Goal: Information Seeking & Learning: Learn about a topic

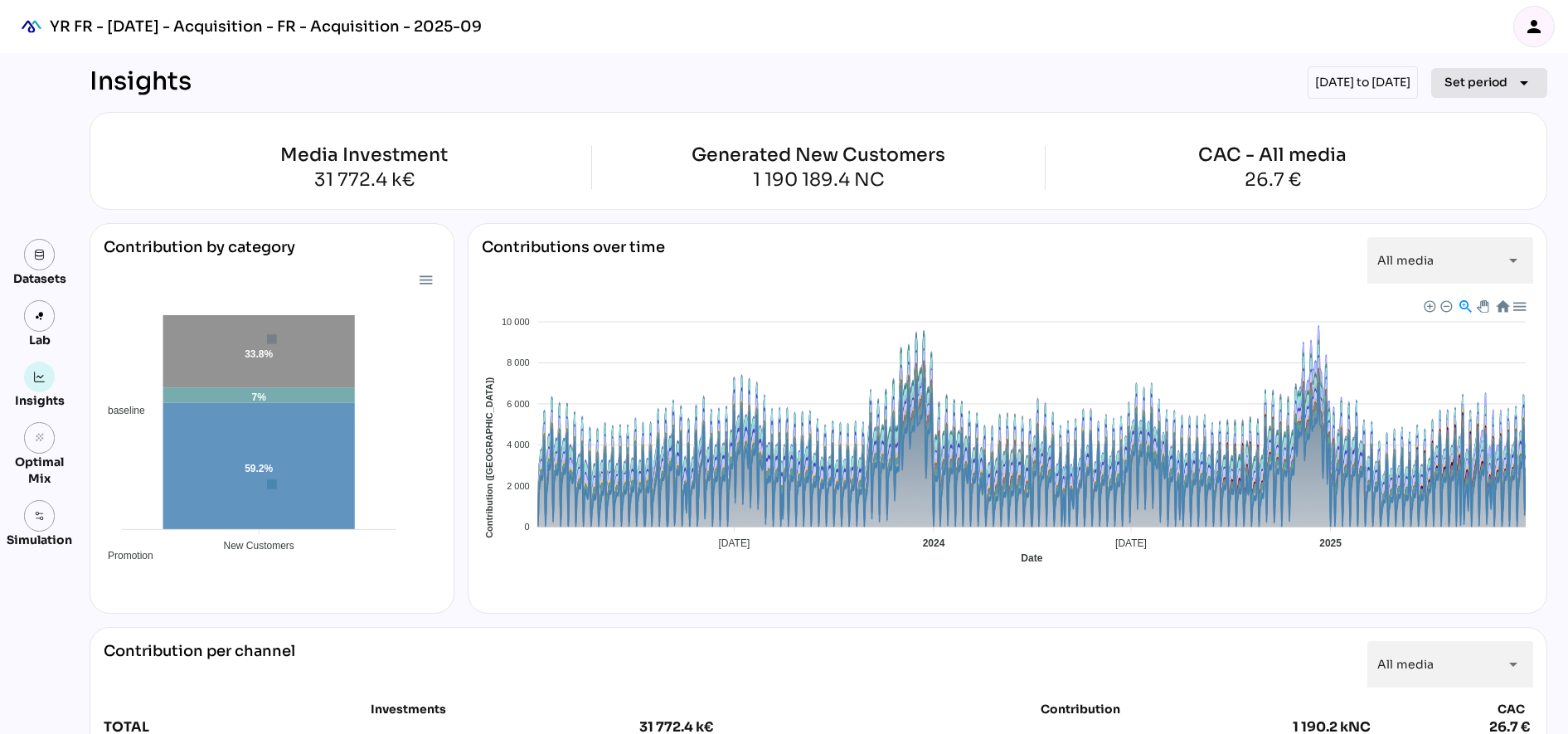
click at [1488, 85] on span "Set period" at bounding box center [1476, 82] width 63 height 20
click at [1545, 26] on div "person" at bounding box center [1534, 26] width 40 height 40
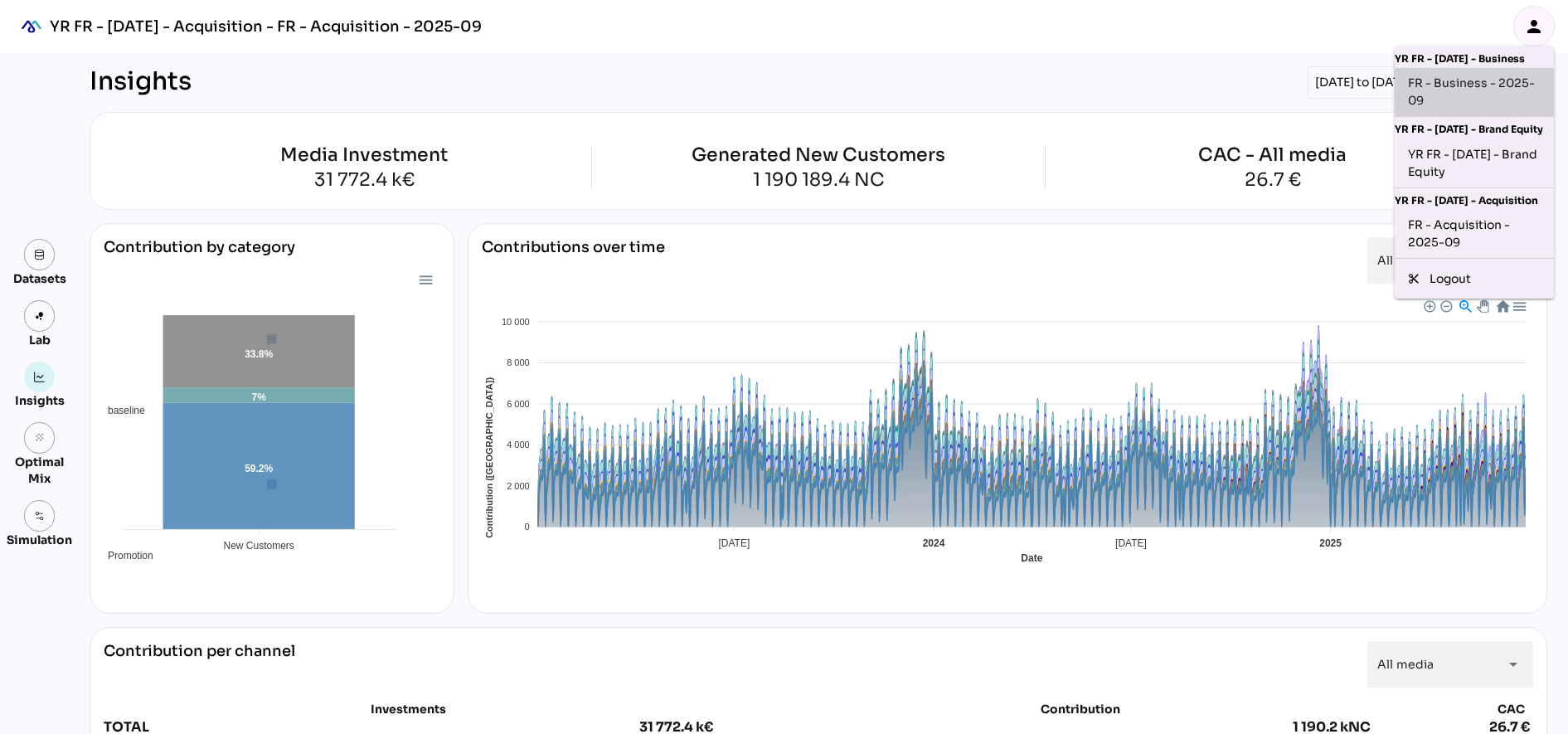
click at [1489, 94] on div "FR - Business - 2025-09" at bounding box center [1473, 92] width 132 height 35
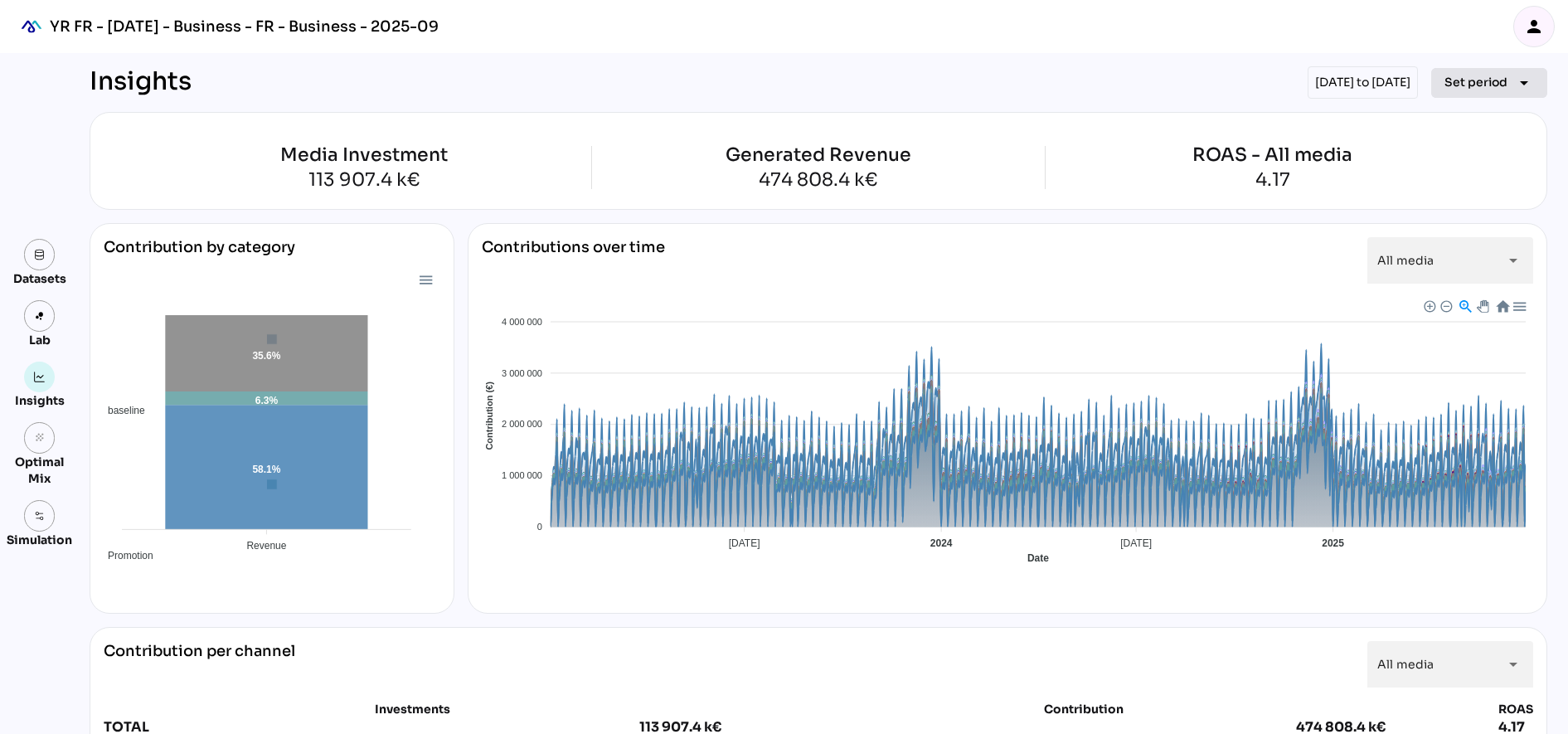
click at [1491, 81] on span "Set period" at bounding box center [1476, 82] width 63 height 20
click at [1495, 195] on div "keyboard_arrow_right" at bounding box center [1511, 197] width 33 height 26
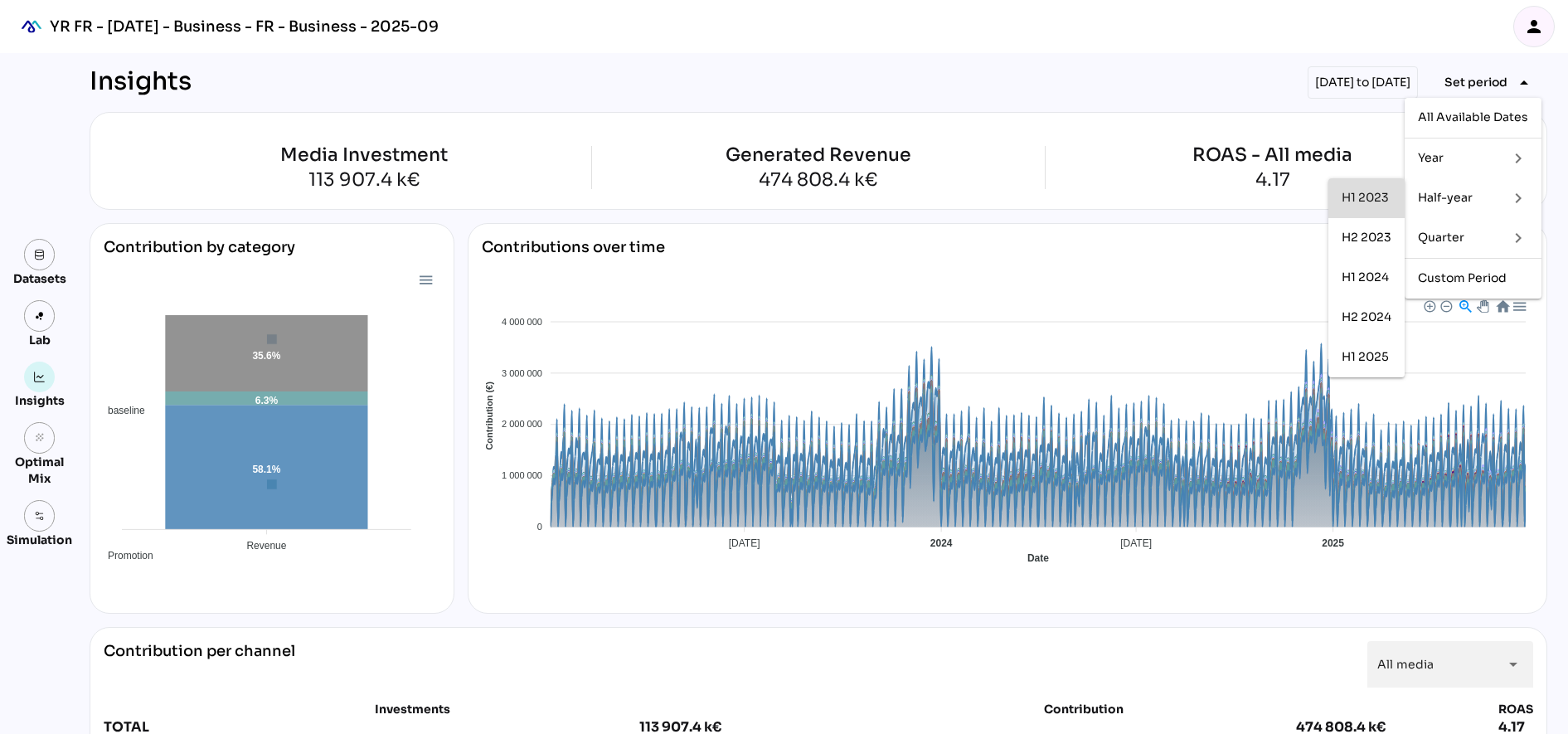
click at [1358, 195] on div "H1 2023" at bounding box center [1366, 198] width 50 height 14
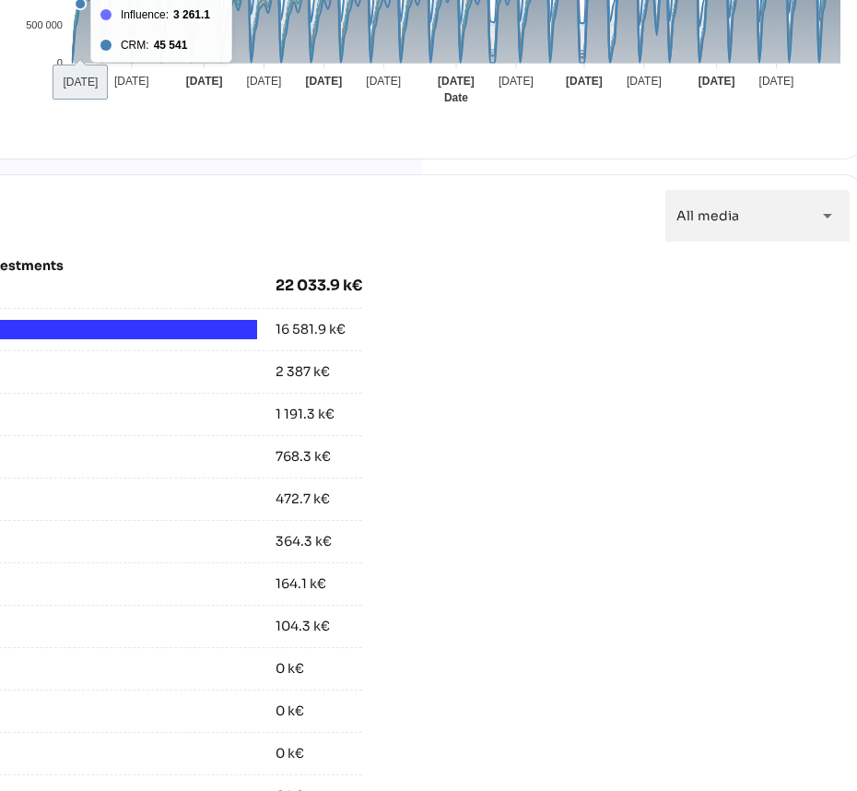
scroll to position [461, 435]
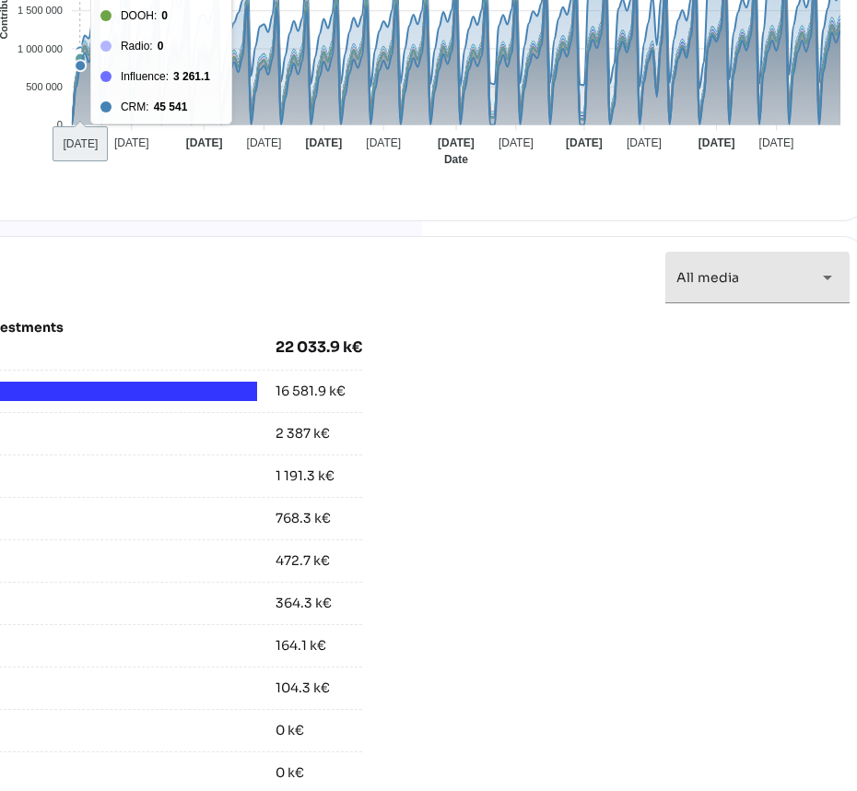
click at [761, 286] on div "All media *********" at bounding box center [740, 278] width 129 height 52
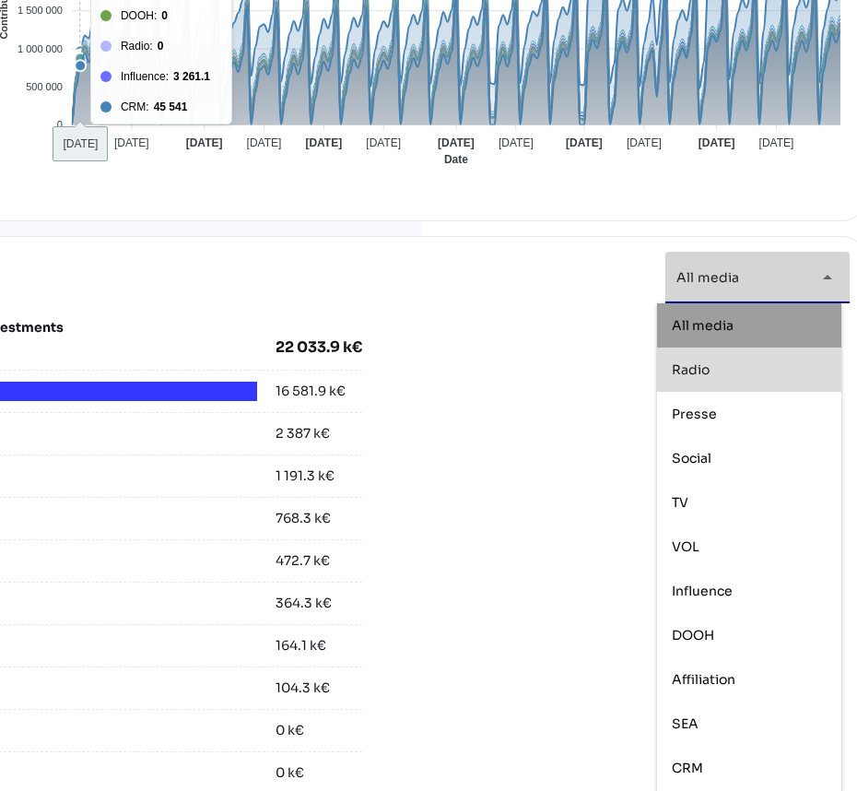
click at [726, 378] on div "Radio" at bounding box center [749, 369] width 155 height 29
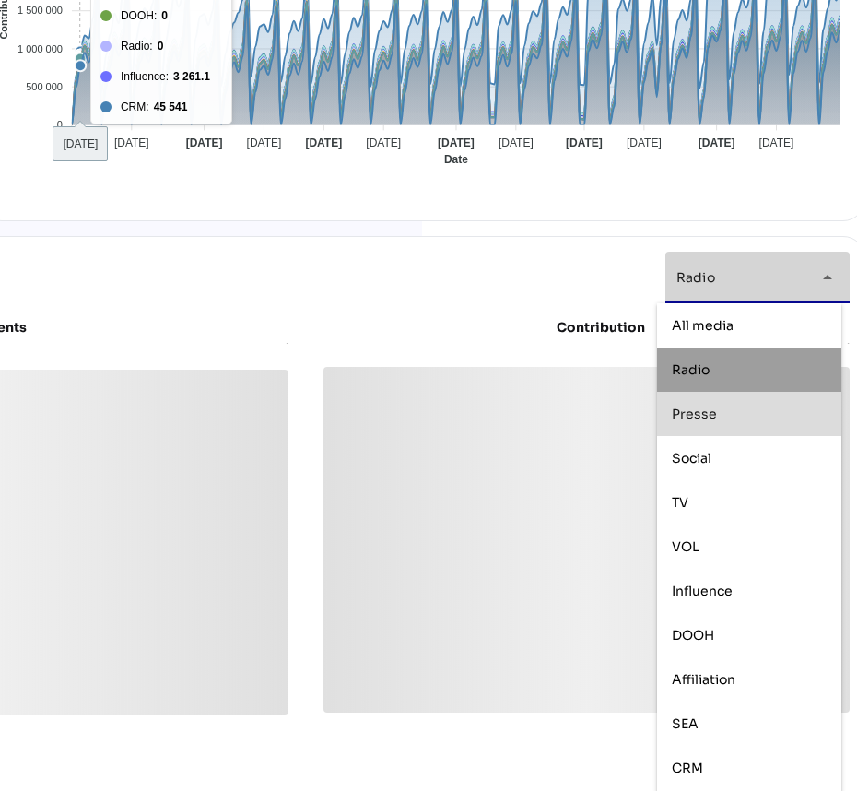
click at [723, 412] on div "Presse" at bounding box center [749, 414] width 155 height 16
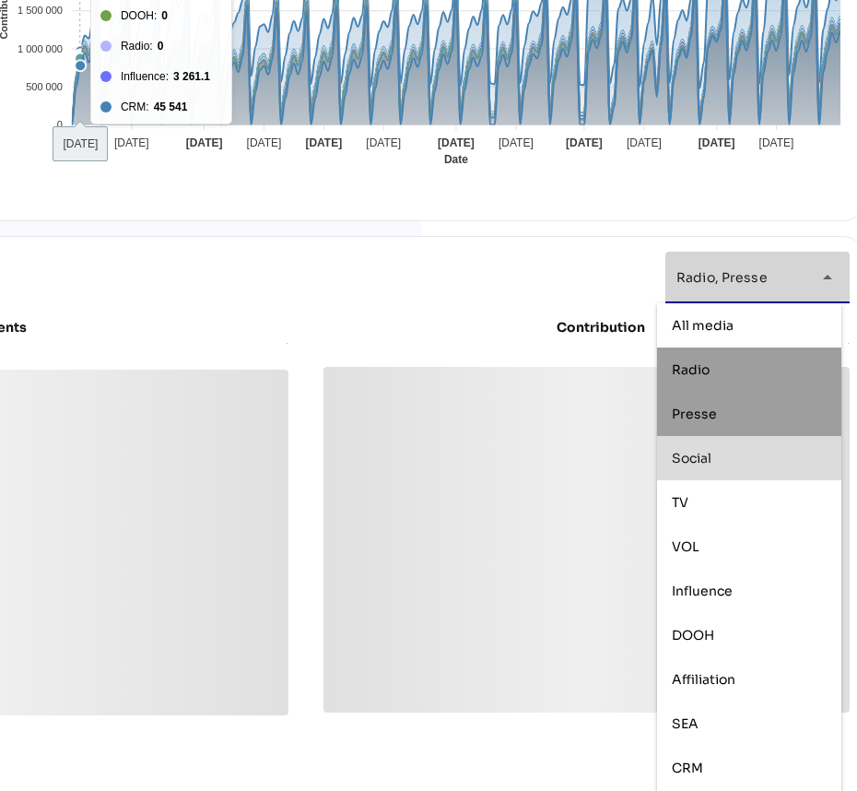
click at [713, 461] on div "Social" at bounding box center [749, 459] width 155 height 16
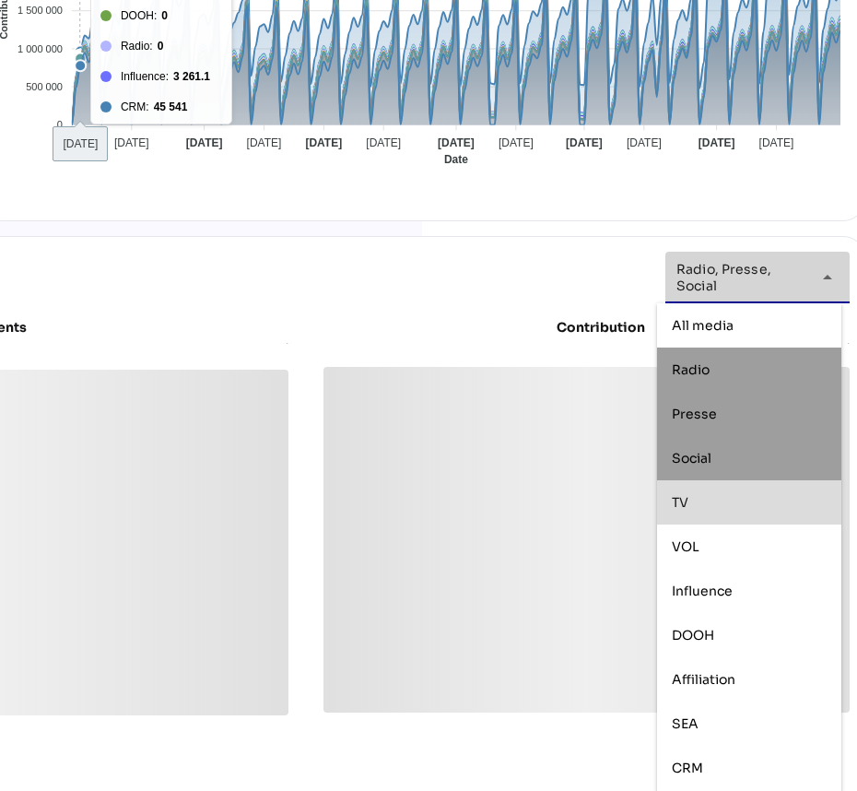
click at [704, 500] on div "TV" at bounding box center [749, 503] width 155 height 16
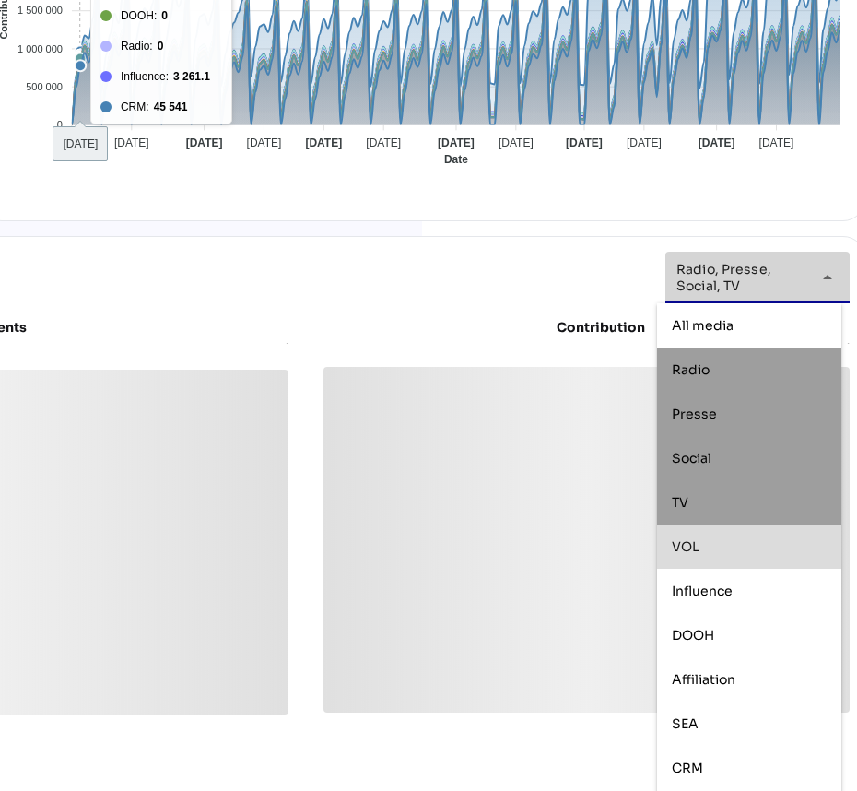
click at [702, 552] on div "VOL" at bounding box center [749, 547] width 155 height 16
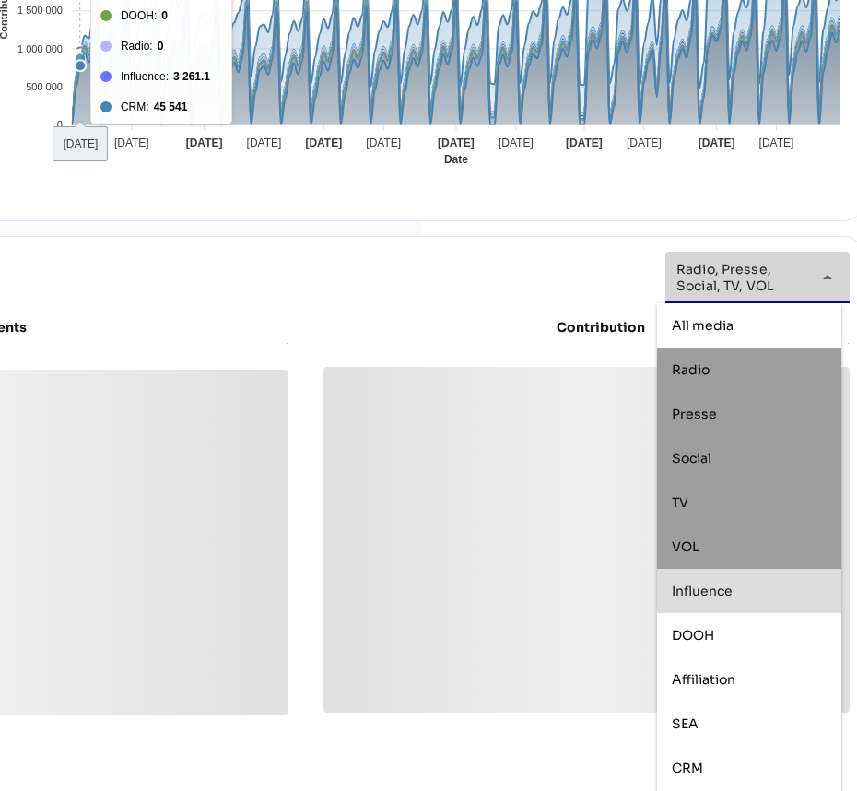
click at [706, 596] on span "Influence" at bounding box center [702, 590] width 61 height 17
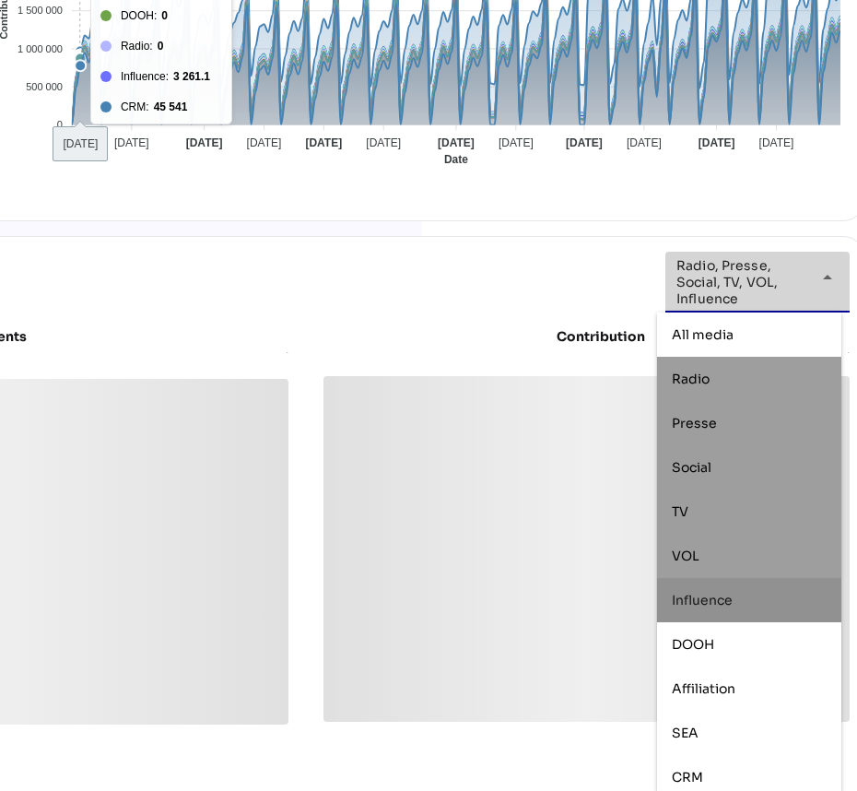
click at [713, 639] on span "DOOH" at bounding box center [693, 644] width 42 height 17
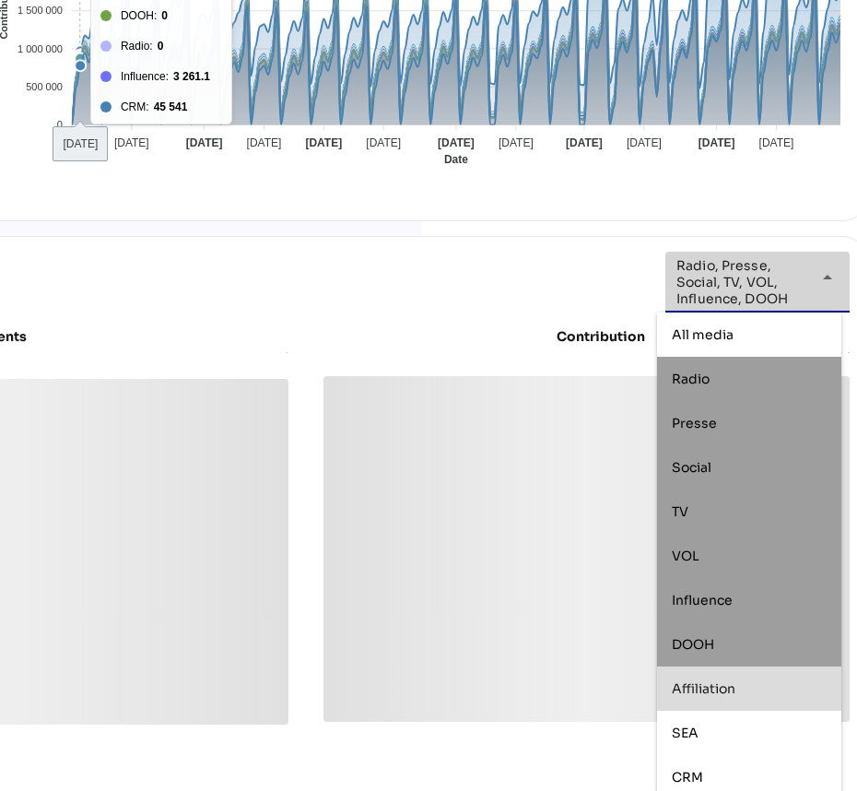
click at [716, 702] on div "Affiliation" at bounding box center [749, 687] width 155 height 29
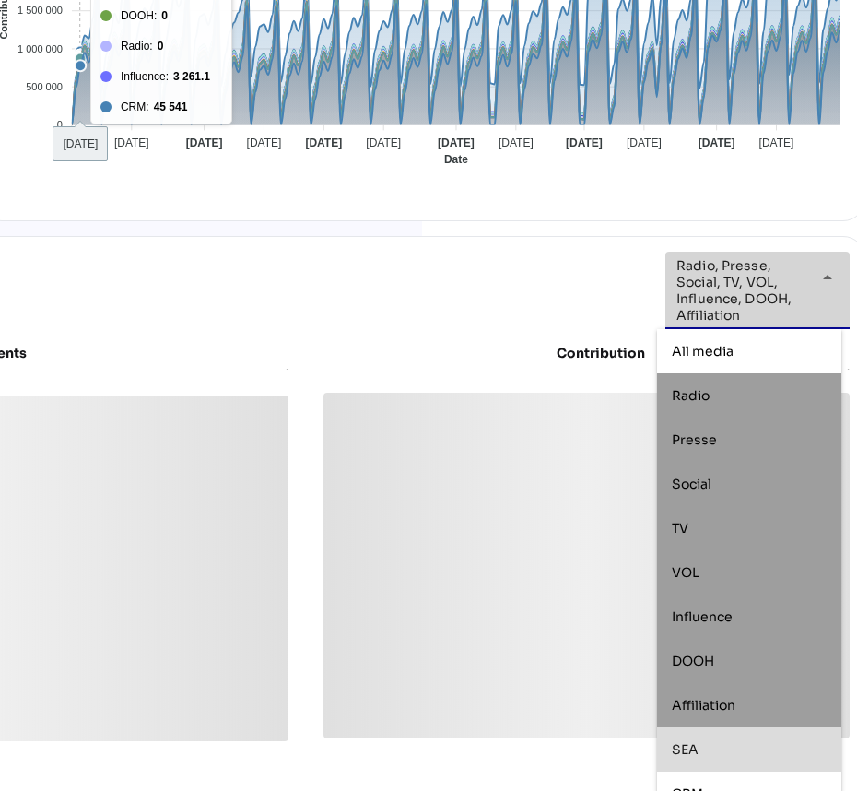
click at [715, 743] on div "SEA" at bounding box center [749, 750] width 155 height 16
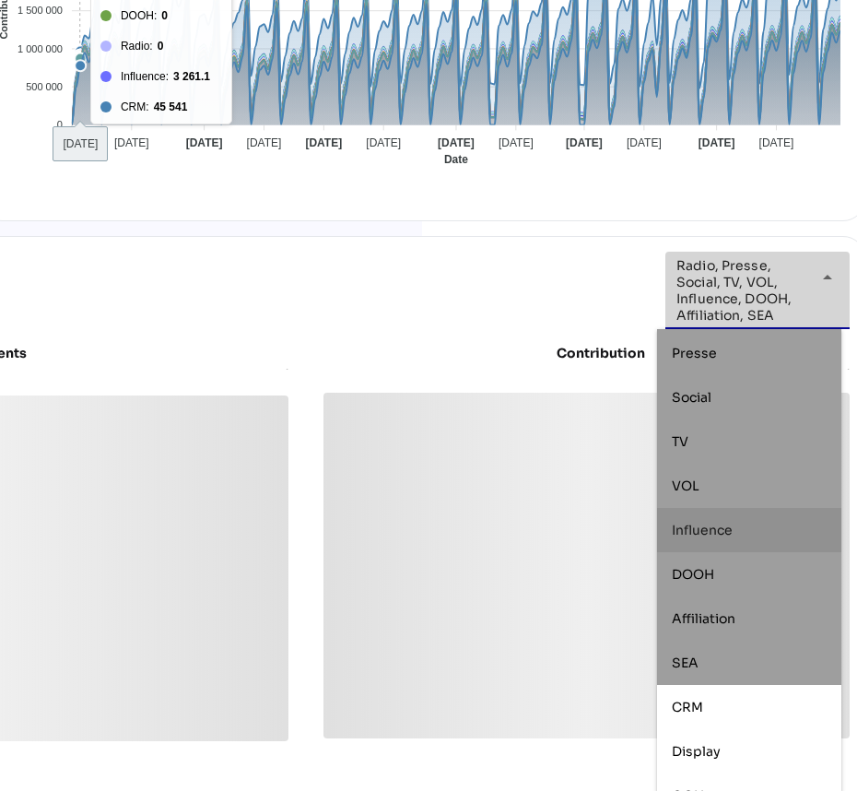
scroll to position [111, 0]
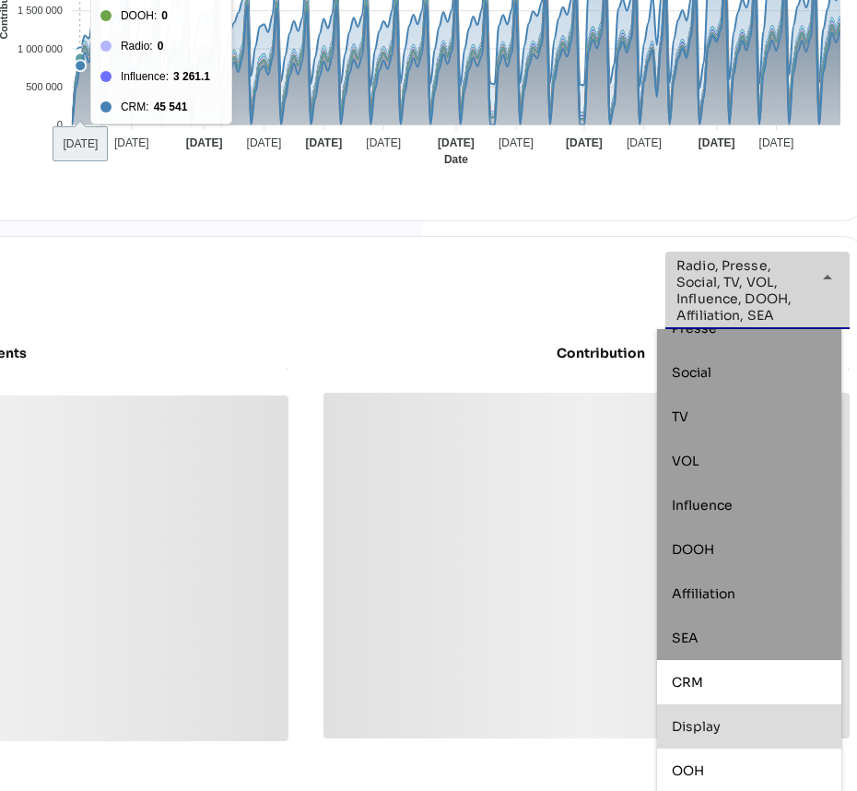
click at [717, 731] on span "Display" at bounding box center [696, 726] width 49 height 17
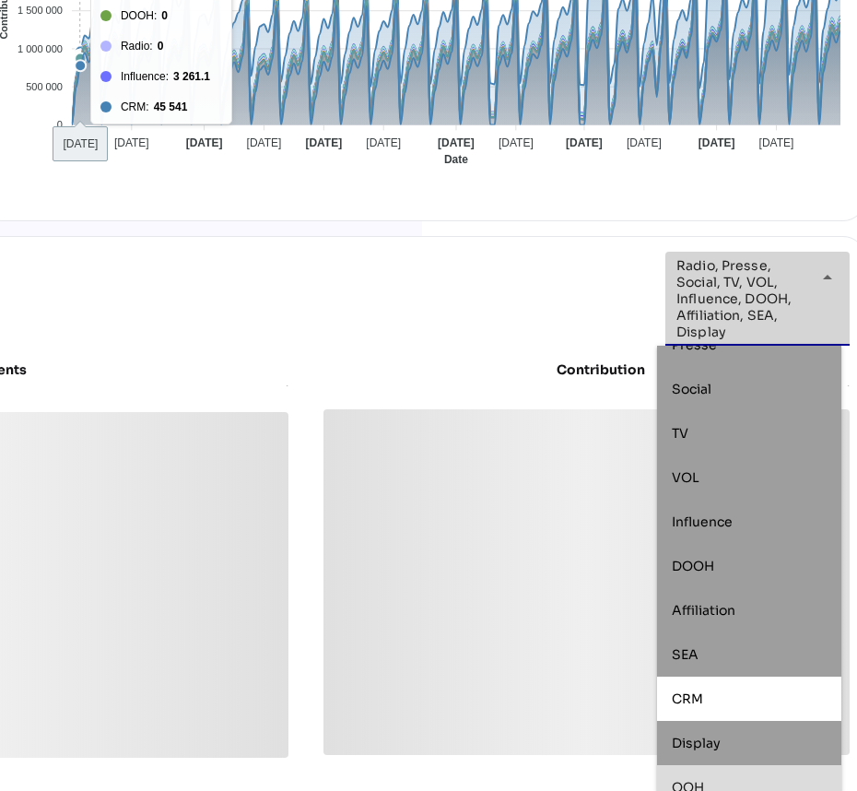
click at [716, 765] on div "OOH" at bounding box center [749, 787] width 184 height 44
type input "**********"
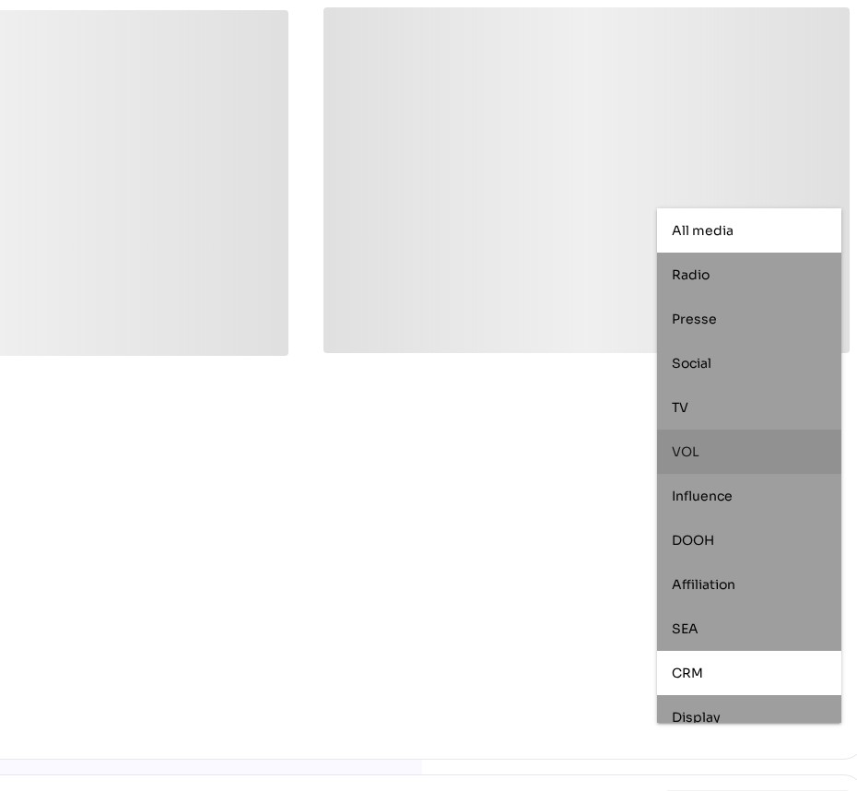
scroll to position [576, 435]
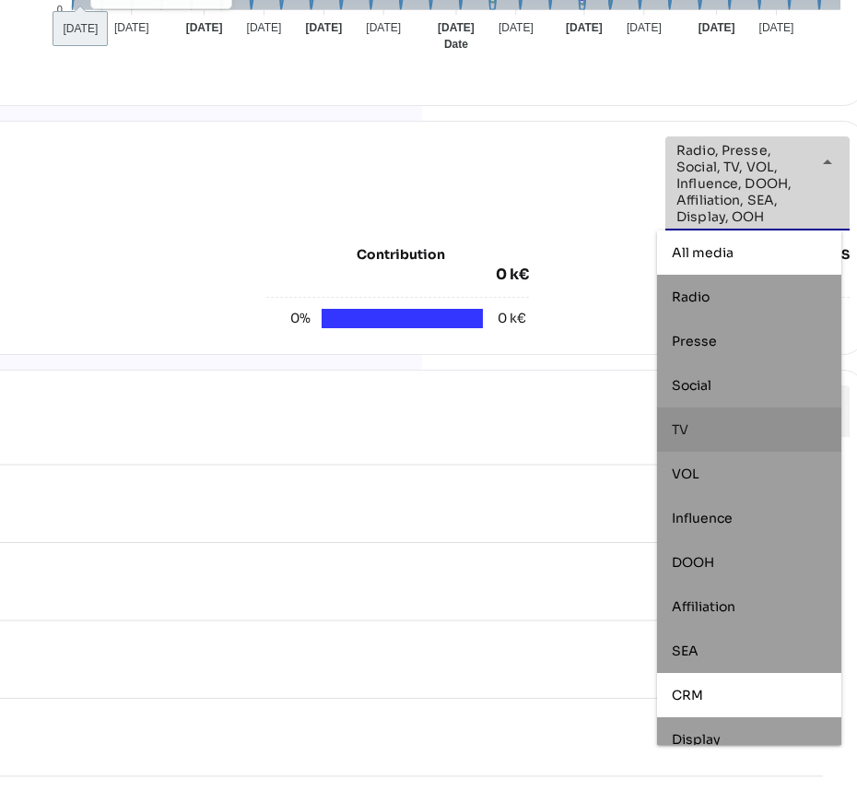
click at [821, 146] on div "arrow_drop_down" at bounding box center [821, 162] width 33 height 52
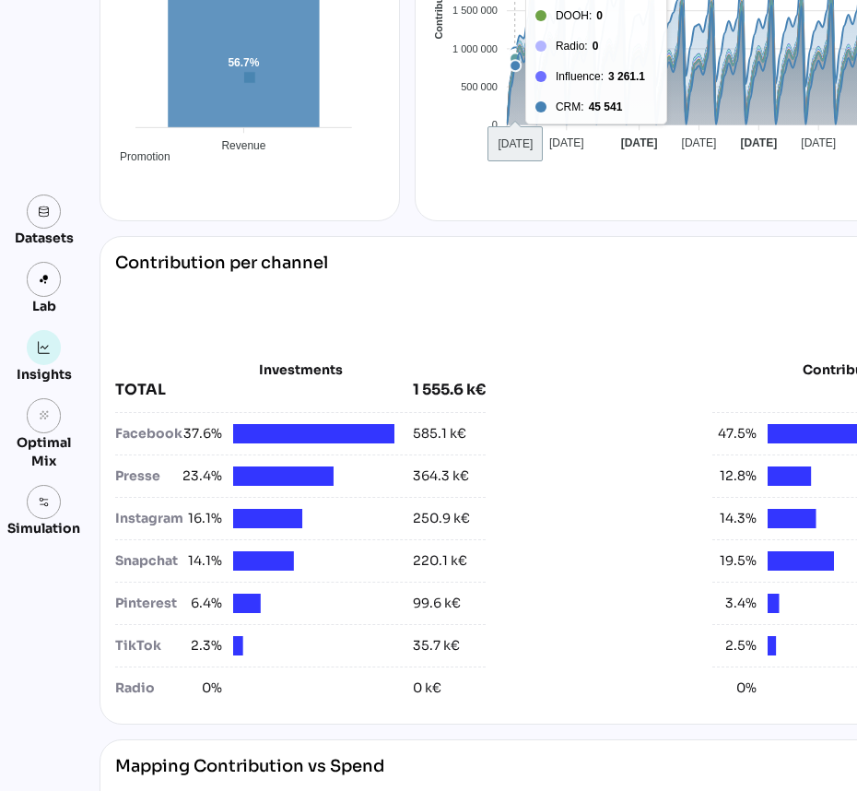
scroll to position [461, 435]
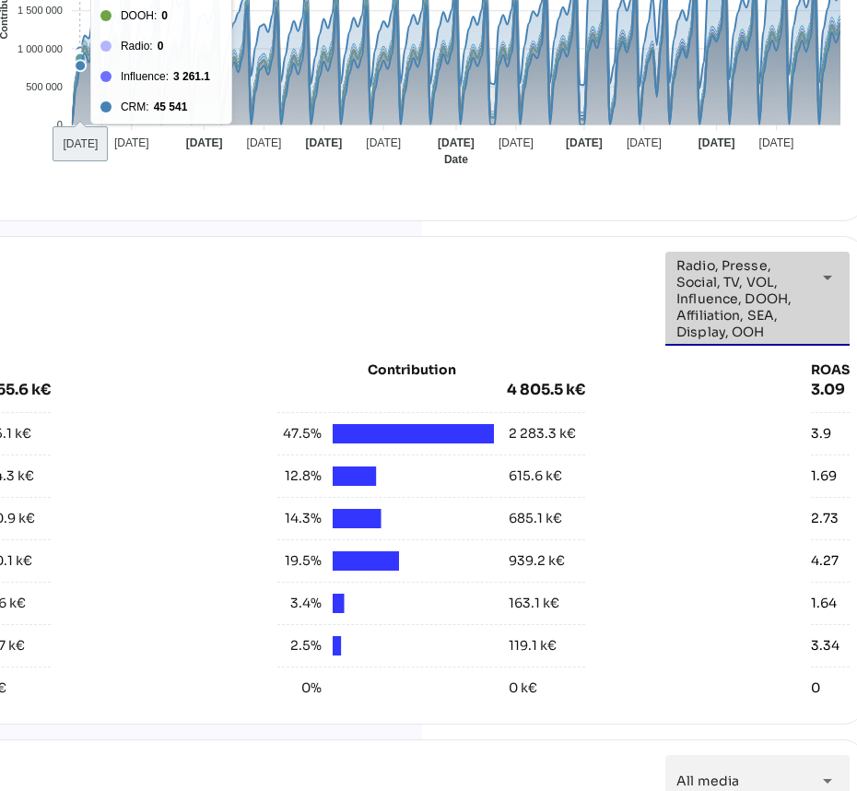
click at [805, 254] on div "arrow_drop_down" at bounding box center [821, 278] width 33 height 52
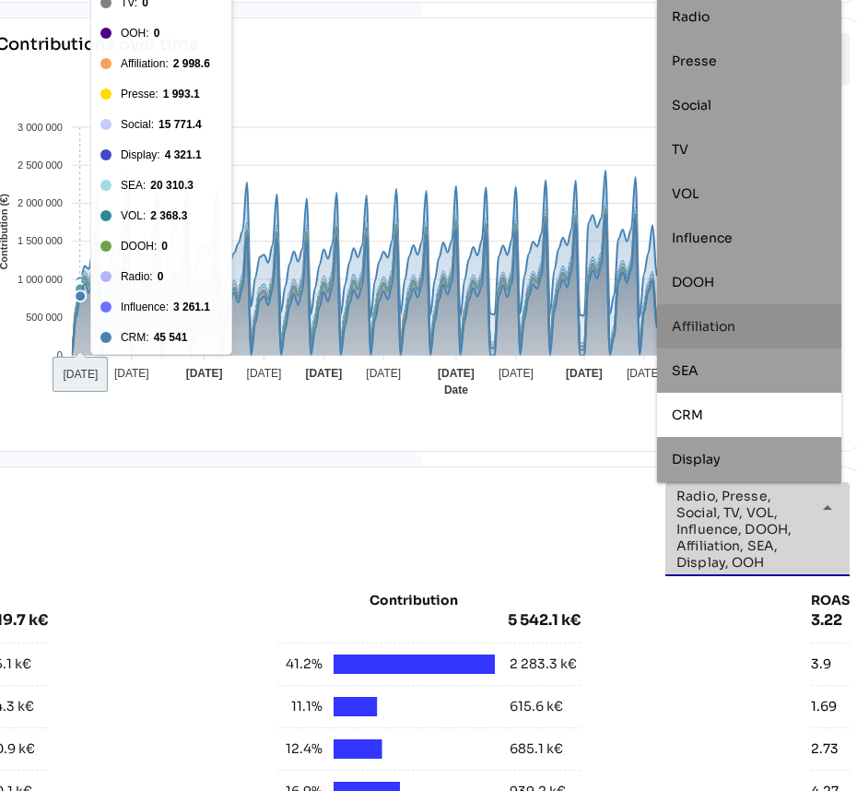
scroll to position [0, 0]
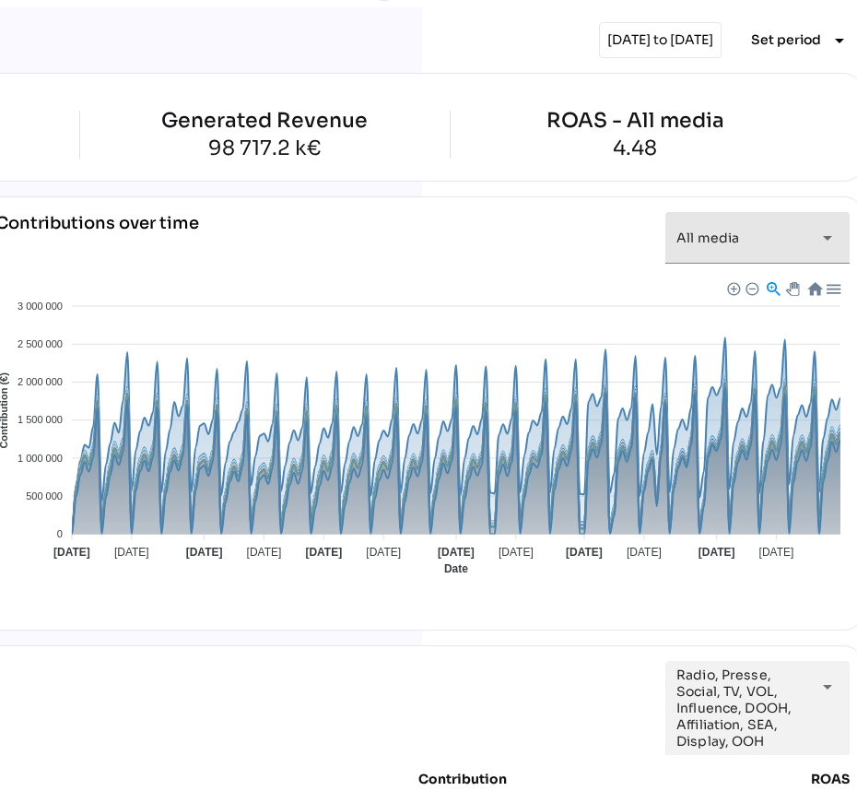
scroll to position [0, 435]
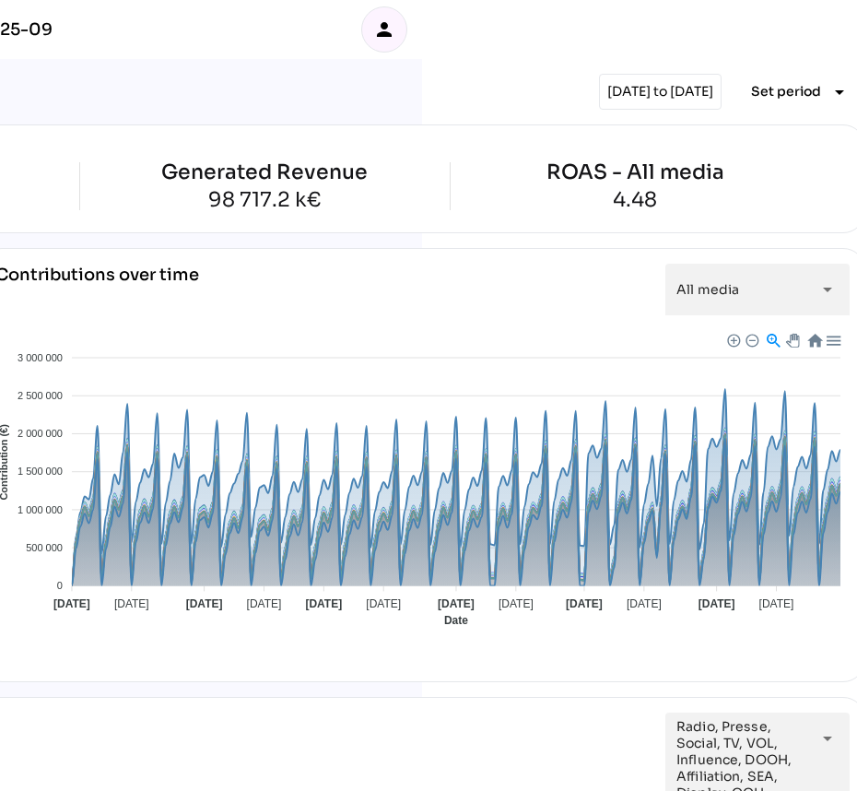
click at [775, 94] on span "Set period" at bounding box center [786, 91] width 70 height 22
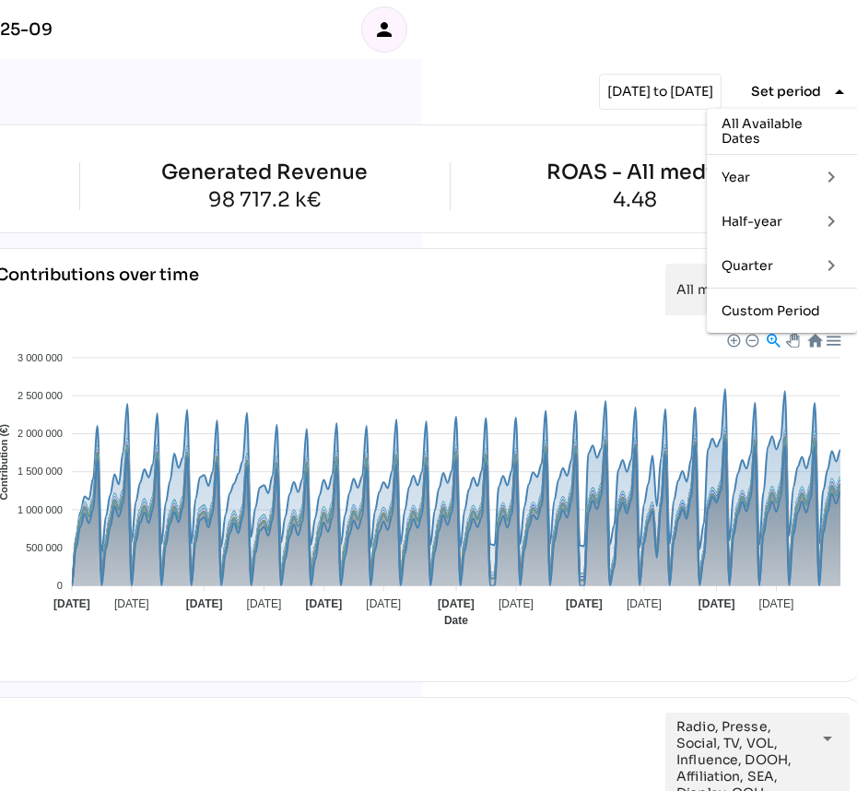
click at [832, 219] on icon "keyboard_arrow_right" at bounding box center [831, 221] width 22 height 22
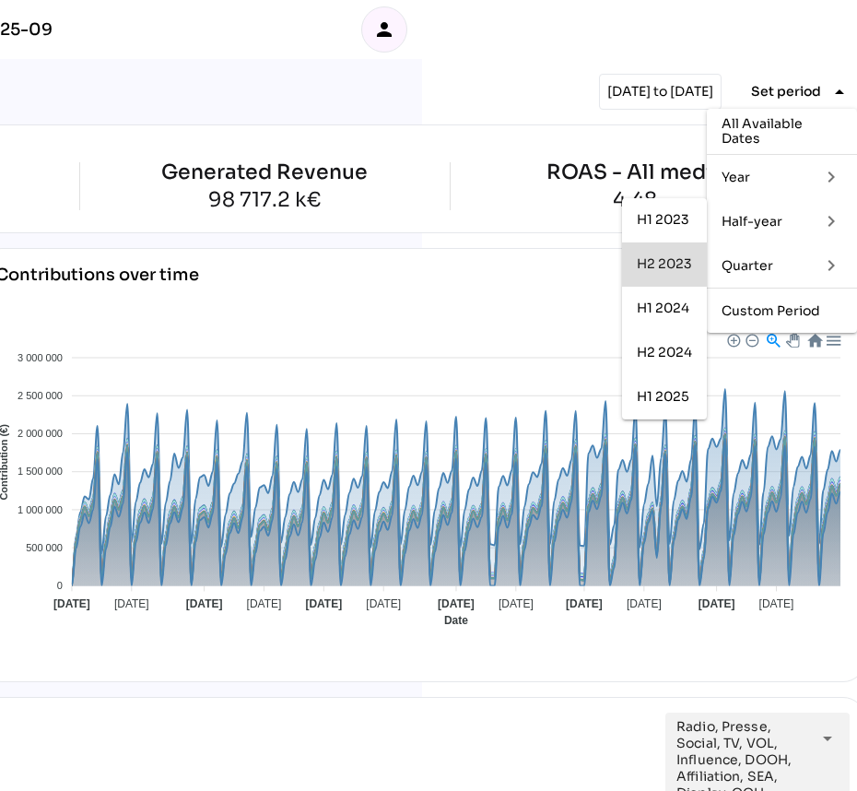
click at [671, 265] on div "H2 2023" at bounding box center [664, 264] width 55 height 16
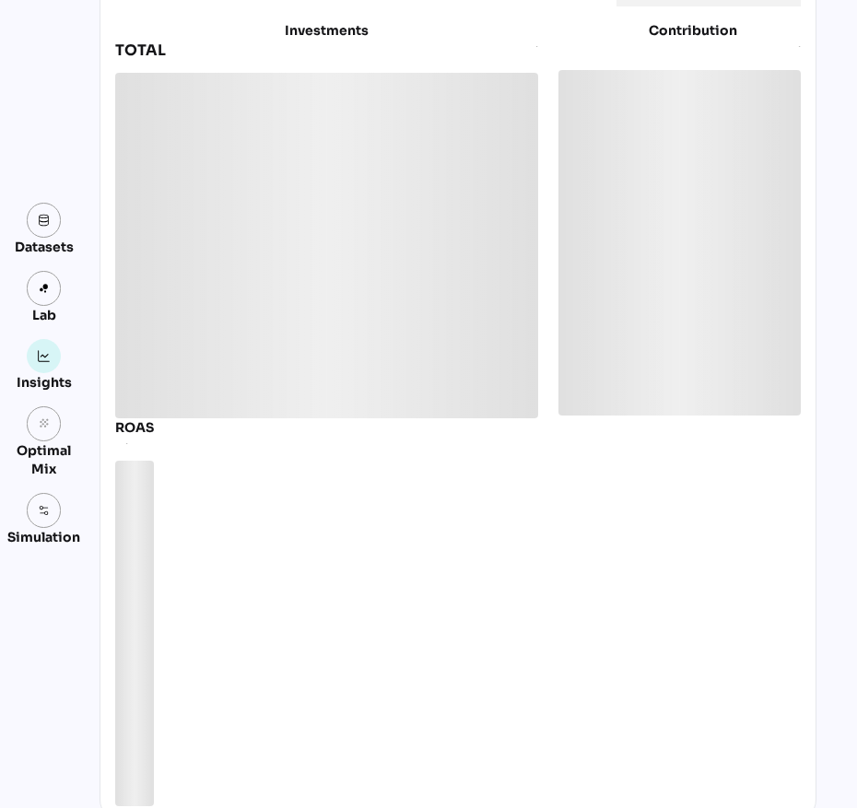
scroll to position [1037, 0]
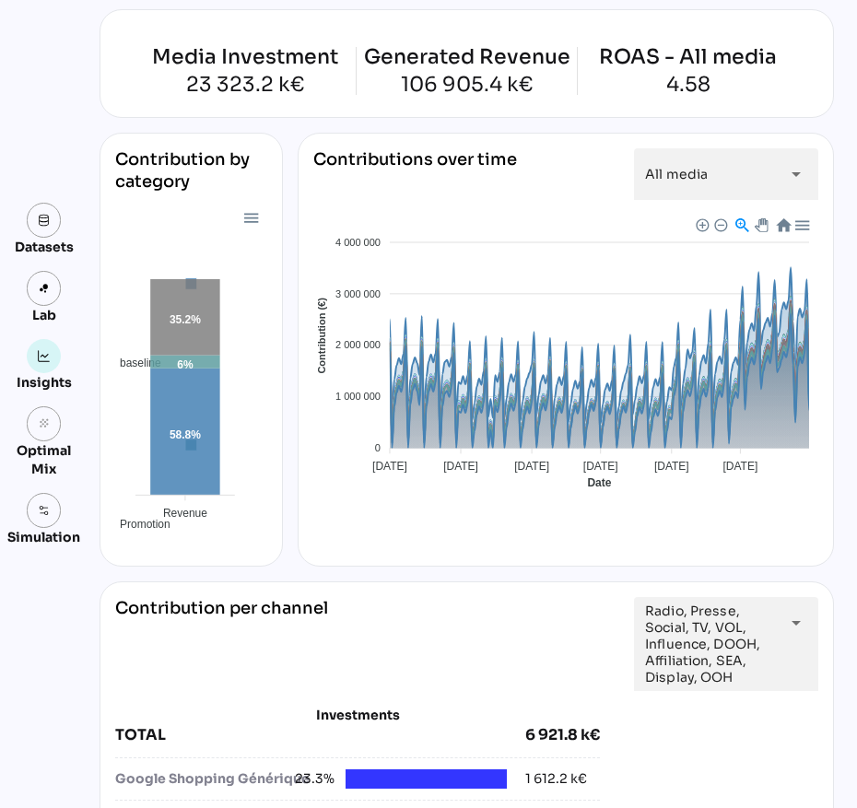
scroll to position [230, 0]
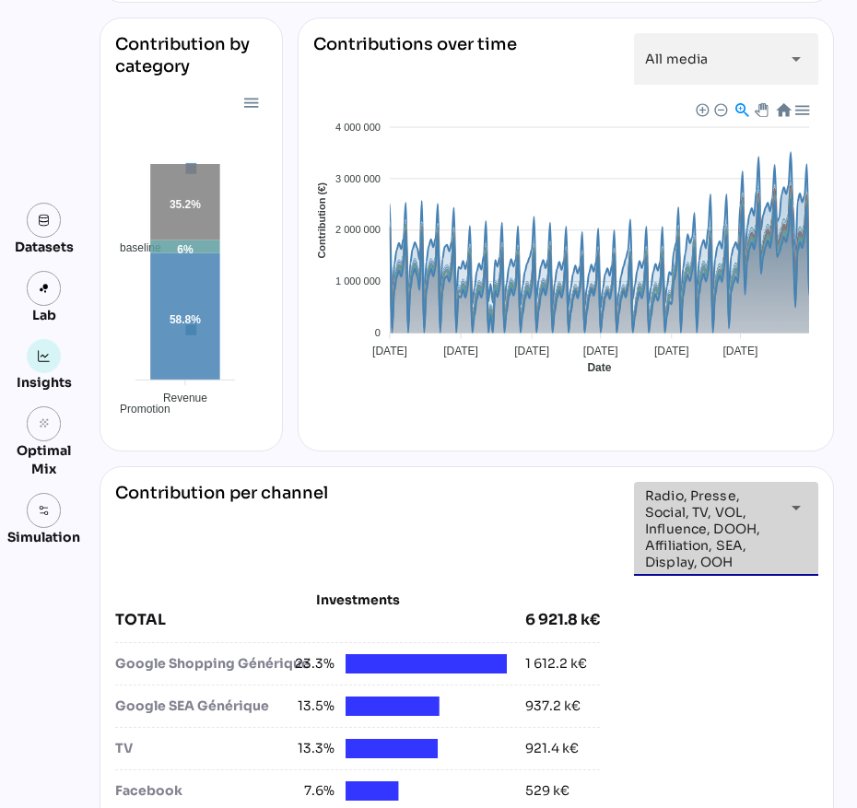
click at [790, 507] on icon "arrow_drop_down" at bounding box center [796, 508] width 22 height 22
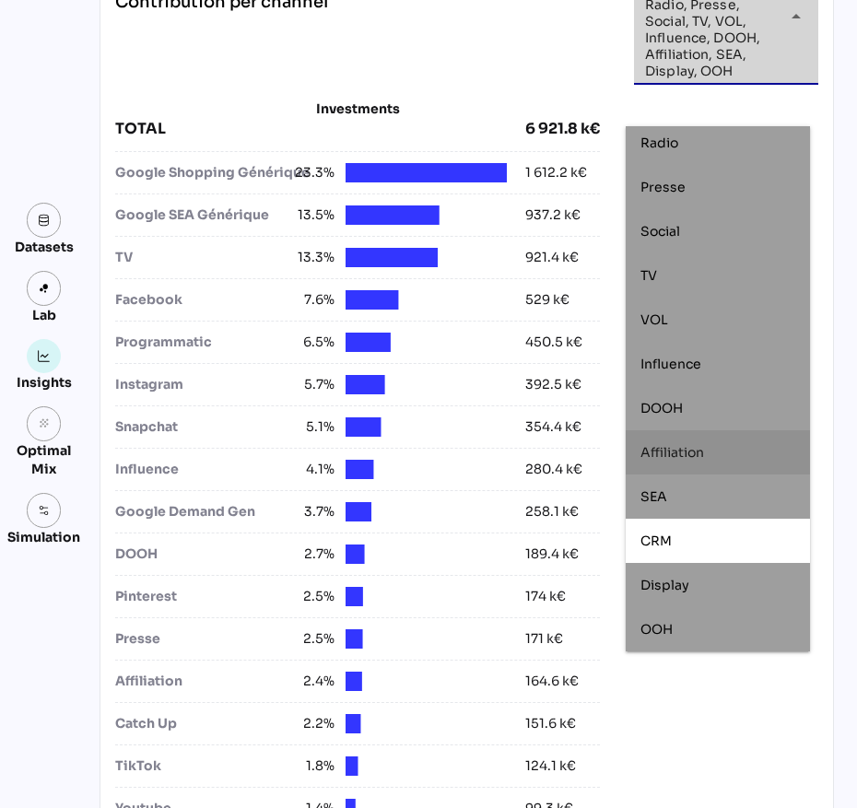
scroll to position [576, 0]
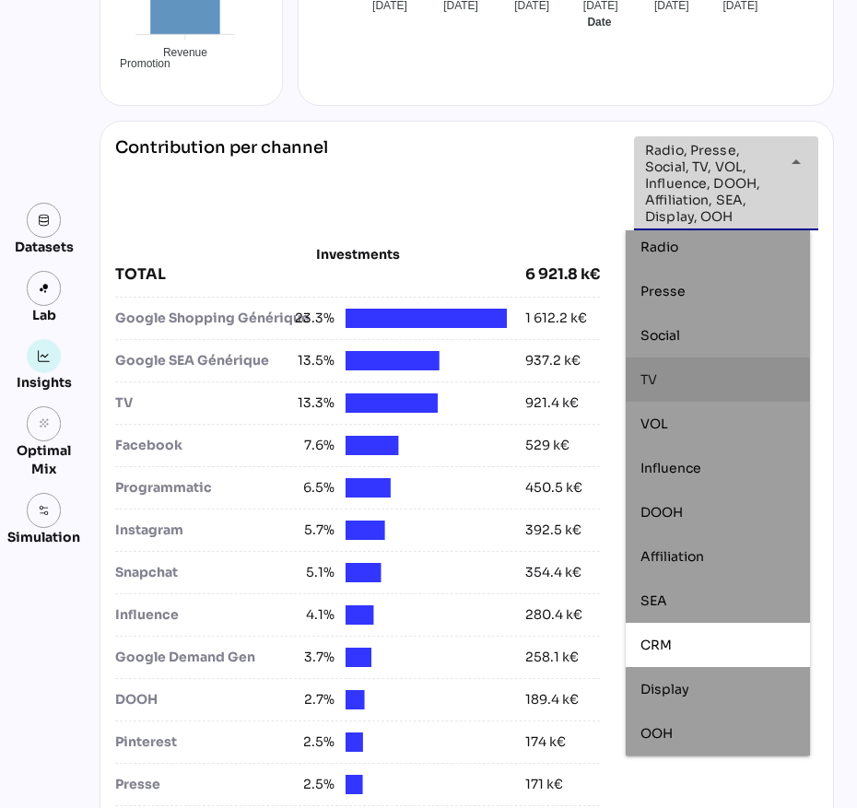
click at [496, 198] on div "**********" at bounding box center [466, 183] width 703 height 94
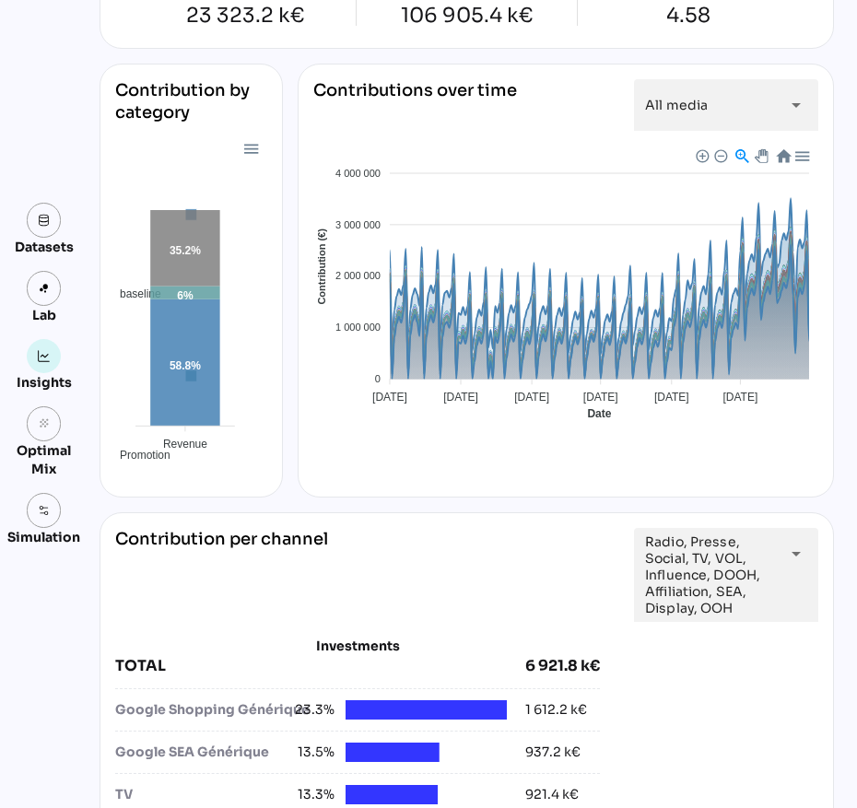
scroll to position [0, 0]
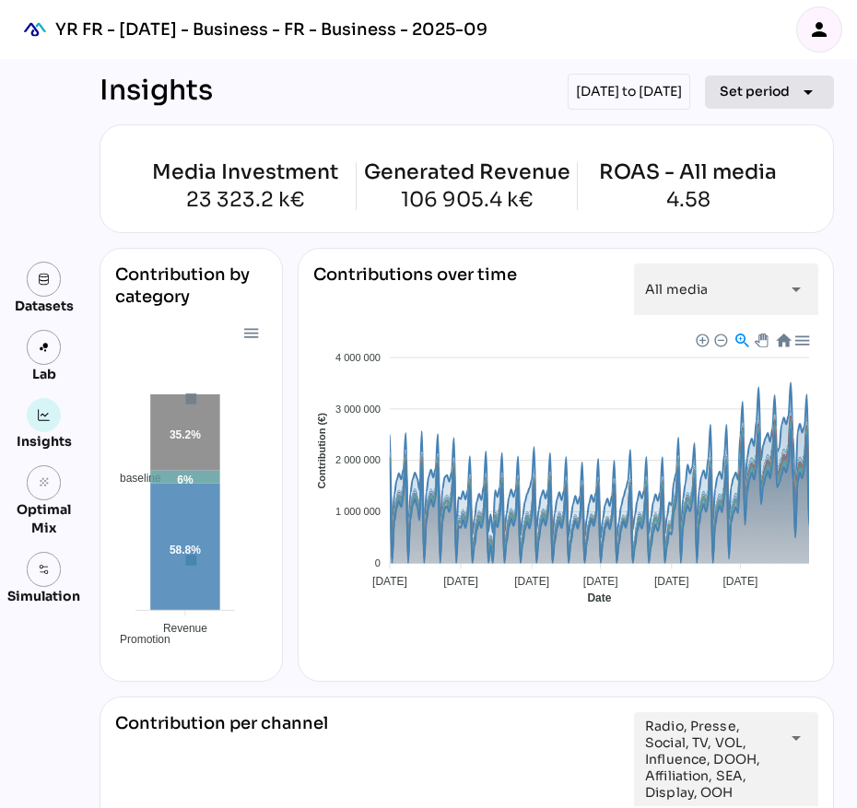
click at [779, 95] on span "Set period" at bounding box center [755, 91] width 70 height 22
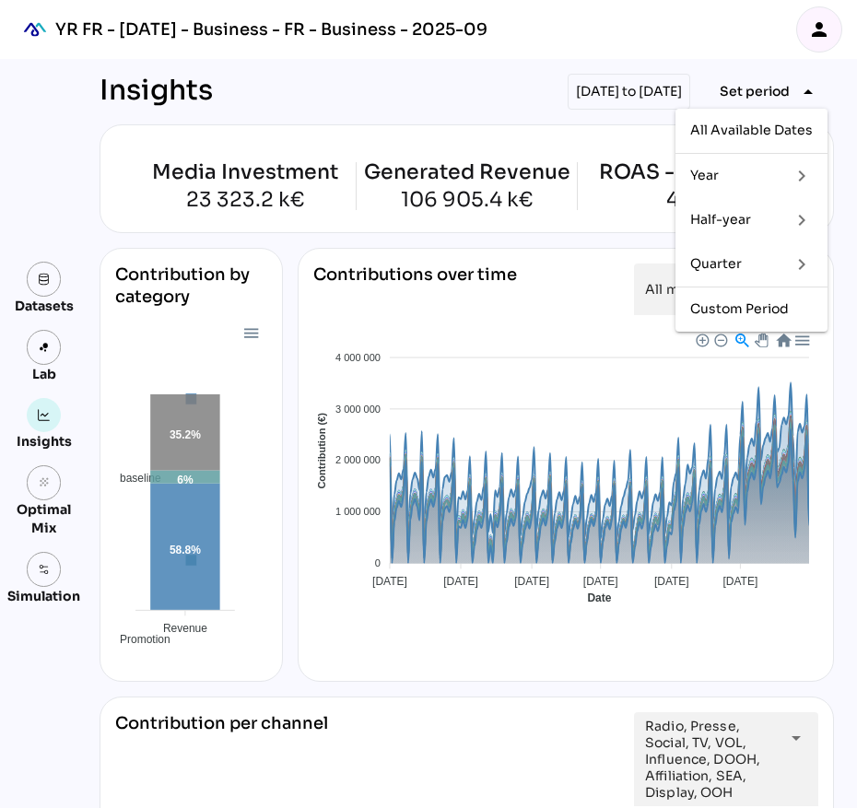
click at [716, 226] on div "Half-year" at bounding box center [733, 220] width 86 height 16
click at [618, 314] on div "H1 2024" at bounding box center [632, 308] width 55 height 16
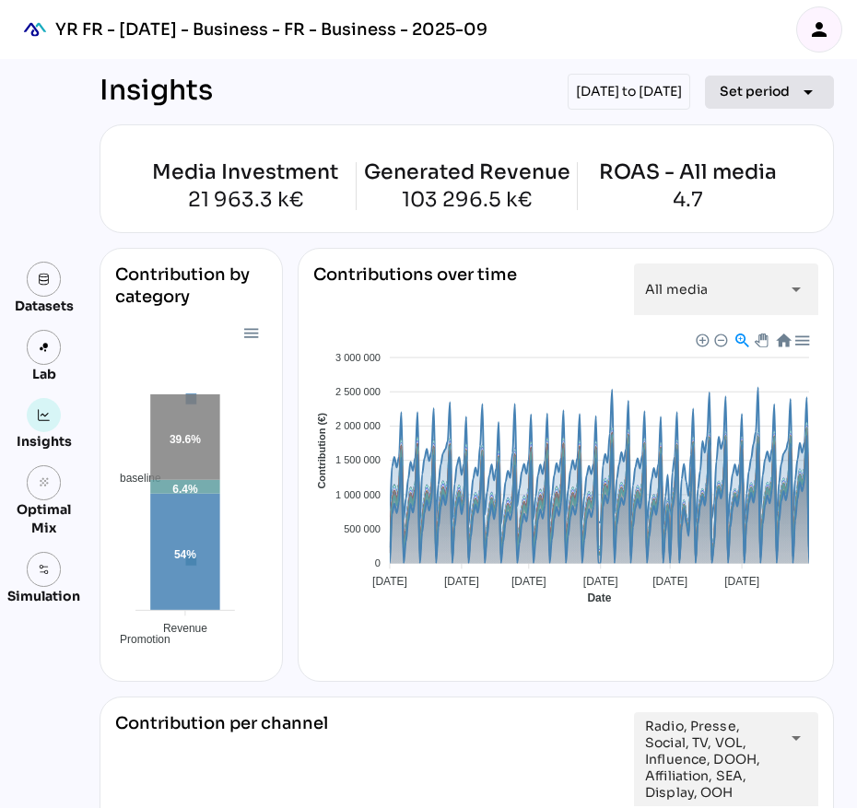
click at [797, 89] on icon "arrow_drop_down" at bounding box center [808, 92] width 22 height 22
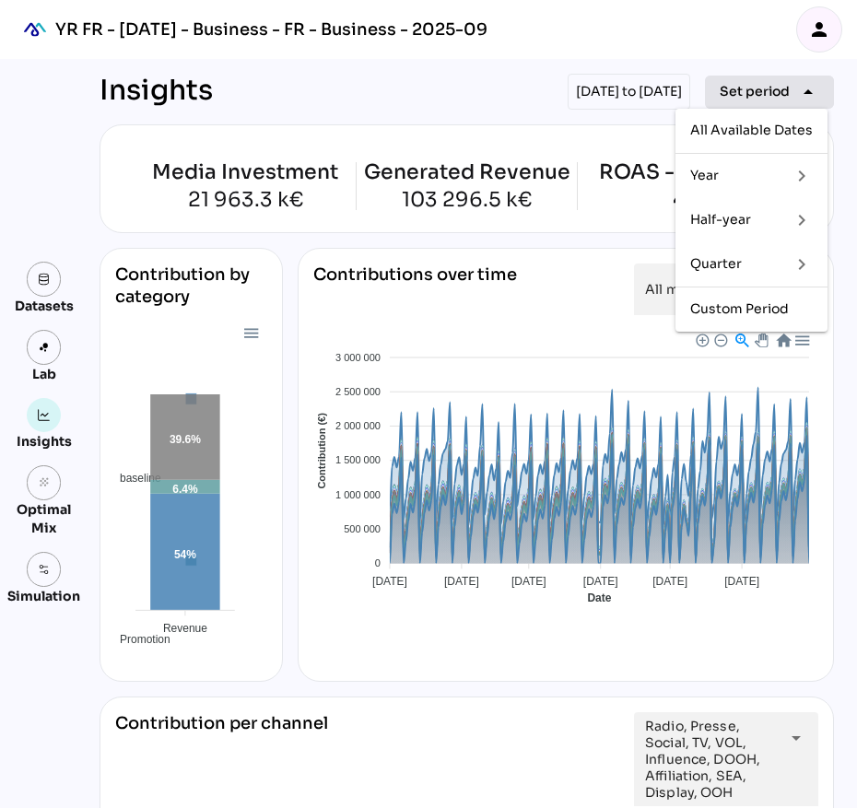
click at [797, 88] on icon "arrow_drop_down" at bounding box center [808, 92] width 22 height 22
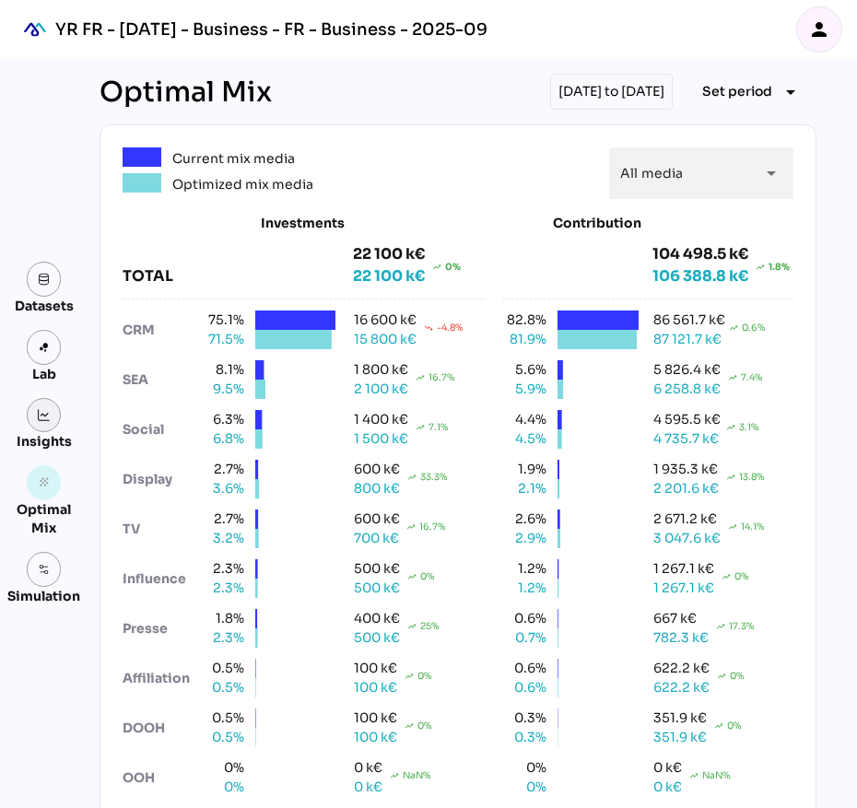
click at [38, 415] on img at bounding box center [44, 415] width 13 height 13
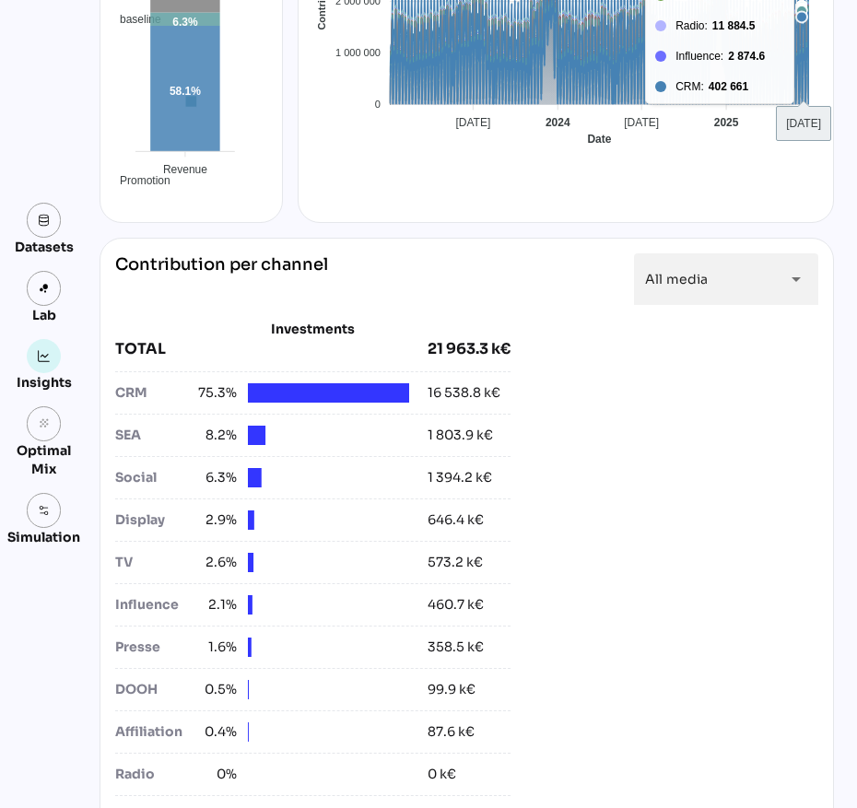
scroll to position [461, 0]
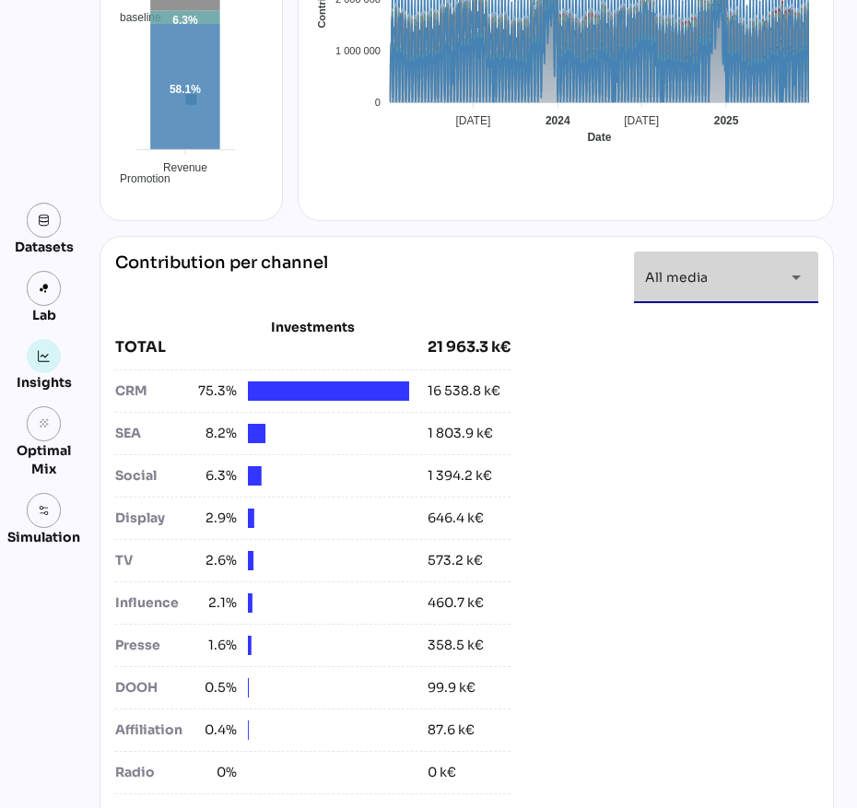
click at [683, 290] on div "All media *********" at bounding box center [709, 278] width 129 height 52
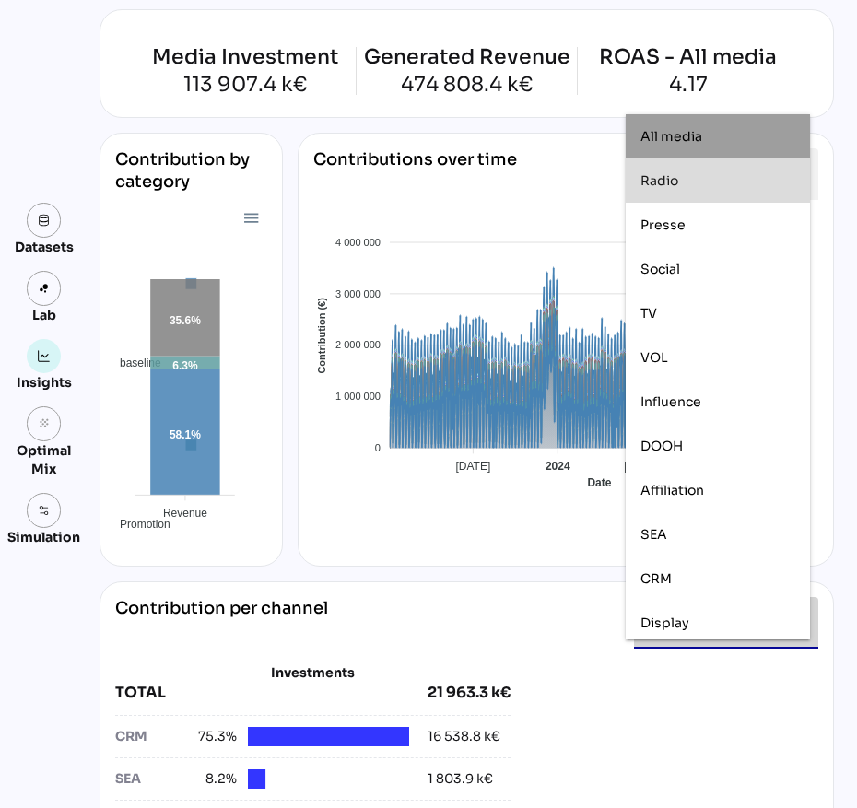
scroll to position [0, 0]
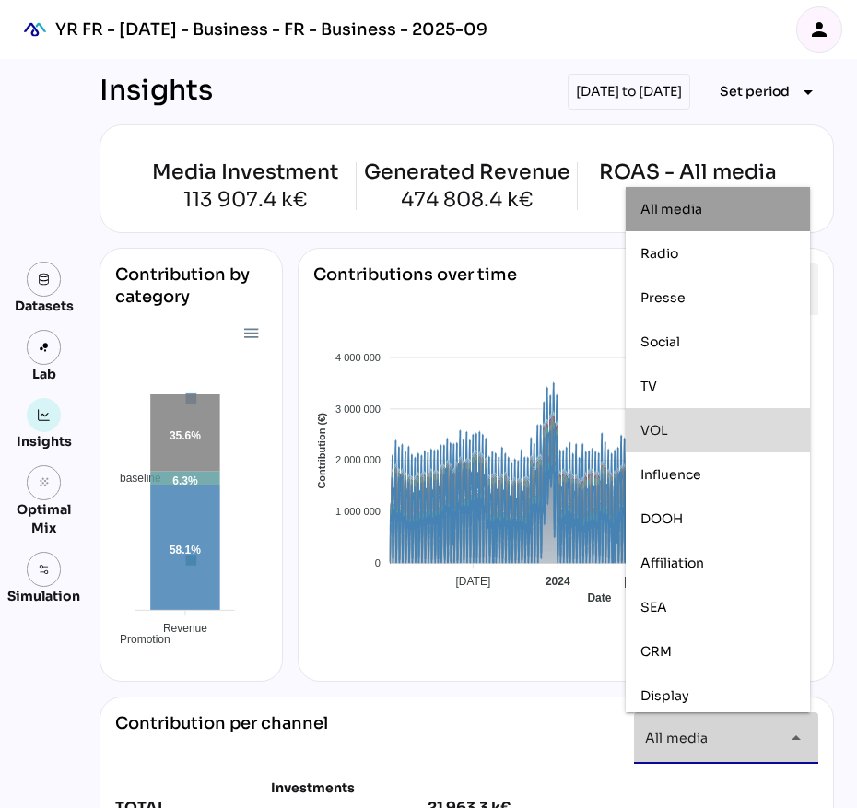
click at [271, 227] on div "Media Investment 113 907.4 k€ Generated Revenue 474 808.4 k€ ROAS - All media 4…" at bounding box center [467, 178] width 734 height 109
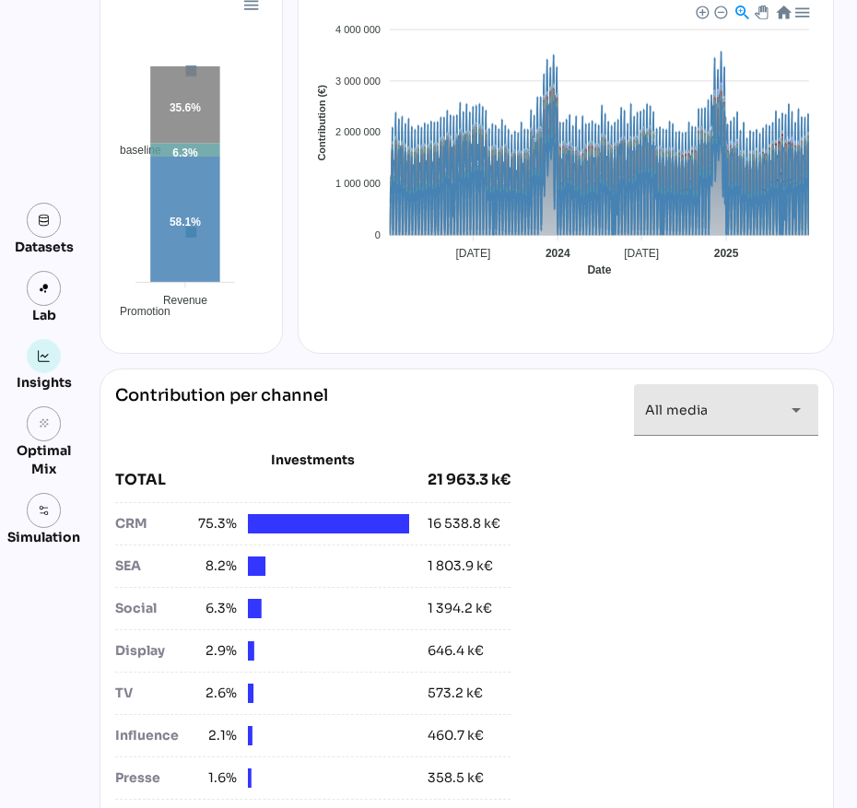
scroll to position [346, 0]
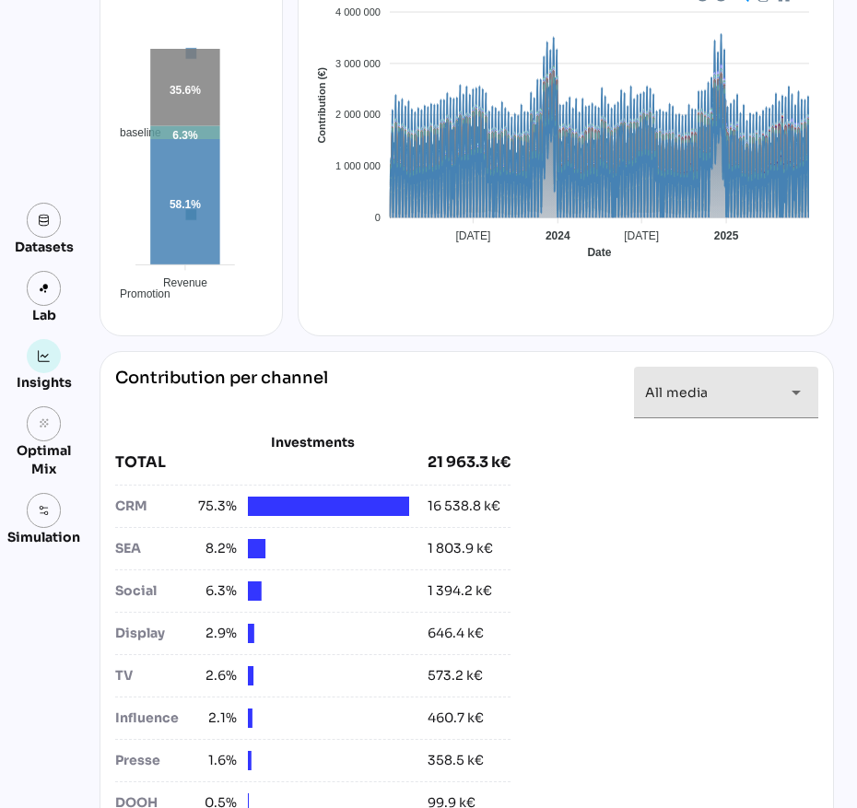
click at [739, 367] on div "All media *********" at bounding box center [709, 393] width 129 height 52
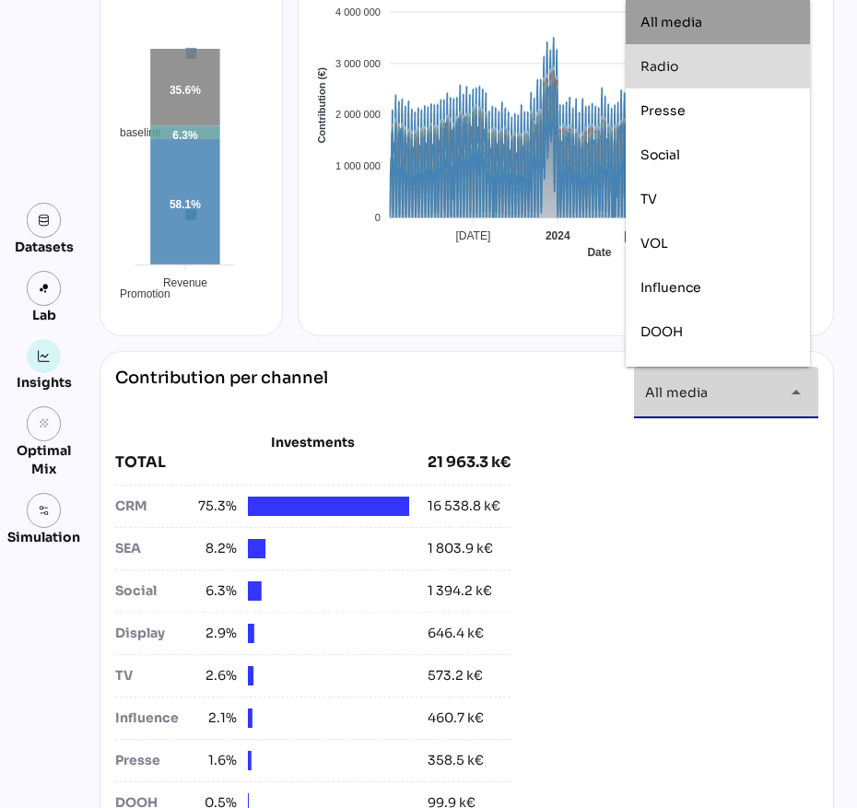
click at [709, 73] on div "Radio" at bounding box center [717, 67] width 155 height 16
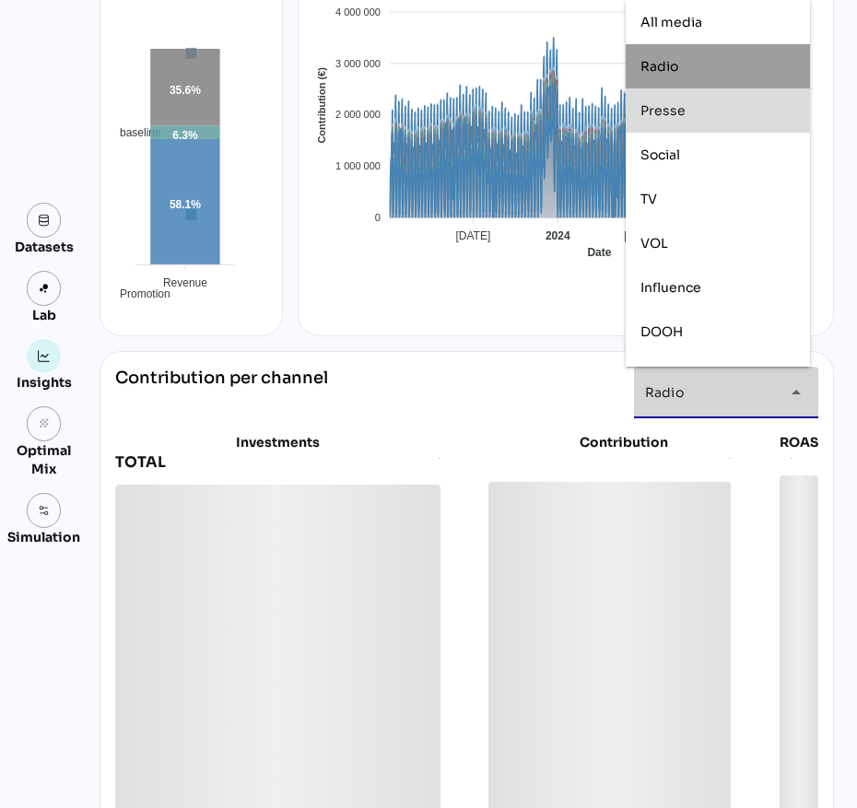
click at [702, 107] on div "Presse" at bounding box center [717, 111] width 155 height 16
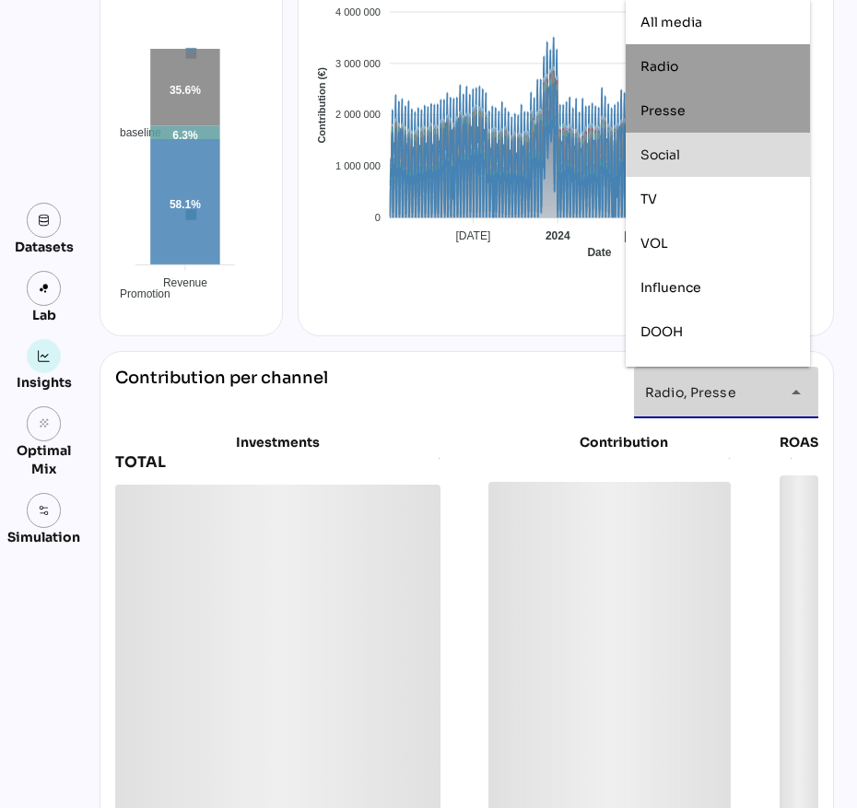
click at [702, 147] on div "Social" at bounding box center [717, 155] width 155 height 16
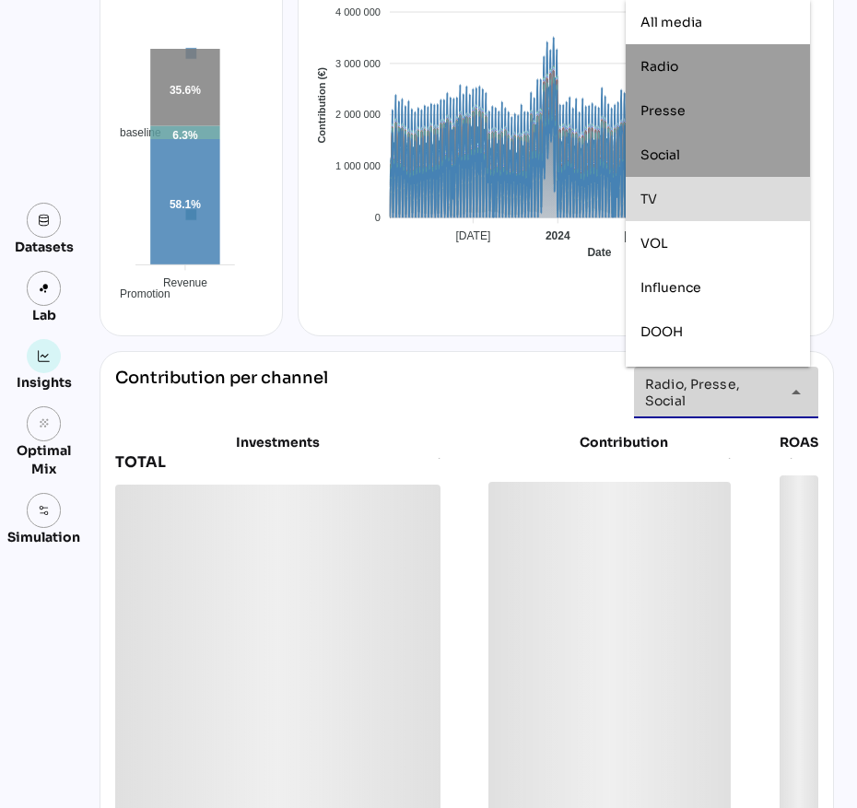
click at [695, 195] on div "TV" at bounding box center [717, 200] width 155 height 16
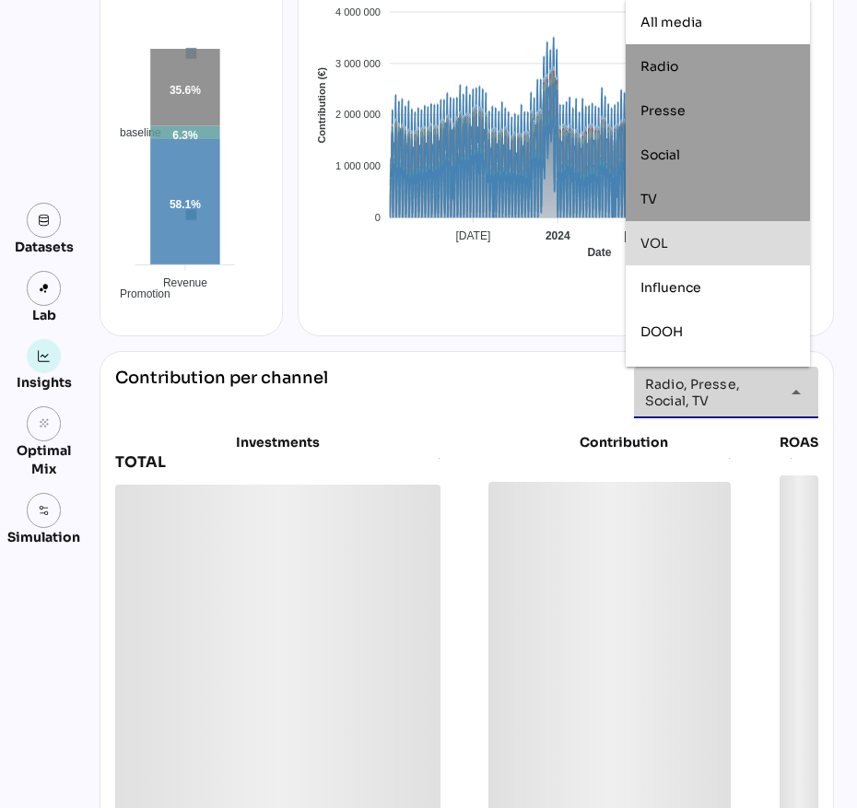
click at [692, 243] on div "VOL" at bounding box center [717, 244] width 155 height 16
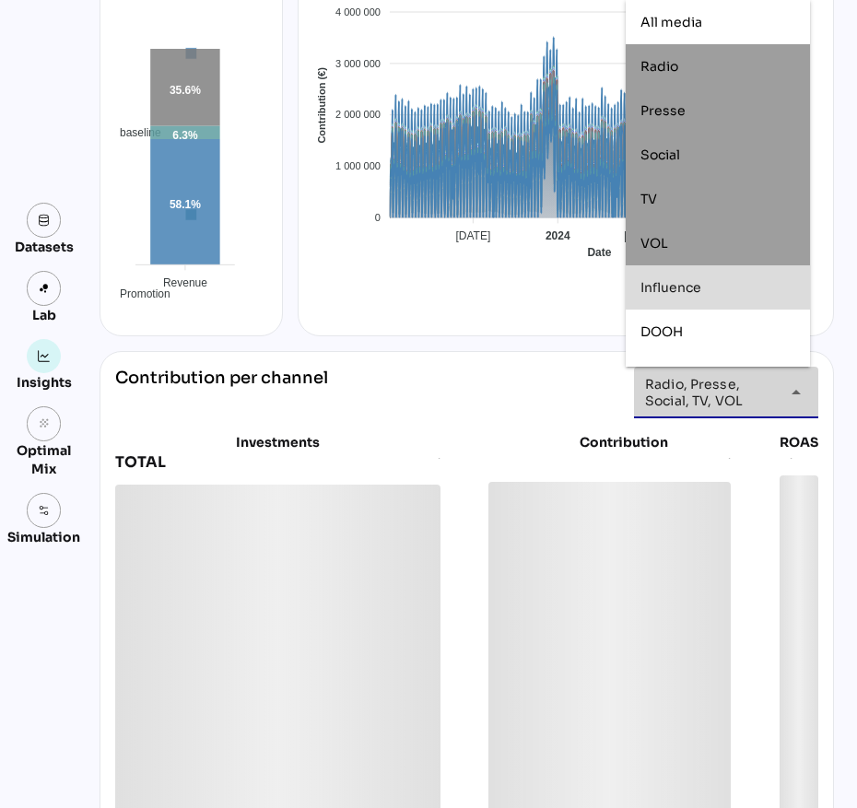
click at [686, 291] on span "Influence" at bounding box center [670, 287] width 61 height 17
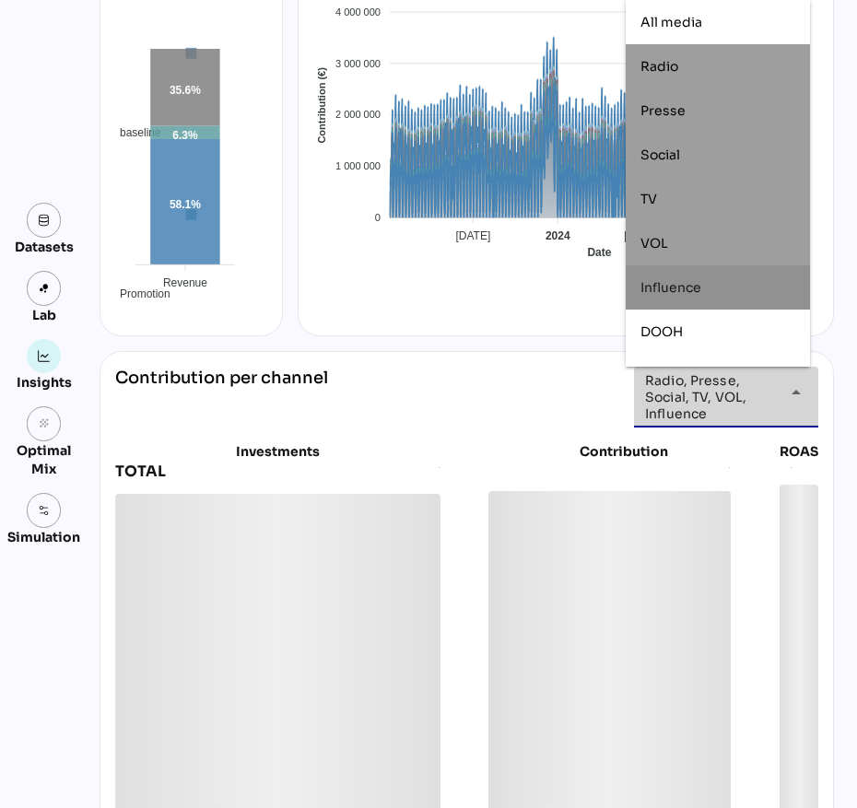
click at [687, 336] on div "DOOH" at bounding box center [717, 332] width 155 height 16
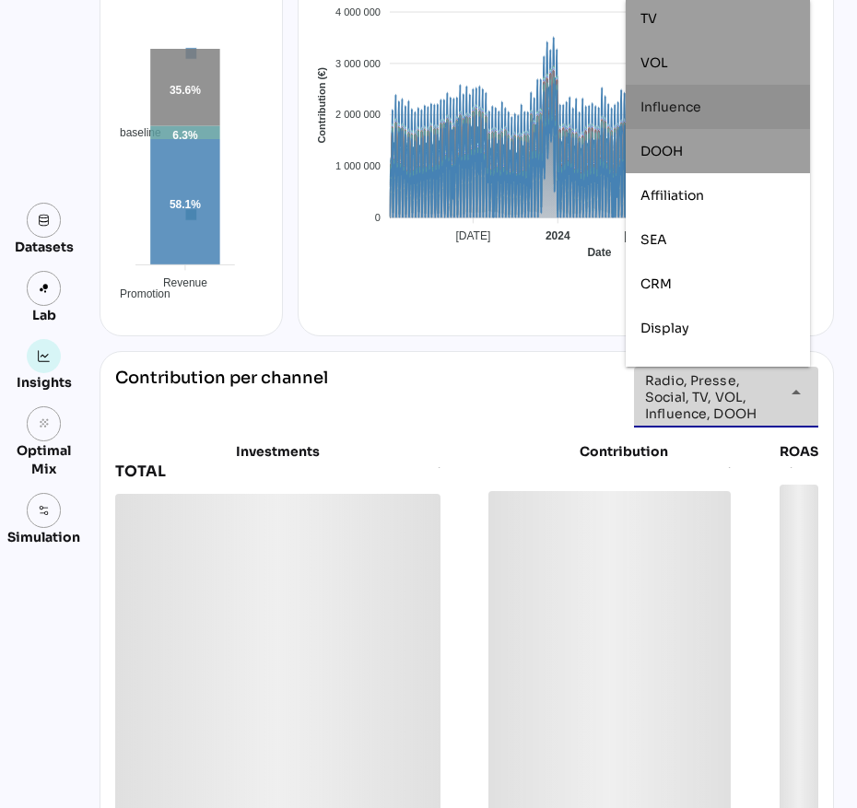
scroll to position [208, 0]
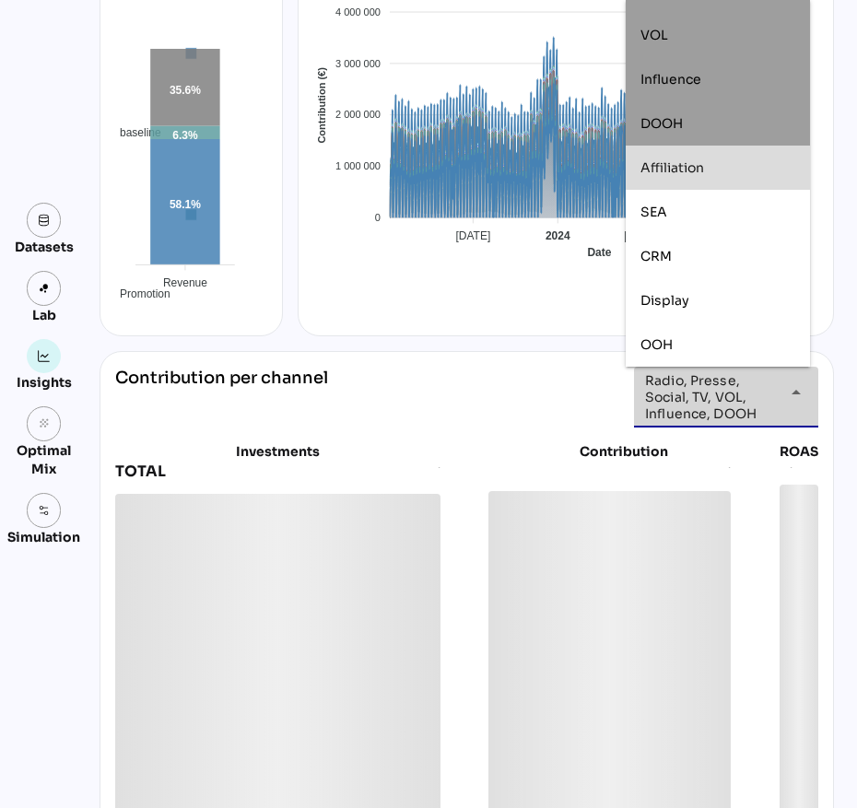
click at [691, 170] on span "Affiliation" at bounding box center [672, 167] width 64 height 17
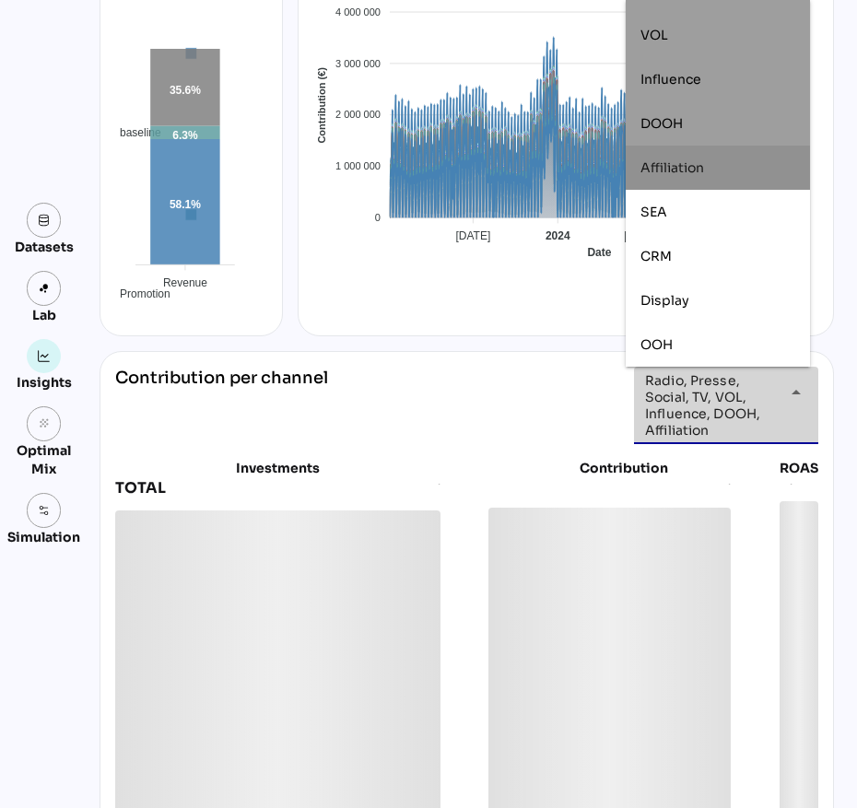
click at [691, 205] on div "SEA" at bounding box center [717, 213] width 155 height 16
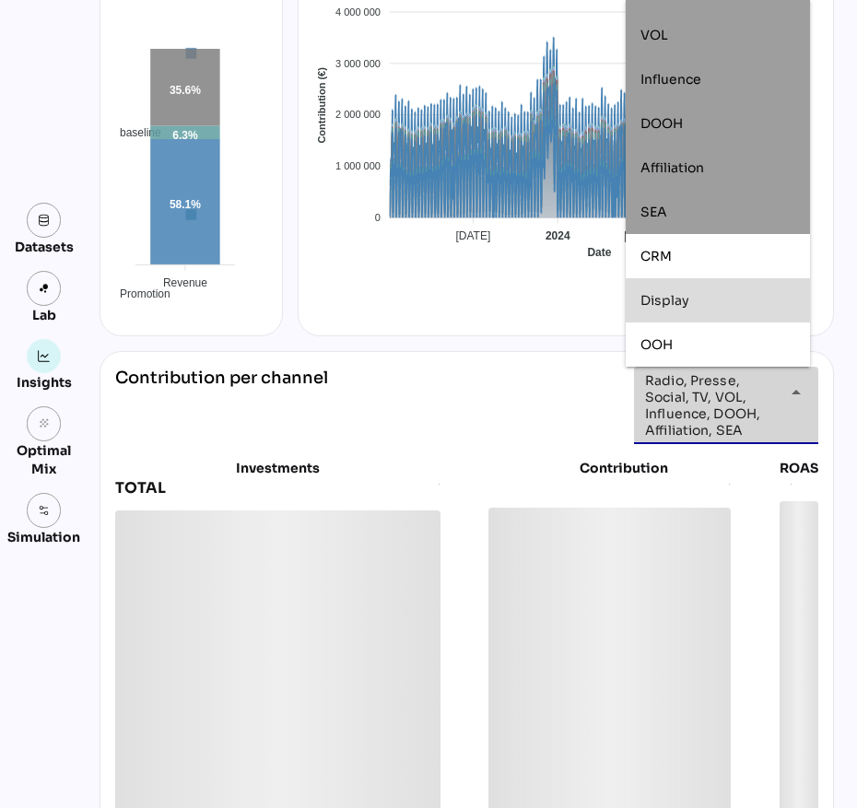
click at [688, 294] on span "Display" at bounding box center [664, 300] width 49 height 17
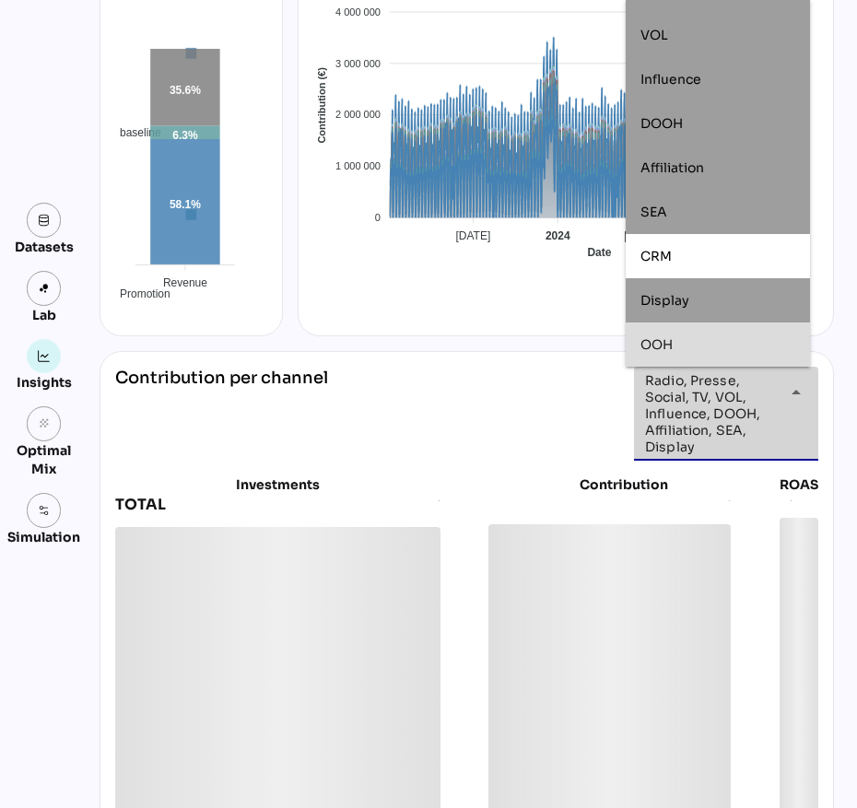
click at [690, 341] on div "OOH" at bounding box center [717, 345] width 155 height 16
type input "**********"
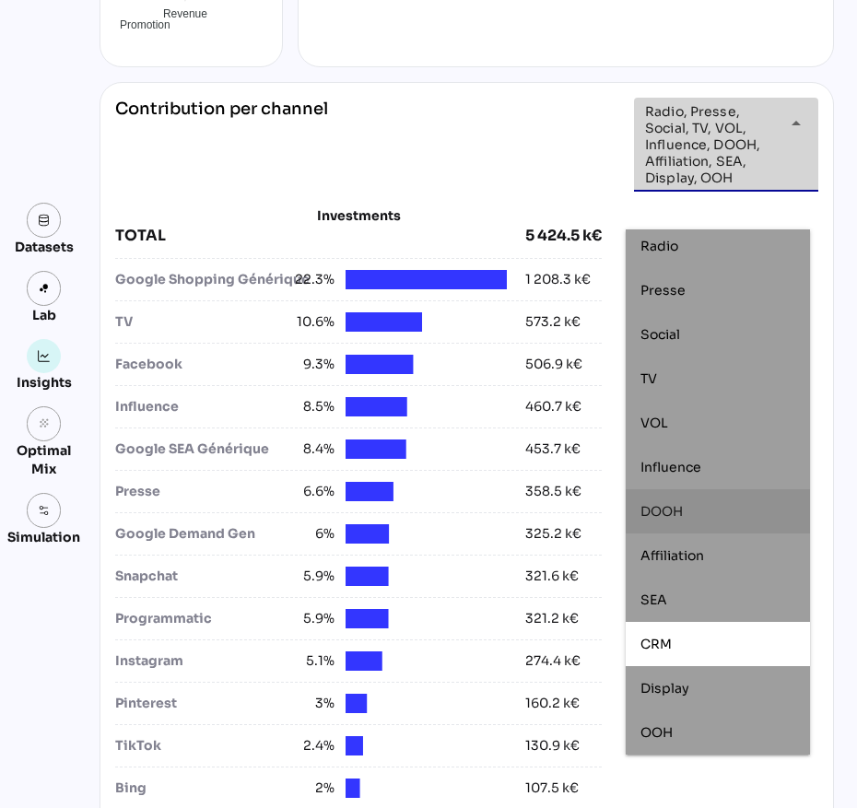
scroll to position [576, 0]
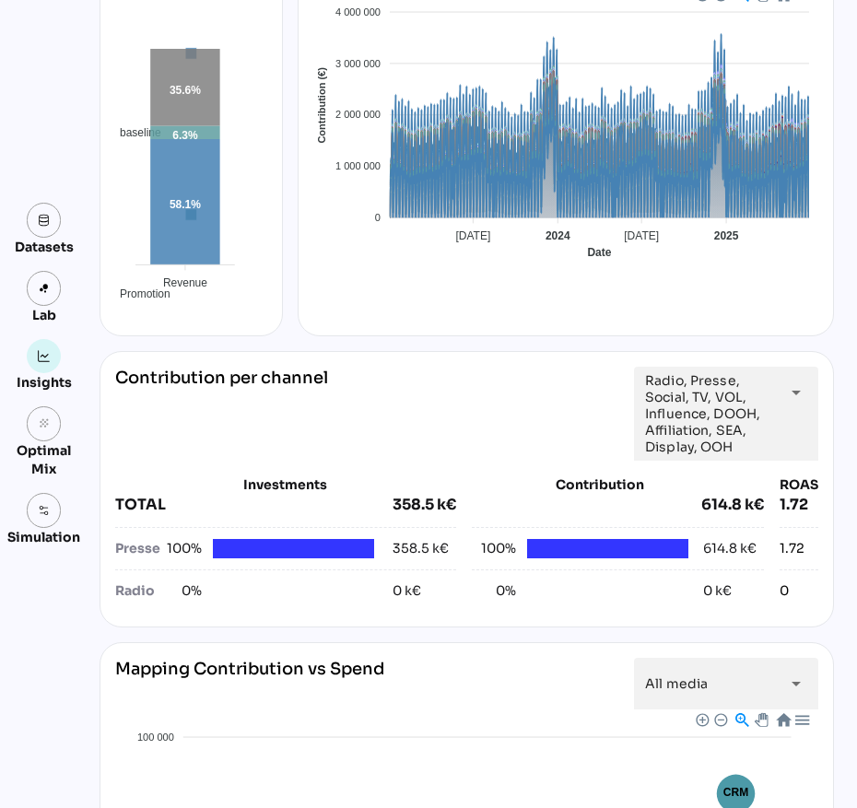
scroll to position [0, 0]
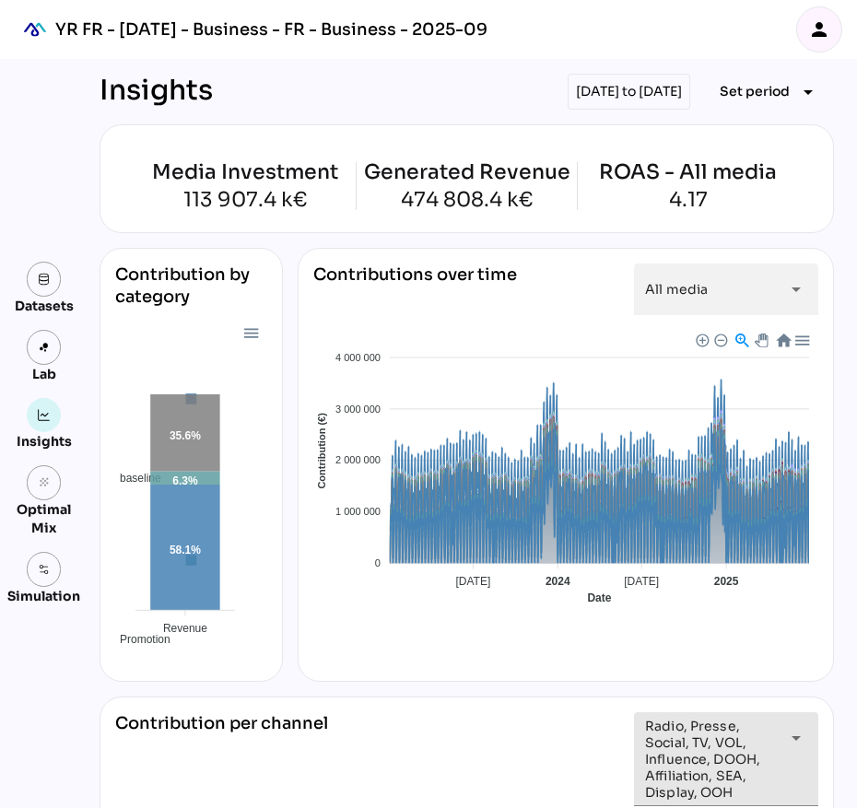
click at [746, 742] on span "Radio, Presse, Social, TV, VOL, Influence, DOOH, Affiliation, SEA, Display, OOH" at bounding box center [709, 759] width 129 height 83
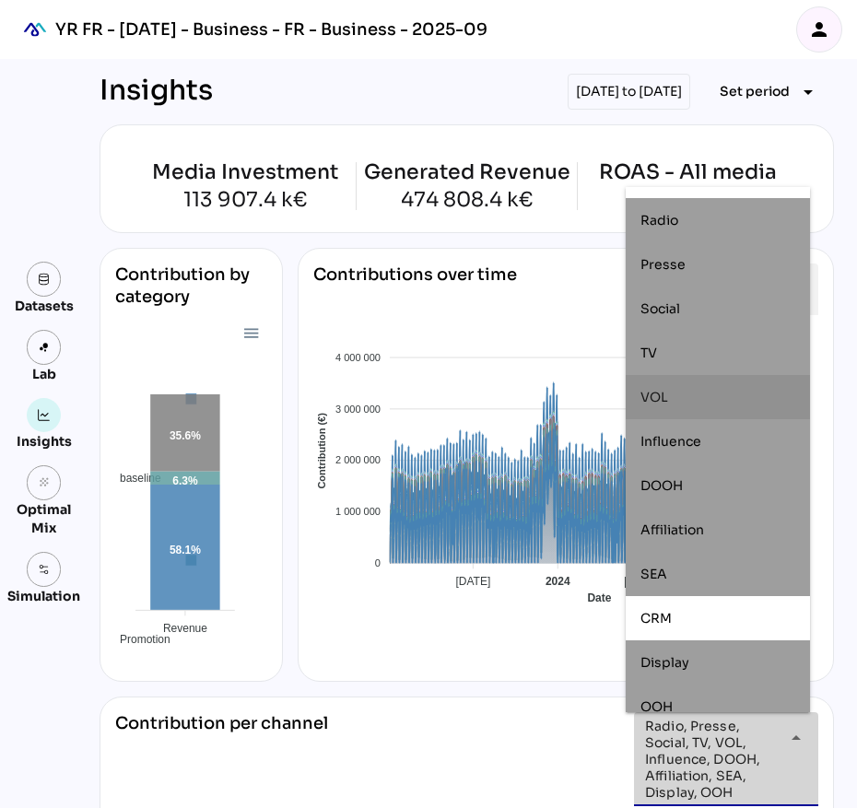
scroll to position [50, 0]
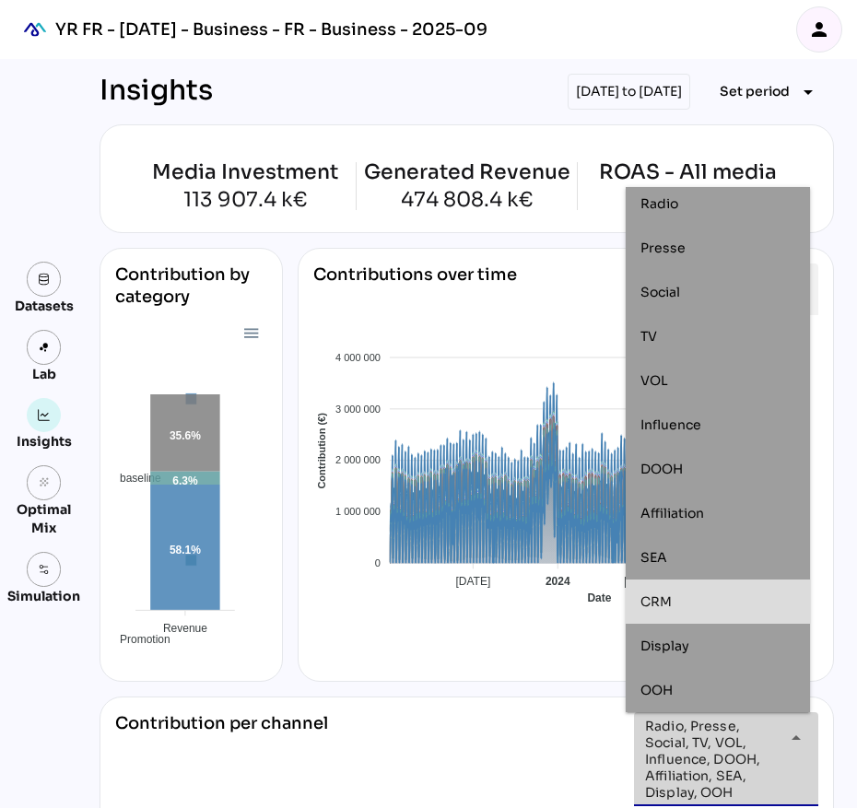
click at [802, 730] on div "**********" at bounding box center [726, 759] width 184 height 94
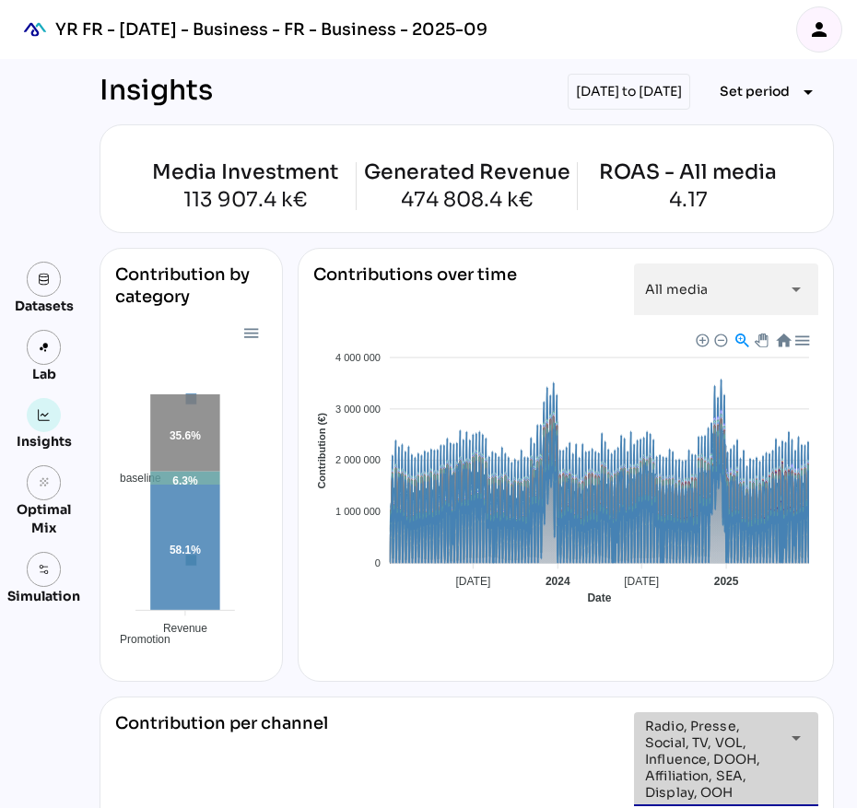
scroll to position [0, 510]
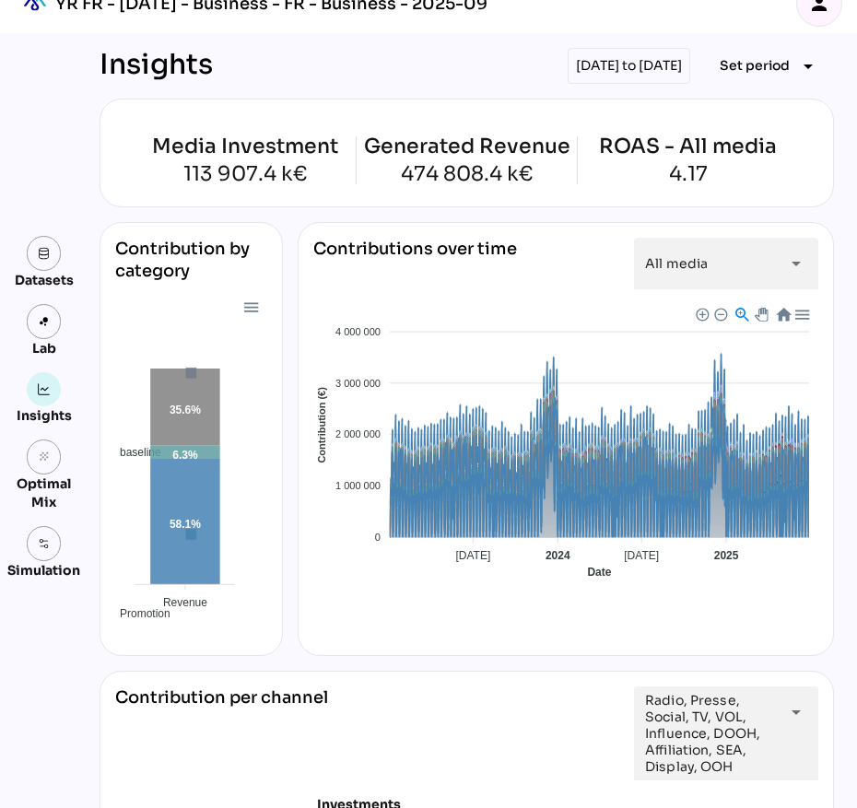
scroll to position [0, 0]
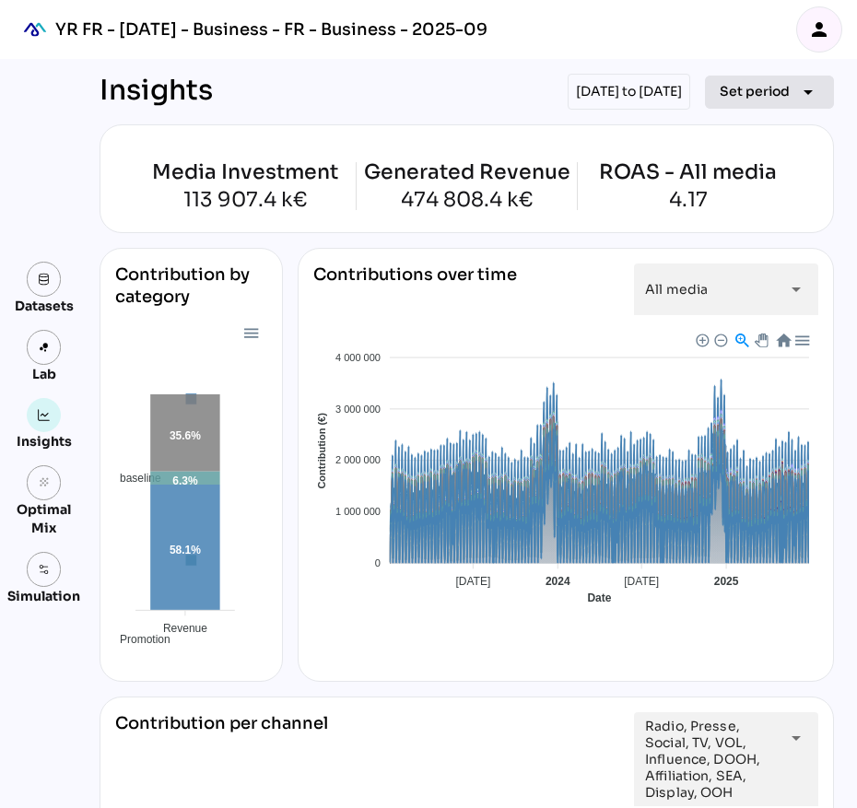
click at [764, 98] on span "Set period" at bounding box center [755, 91] width 70 height 22
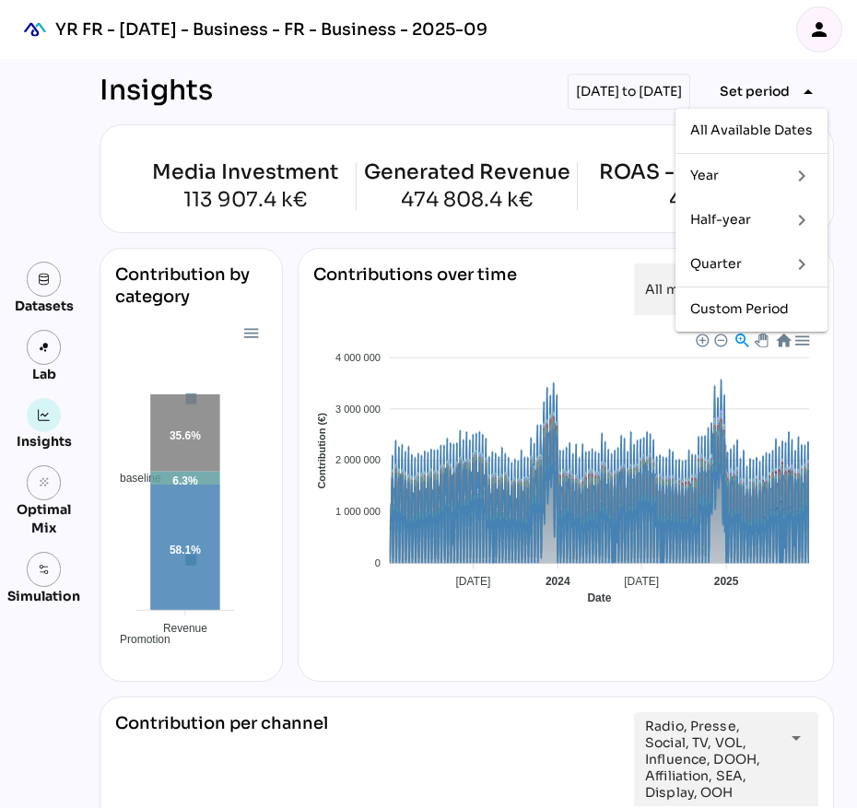
click at [762, 221] on div "Half-year" at bounding box center [733, 220] width 86 height 16
click at [720, 29] on div "YR FR - Sep 2025 - Business - FR - Business - 2025-09 person" at bounding box center [428, 29] width 857 height 59
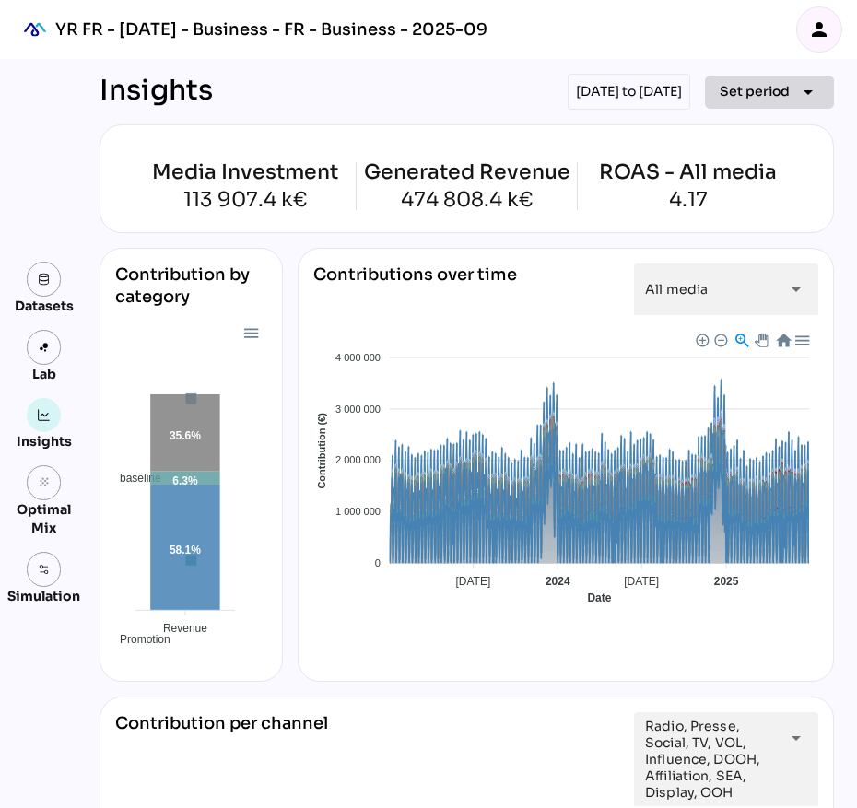
click at [763, 99] on span "Set period" at bounding box center [755, 91] width 70 height 22
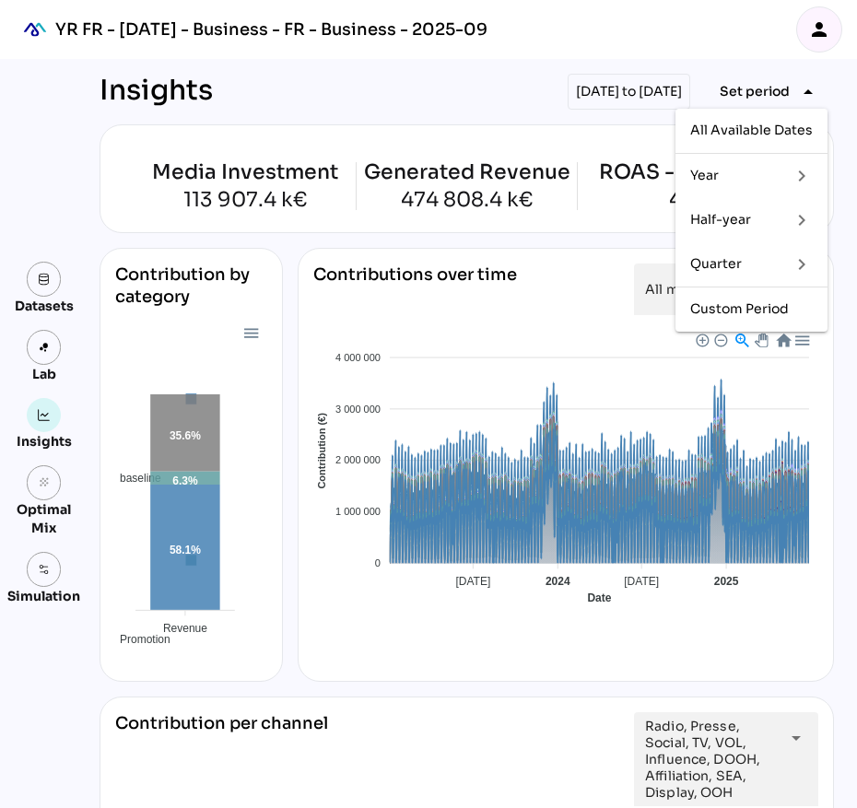
click at [747, 234] on div "Half-year" at bounding box center [733, 219] width 86 height 29
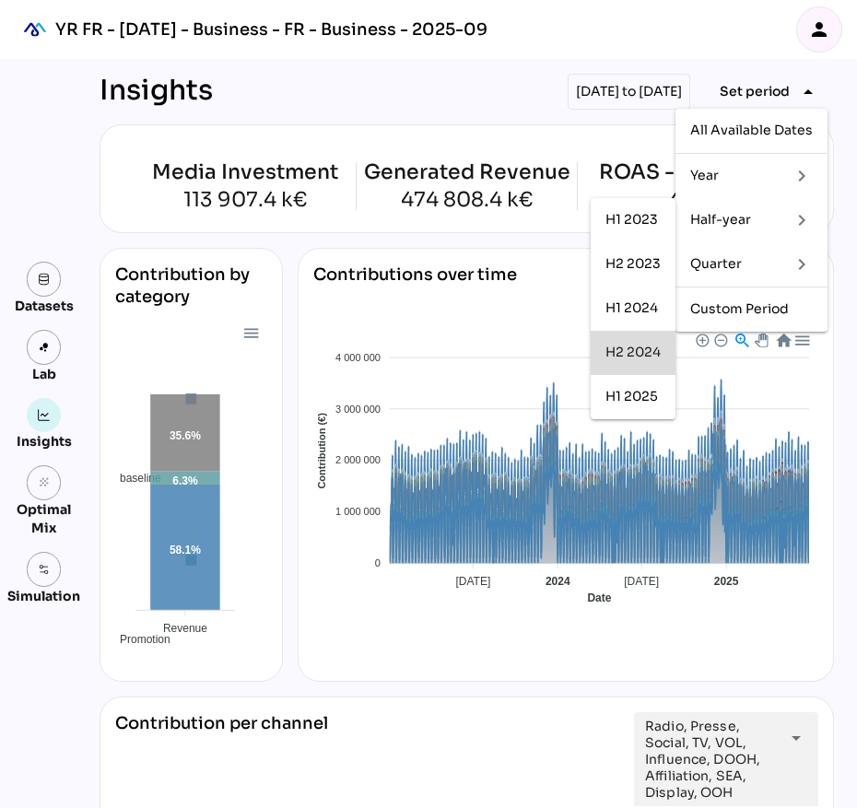
click at [630, 357] on div "H2 2024" at bounding box center [632, 353] width 55 height 16
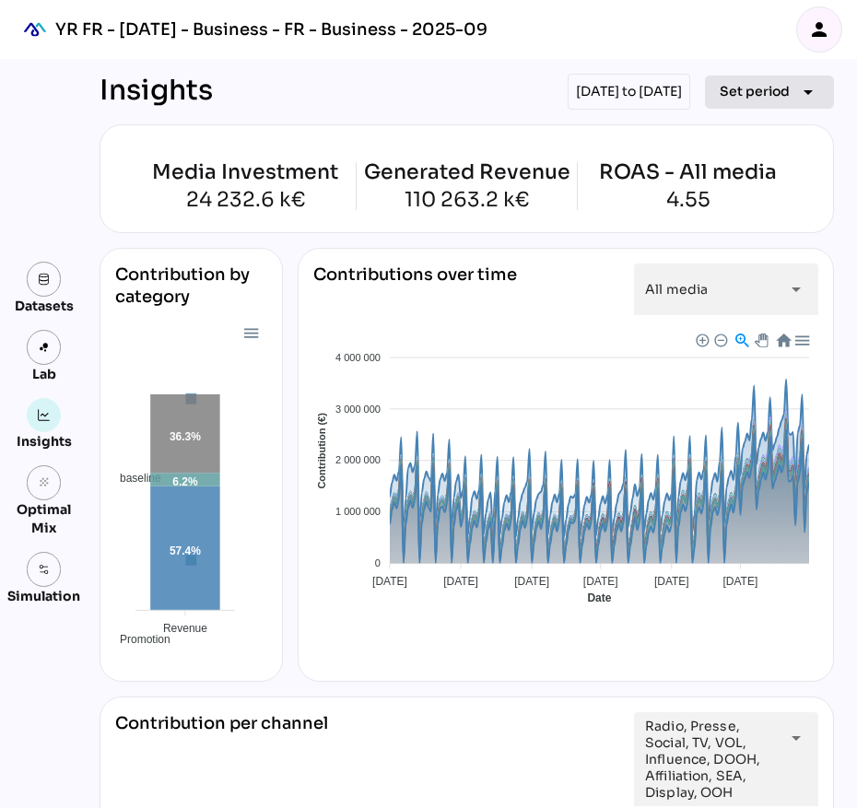
click at [743, 93] on span "Set period" at bounding box center [755, 91] width 70 height 22
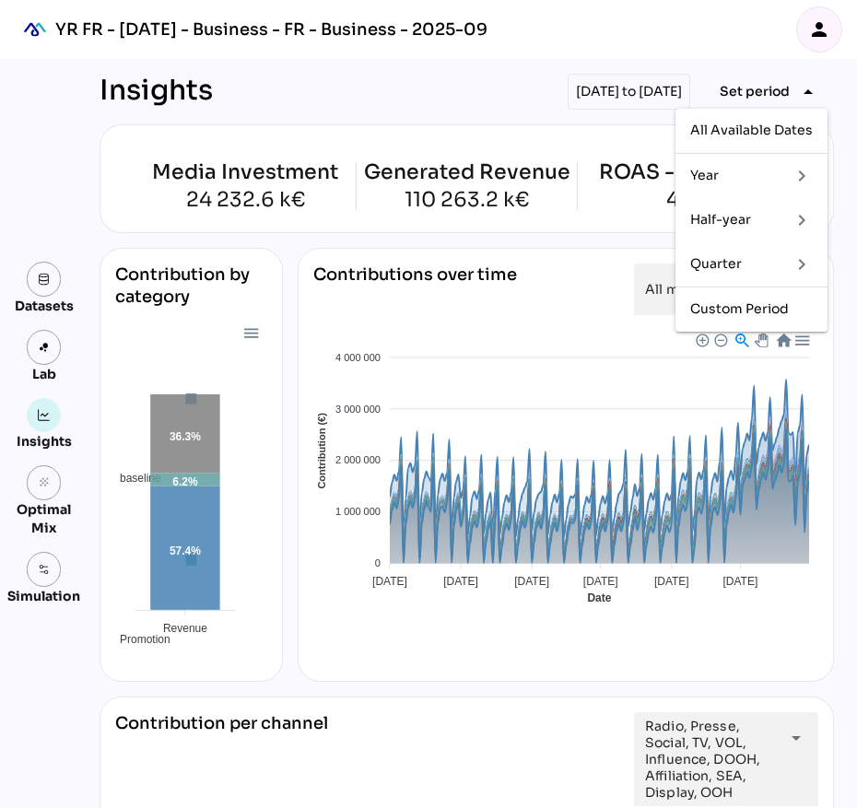
click at [756, 217] on div "Half-year" at bounding box center [733, 220] width 86 height 16
click at [638, 392] on div "H1 2025" at bounding box center [632, 397] width 55 height 16
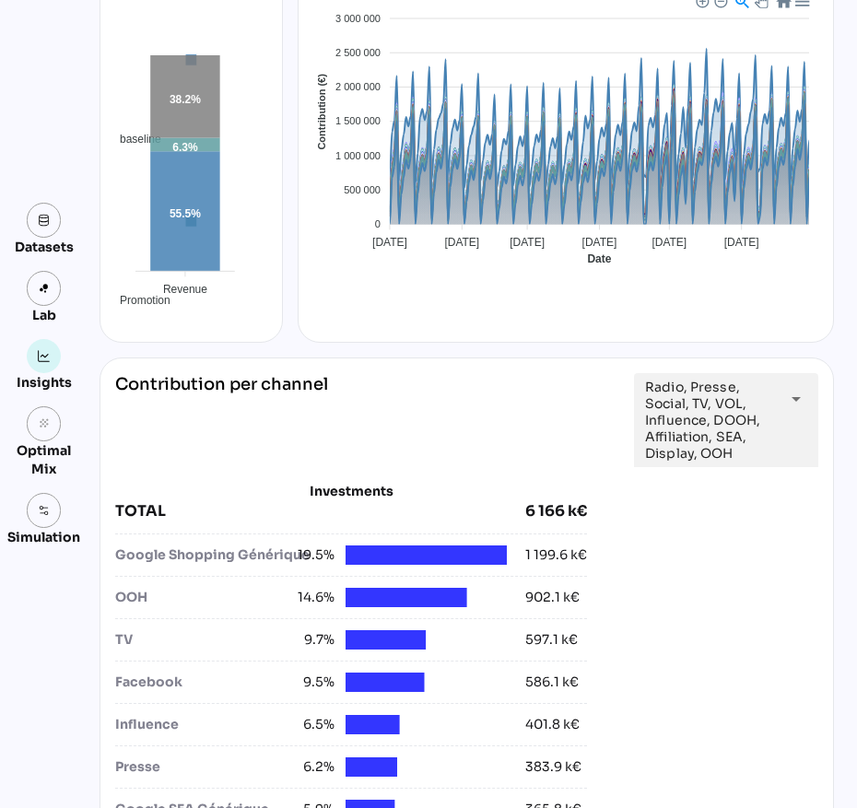
scroll to position [346, 0]
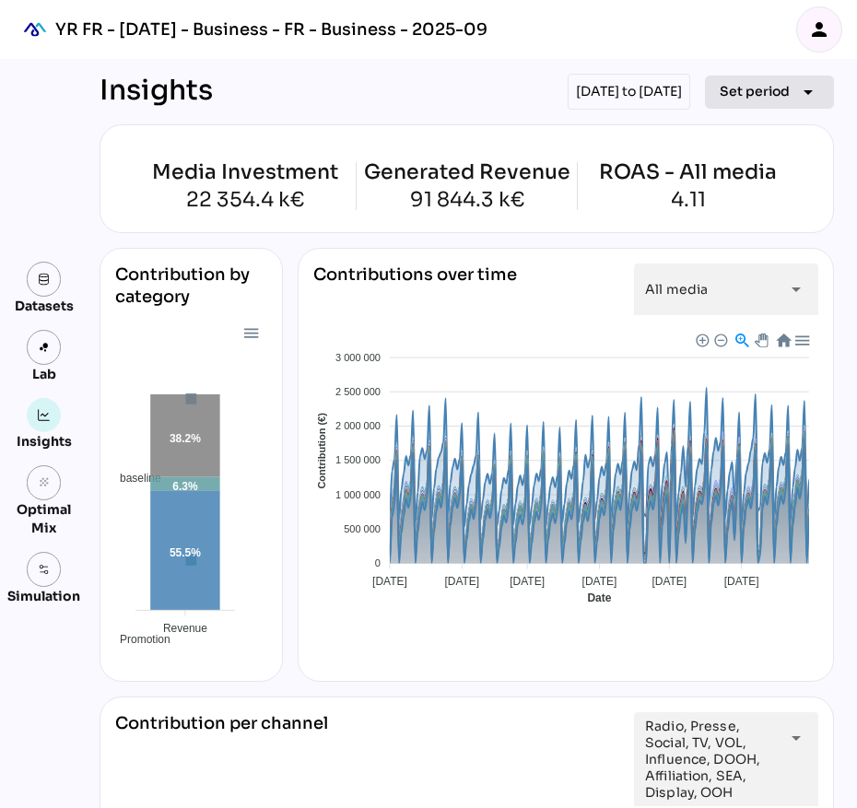
click at [750, 87] on span "Set period" at bounding box center [755, 91] width 70 height 22
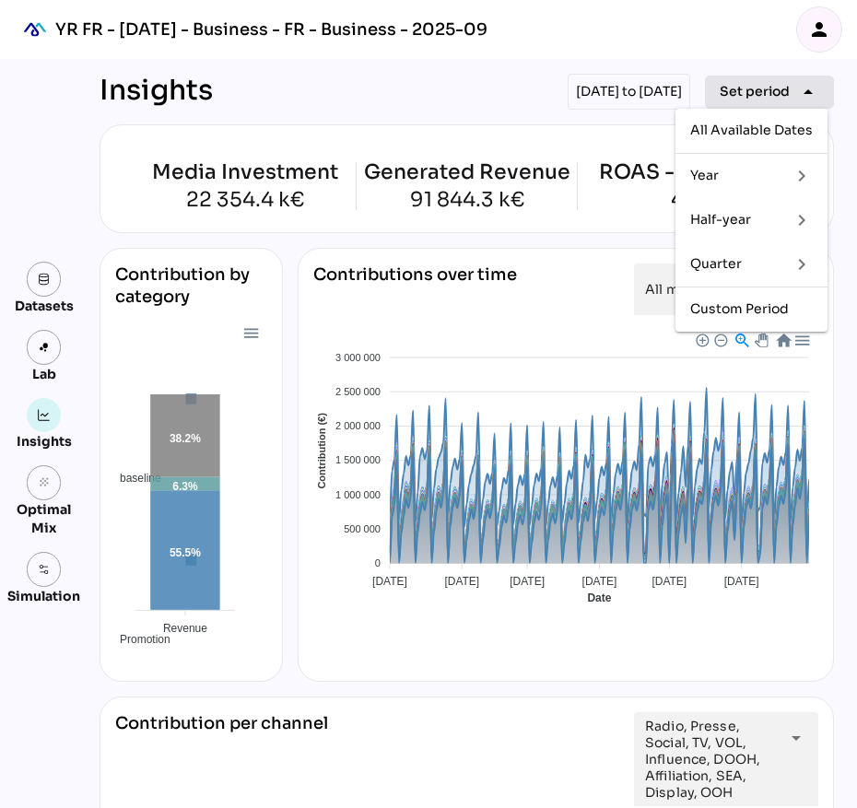
click at [752, 87] on span "Set period" at bounding box center [755, 91] width 70 height 22
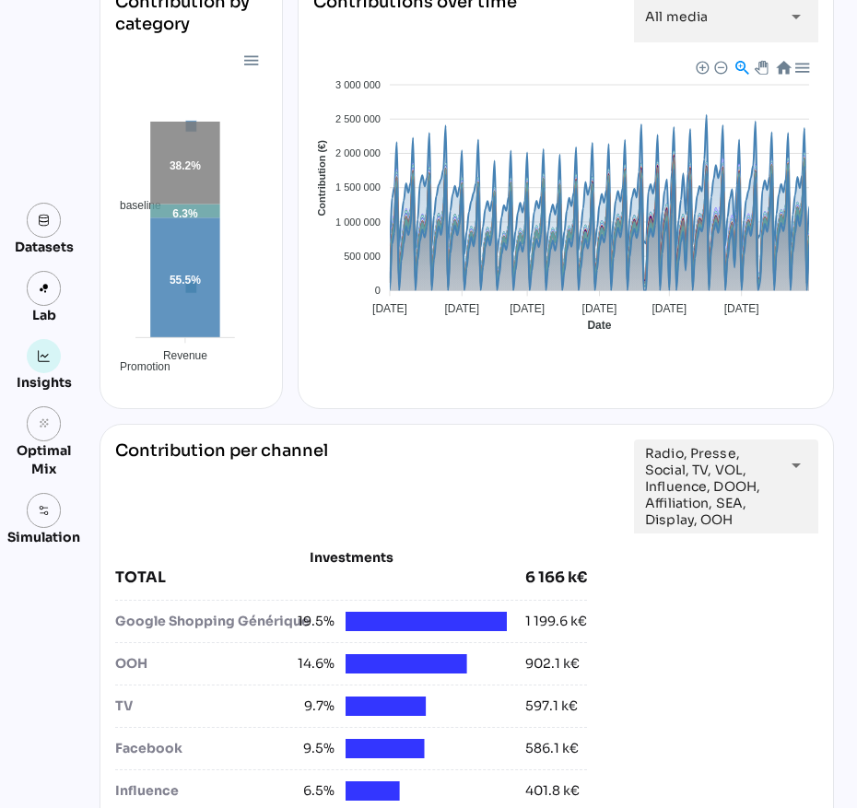
scroll to position [346, 0]
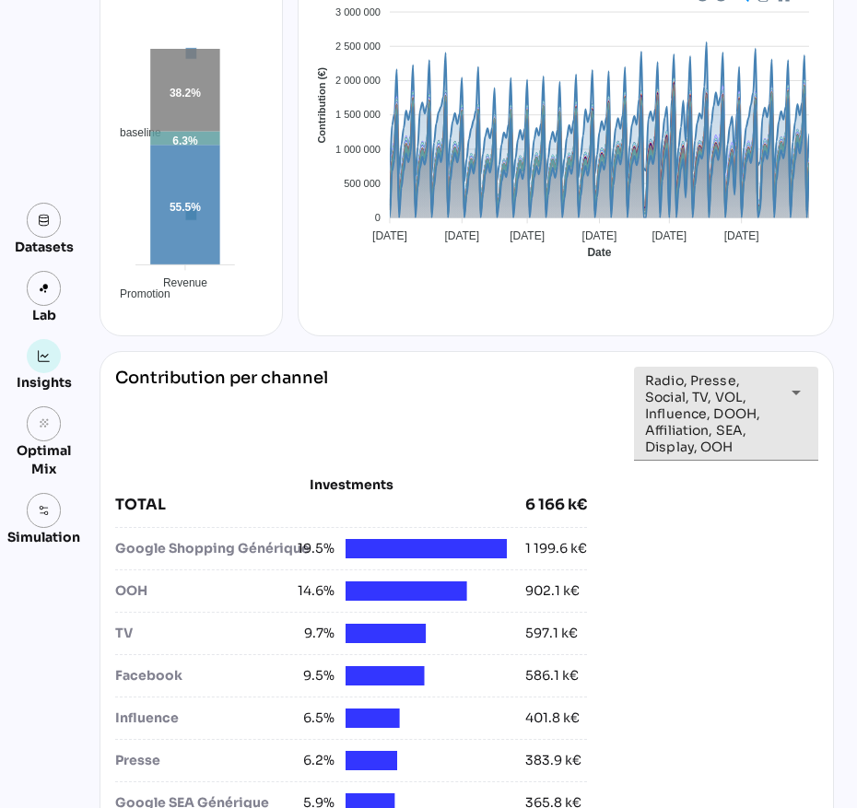
click at [765, 415] on span "Radio, Presse, Social, TV, VOL, Influence, DOOH, Affiliation, SEA, Display, OOH" at bounding box center [709, 413] width 129 height 83
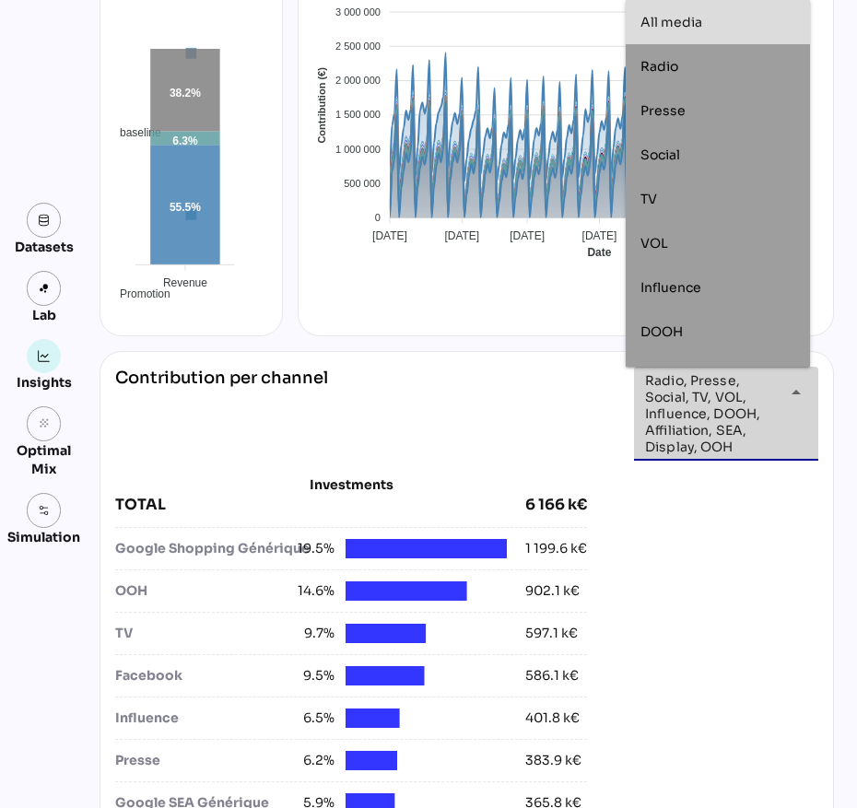
click at [755, 21] on div "All media" at bounding box center [717, 23] width 155 height 16
type input "*********"
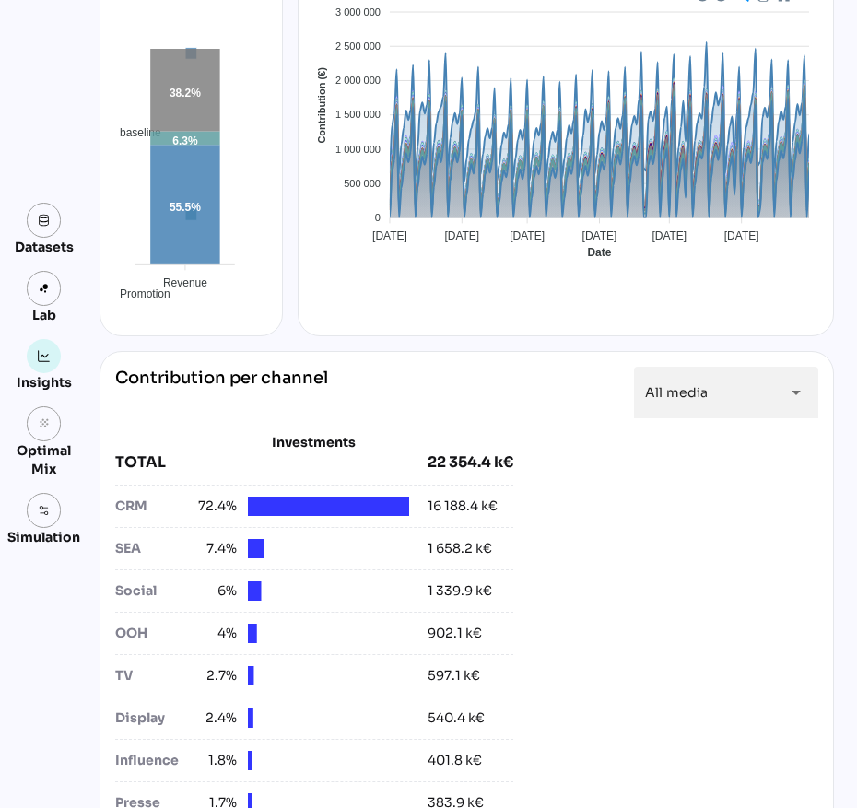
scroll to position [0, 0]
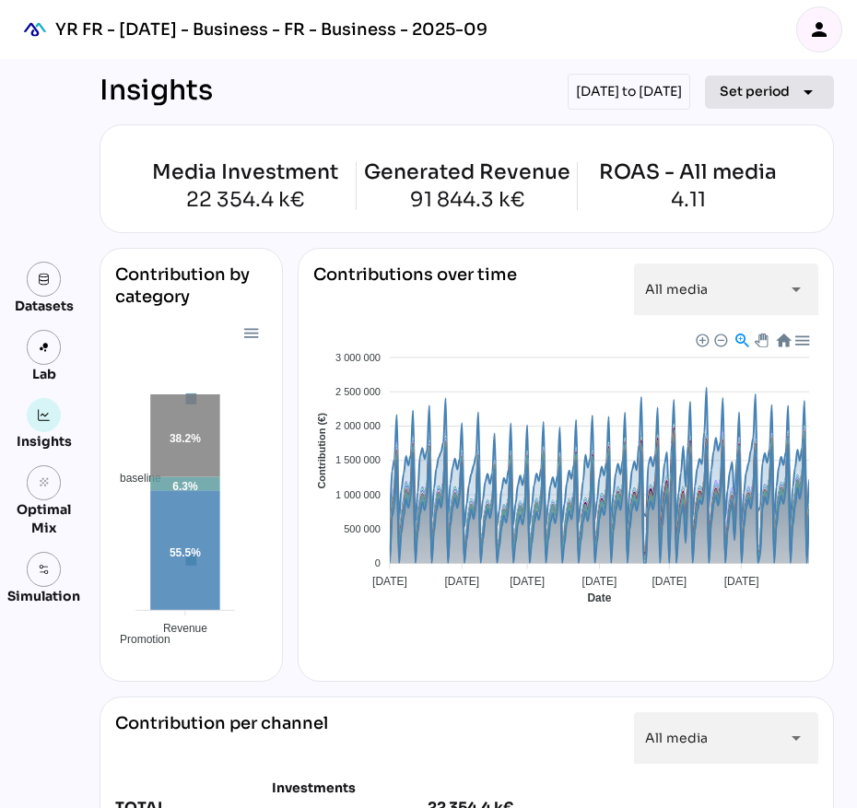
click at [771, 99] on span "Set period" at bounding box center [755, 91] width 70 height 22
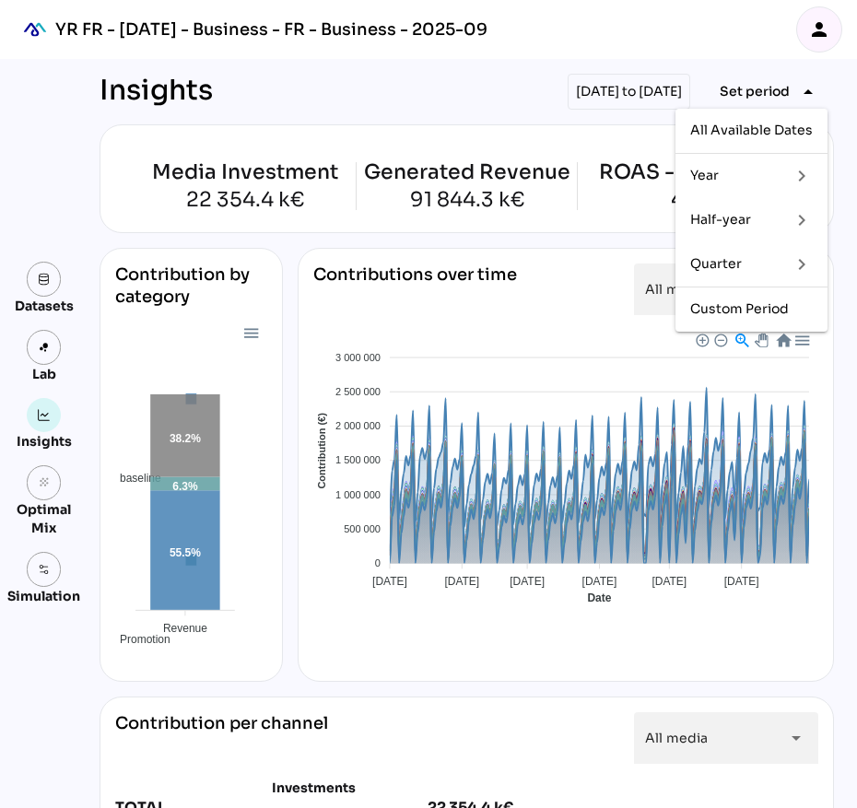
click at [745, 185] on div "Year" at bounding box center [733, 175] width 86 height 29
click at [759, 226] on div "Half-year" at bounding box center [733, 220] width 86 height 16
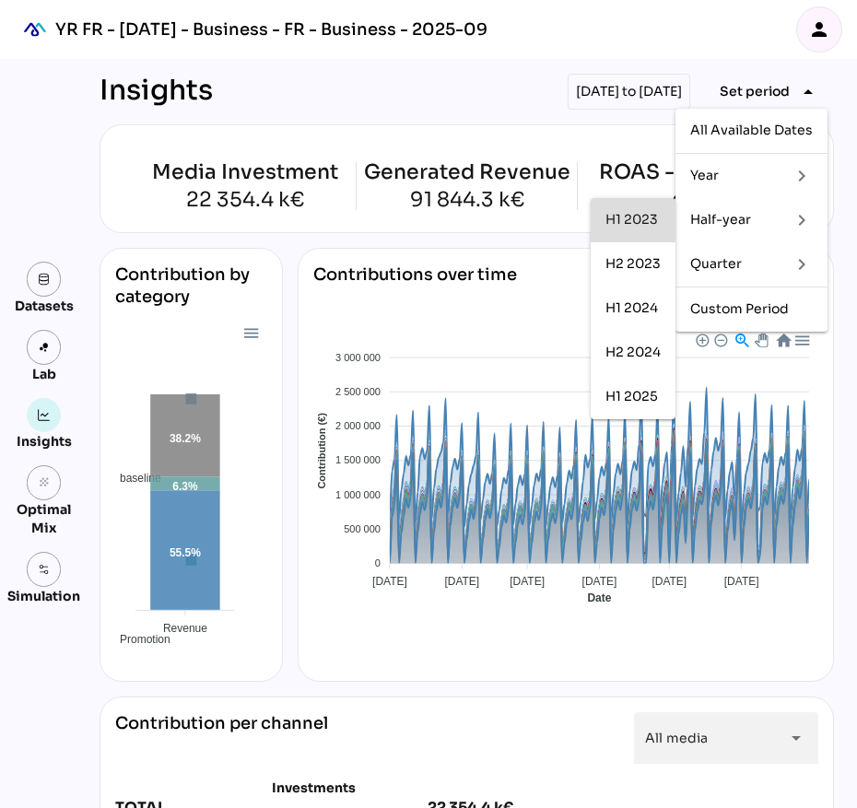
click at [618, 217] on div "H1 2023" at bounding box center [632, 220] width 55 height 16
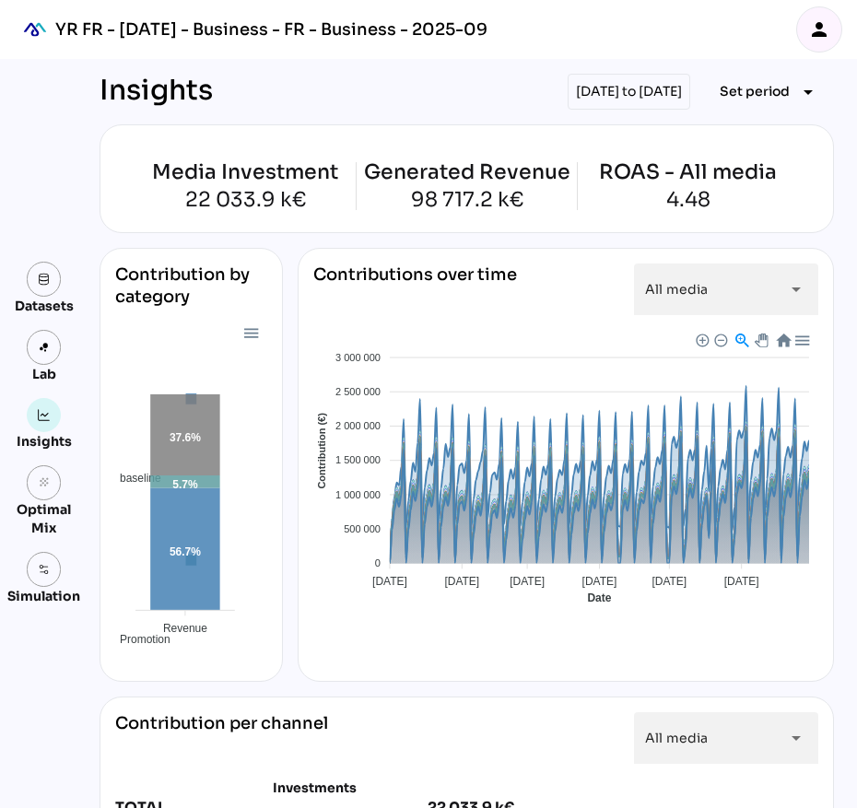
click at [729, 74] on div "01/01/2023 to 30/06/2023 Set period arrow_drop_down" at bounding box center [701, 92] width 266 height 36
click at [738, 91] on span "Set period" at bounding box center [755, 91] width 70 height 22
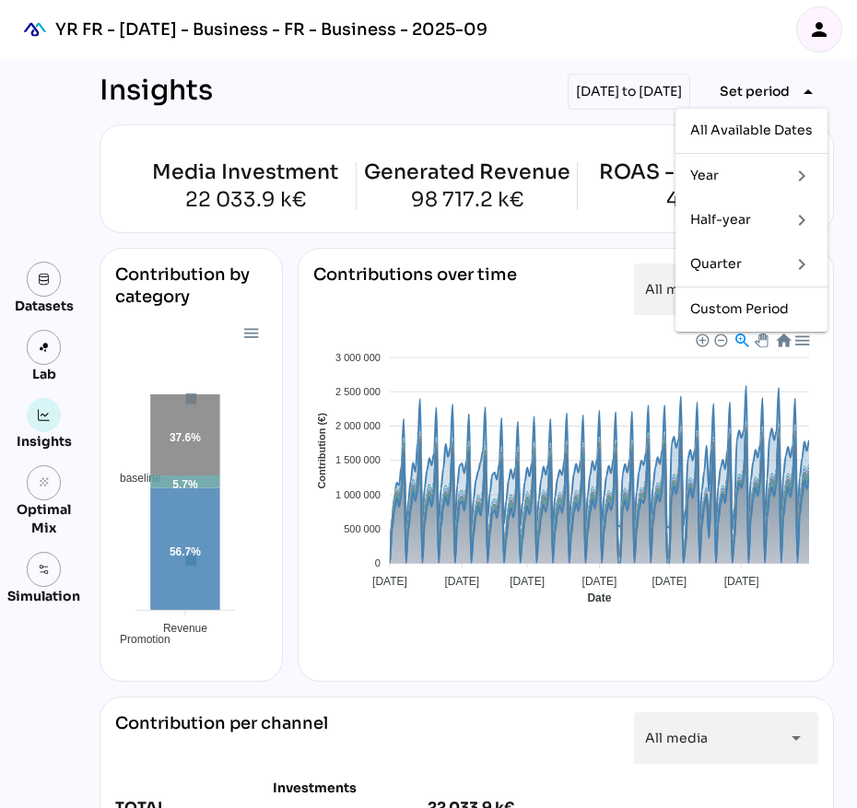
click at [746, 226] on div "Half-year" at bounding box center [733, 220] width 86 height 16
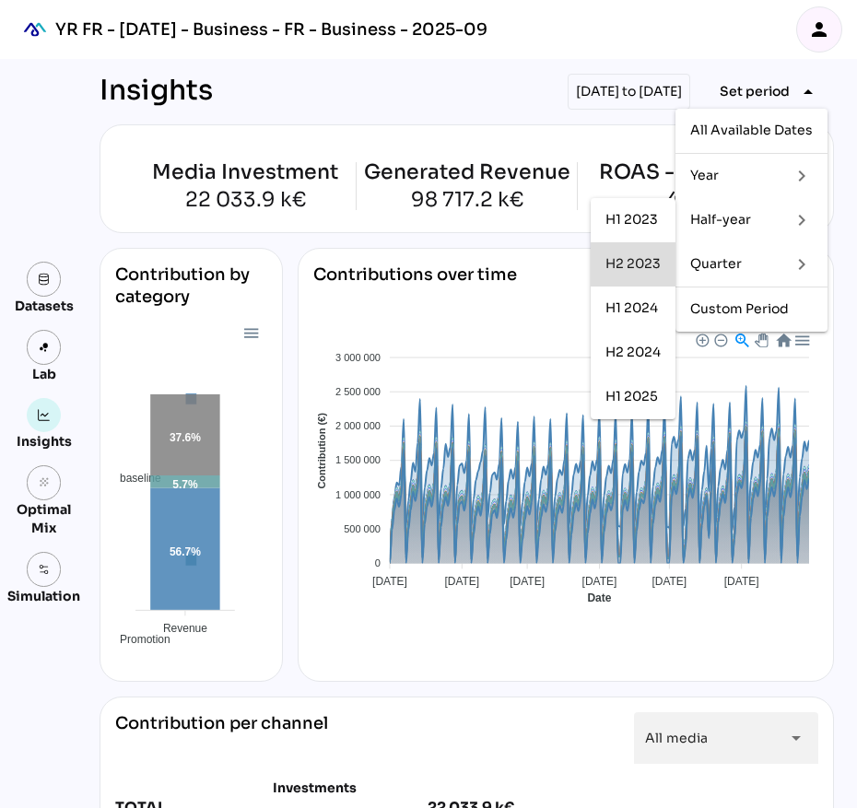
click at [623, 266] on div "H2 2023" at bounding box center [632, 264] width 55 height 16
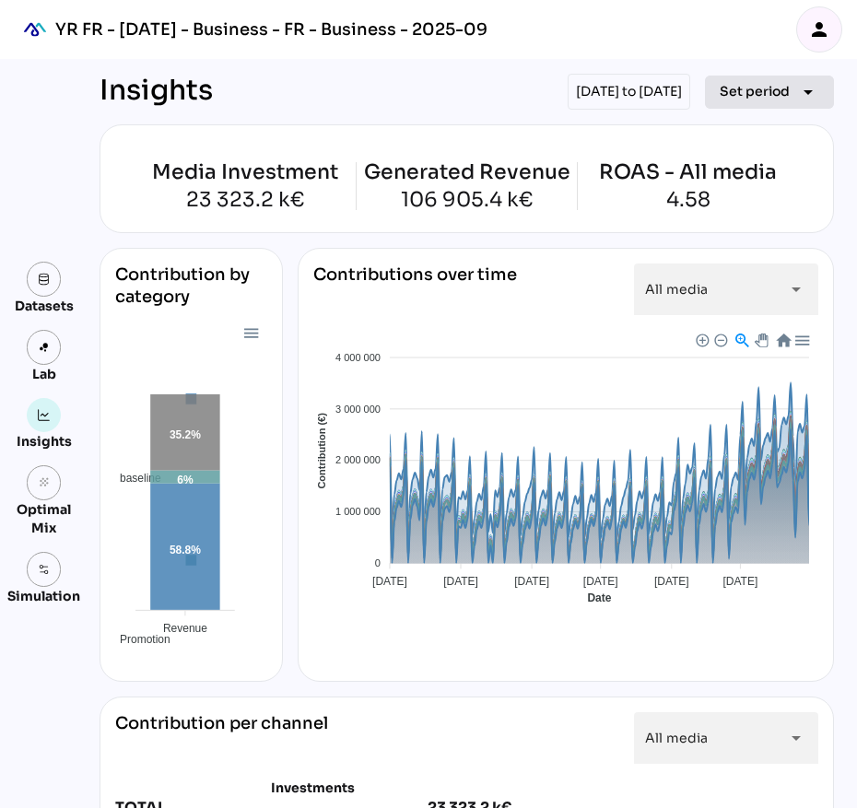
click at [757, 76] on button "Set period arrow_drop_down" at bounding box center [769, 92] width 129 height 33
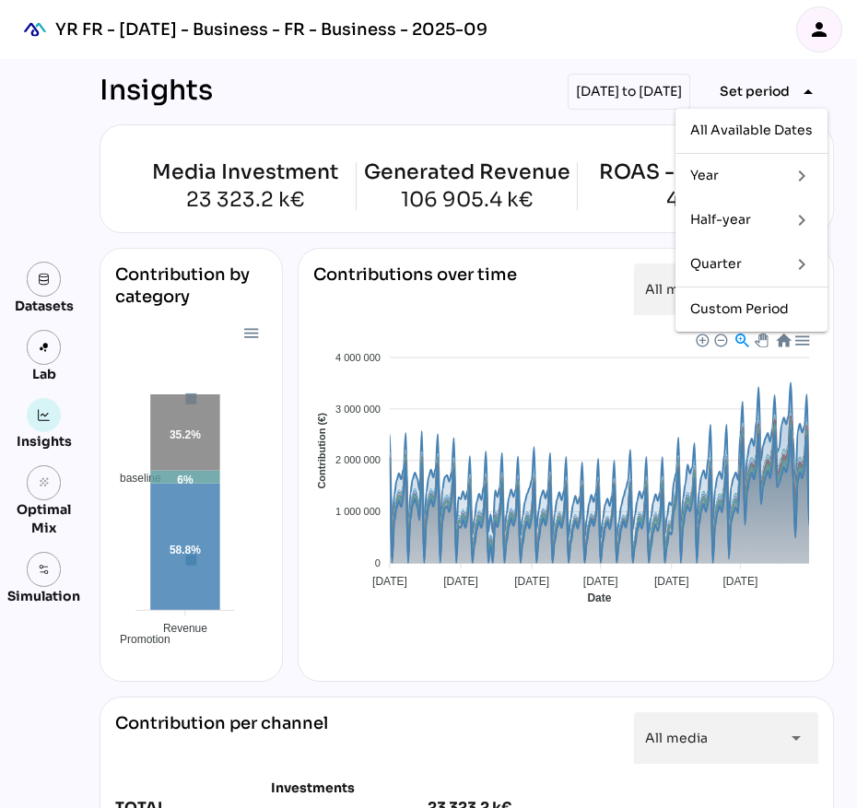
click at [791, 215] on icon "keyboard_arrow_right" at bounding box center [802, 220] width 22 height 22
click at [623, 309] on div "H1 2024" at bounding box center [632, 308] width 55 height 16
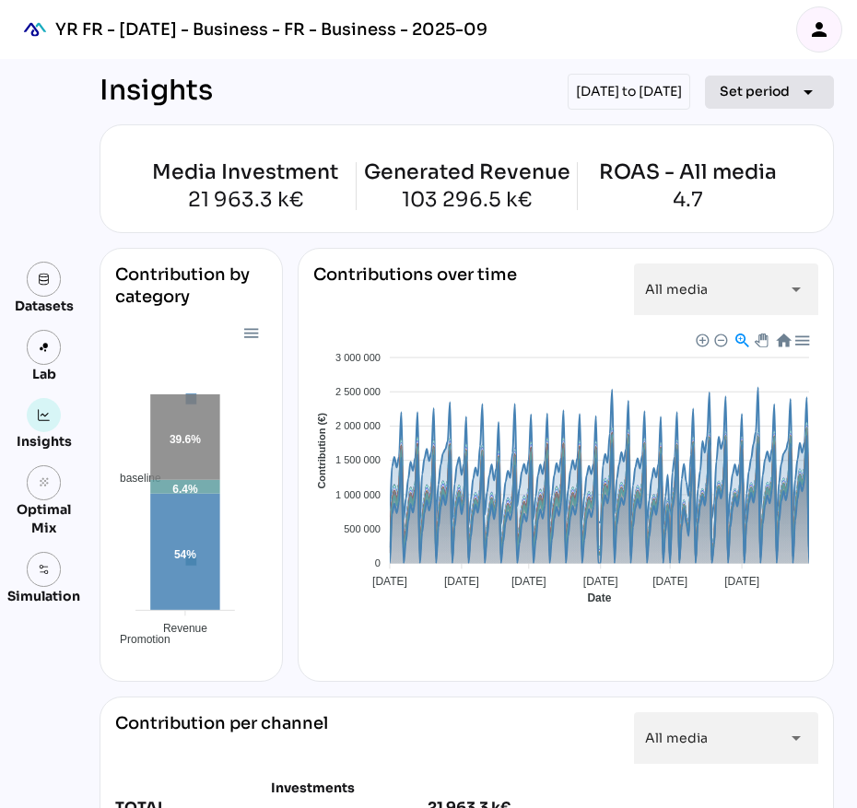
click at [767, 92] on span "Set period" at bounding box center [755, 91] width 70 height 22
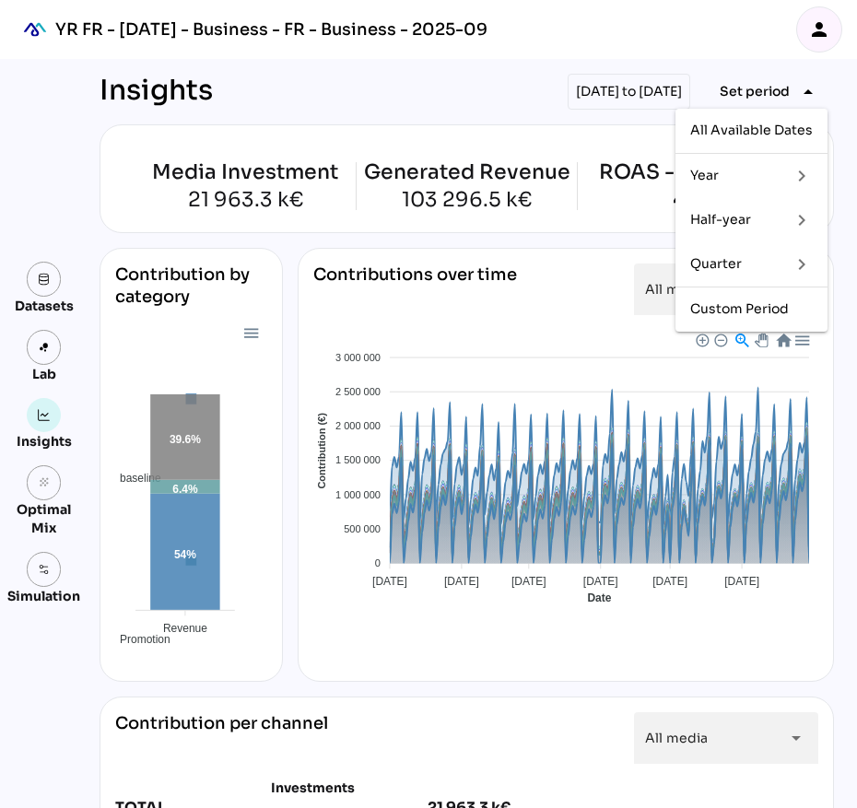
click at [740, 219] on div "Half-year" at bounding box center [733, 220] width 86 height 16
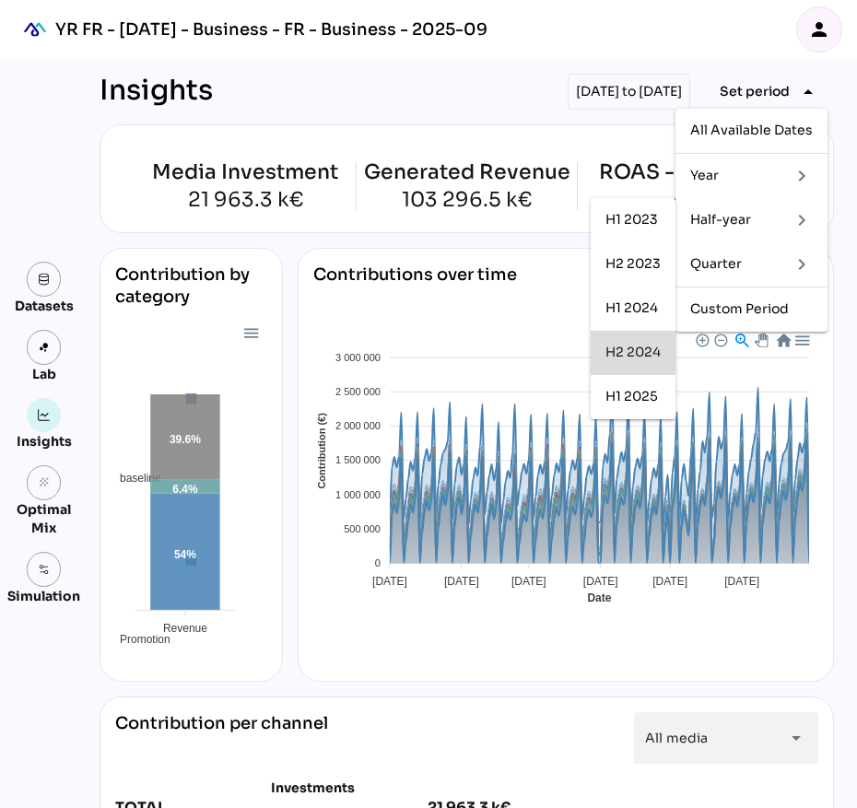
click at [626, 346] on div "H2 2024" at bounding box center [632, 353] width 55 height 16
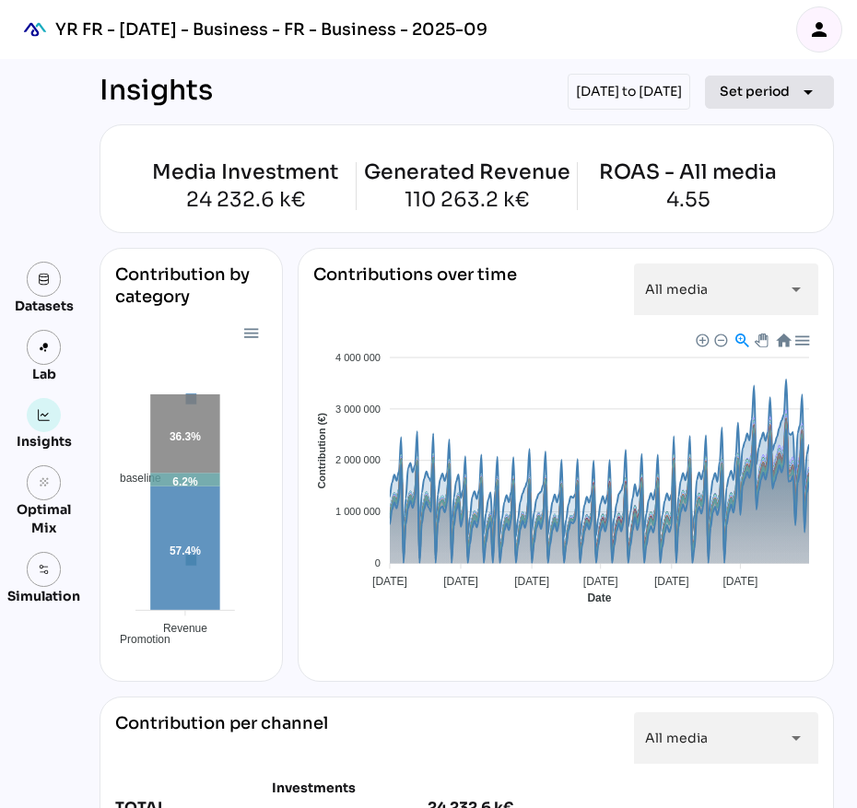
click at [798, 91] on icon "arrow_drop_down" at bounding box center [808, 92] width 22 height 22
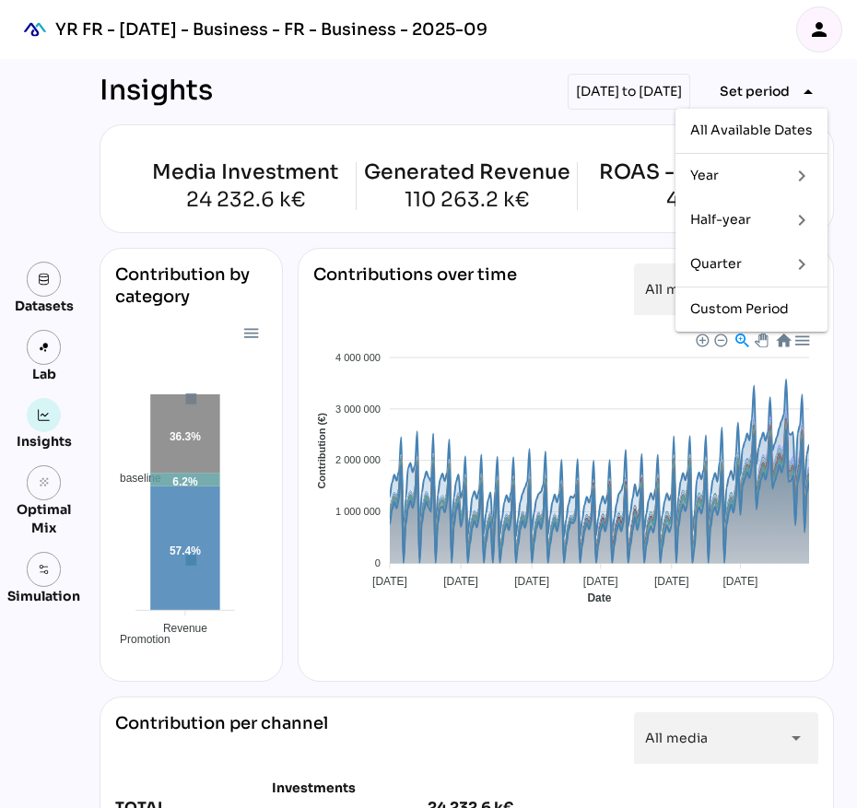
click at [757, 218] on div "Half-year" at bounding box center [733, 220] width 86 height 16
click at [622, 392] on div "H1 2025" at bounding box center [632, 397] width 55 height 16
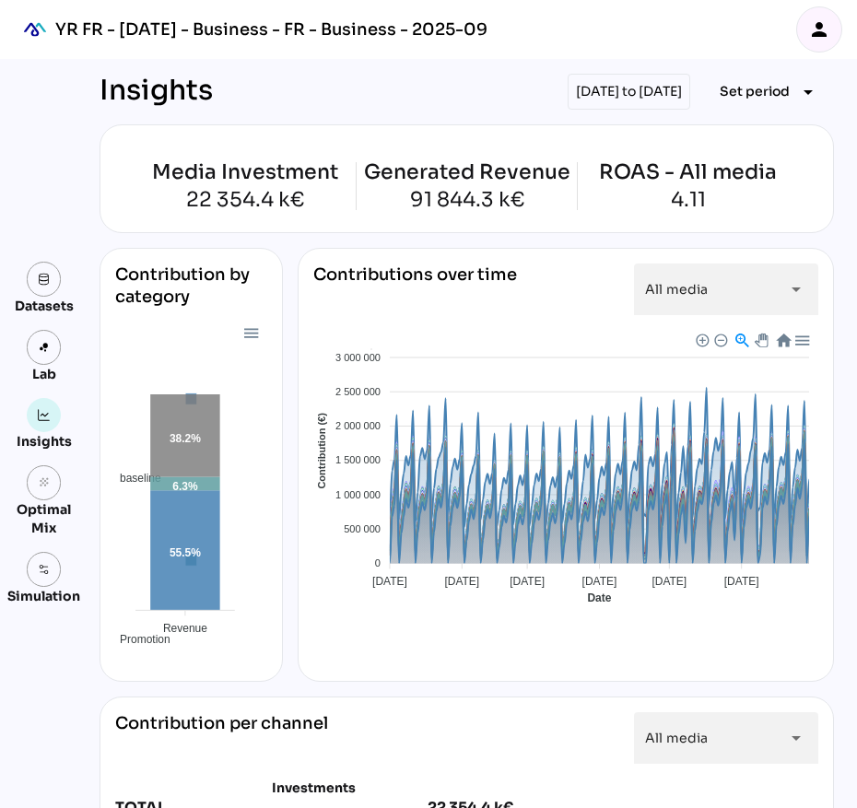
click at [822, 41] on div "person" at bounding box center [819, 29] width 44 height 44
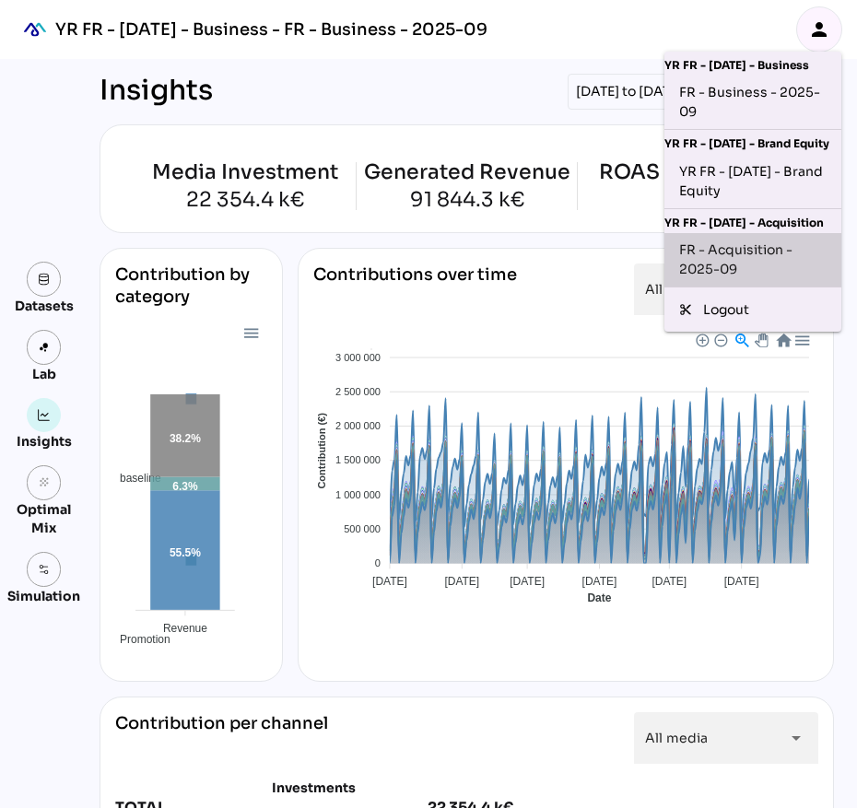
click at [748, 279] on div "FR - Acquisition - 2025-09" at bounding box center [752, 259] width 147 height 39
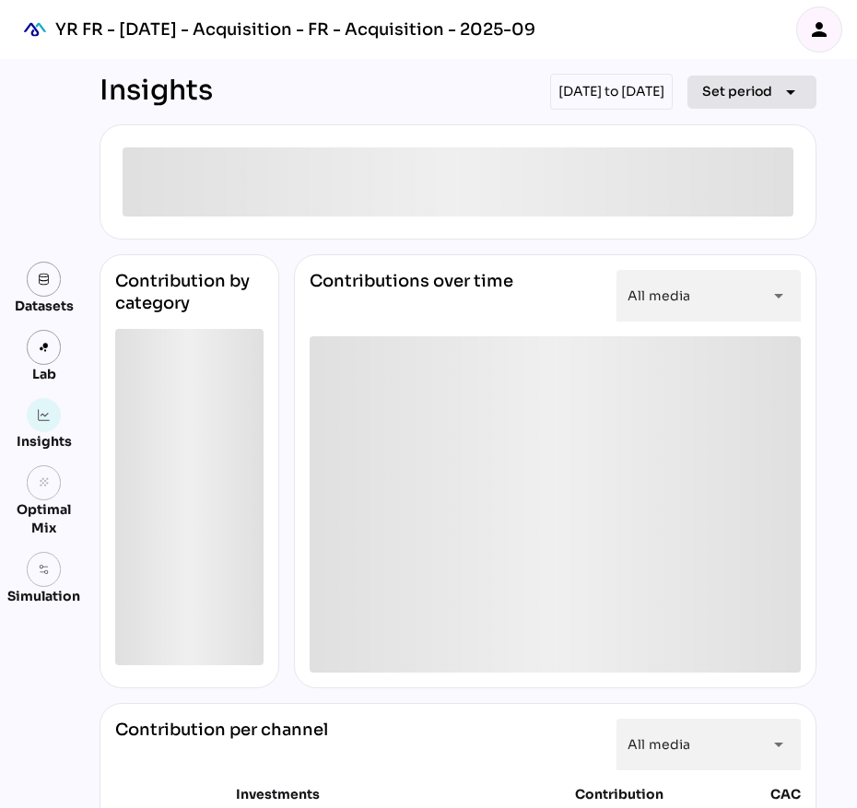
click at [758, 103] on span "Set period arrow_drop_down" at bounding box center [752, 92] width 100 height 26
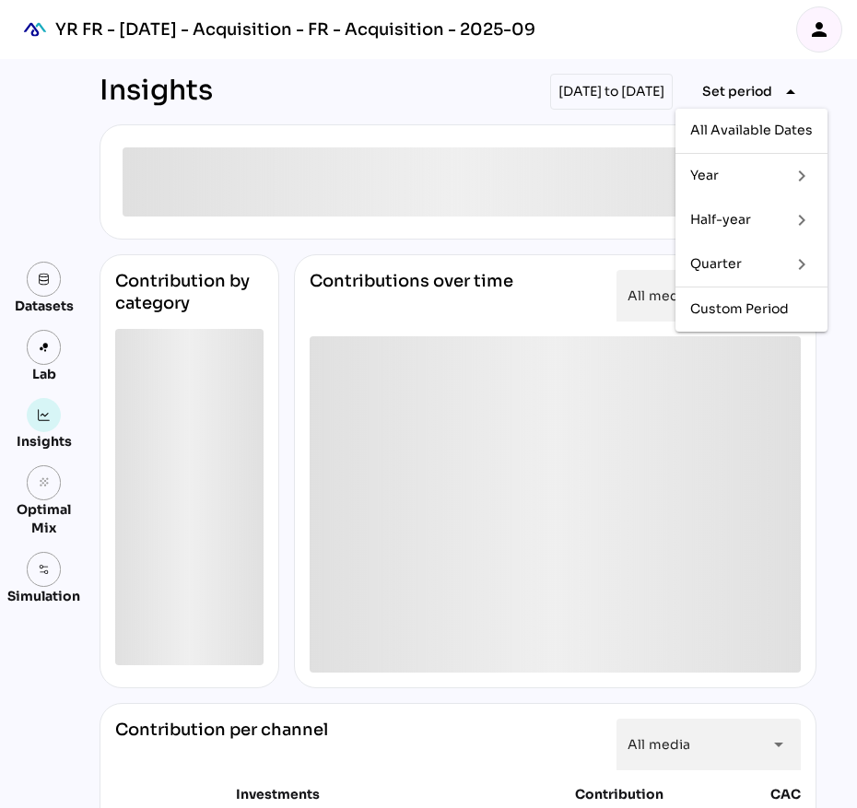
click at [735, 218] on div "Half-year" at bounding box center [733, 220] width 86 height 16
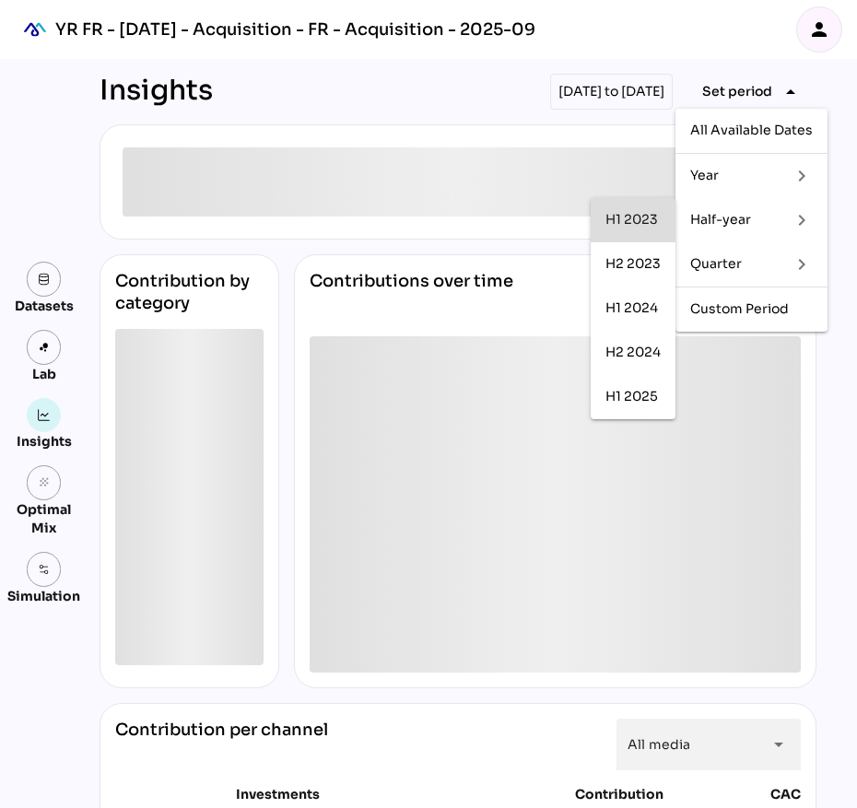
click at [624, 212] on div "H1 2023" at bounding box center [632, 220] width 55 height 16
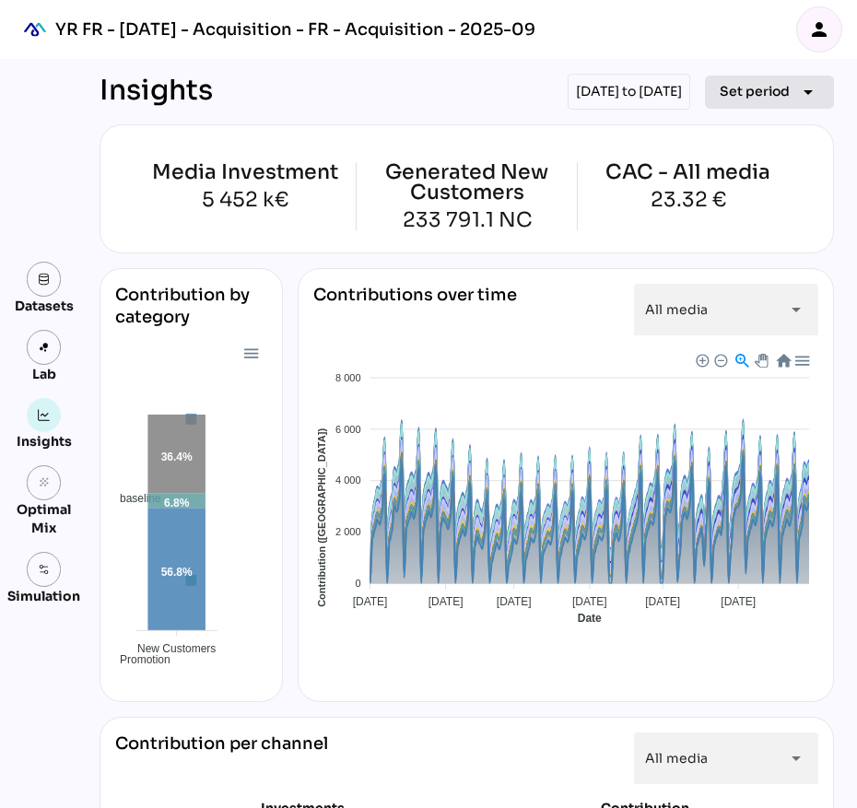
click at [806, 94] on icon "arrow_drop_down" at bounding box center [808, 92] width 22 height 22
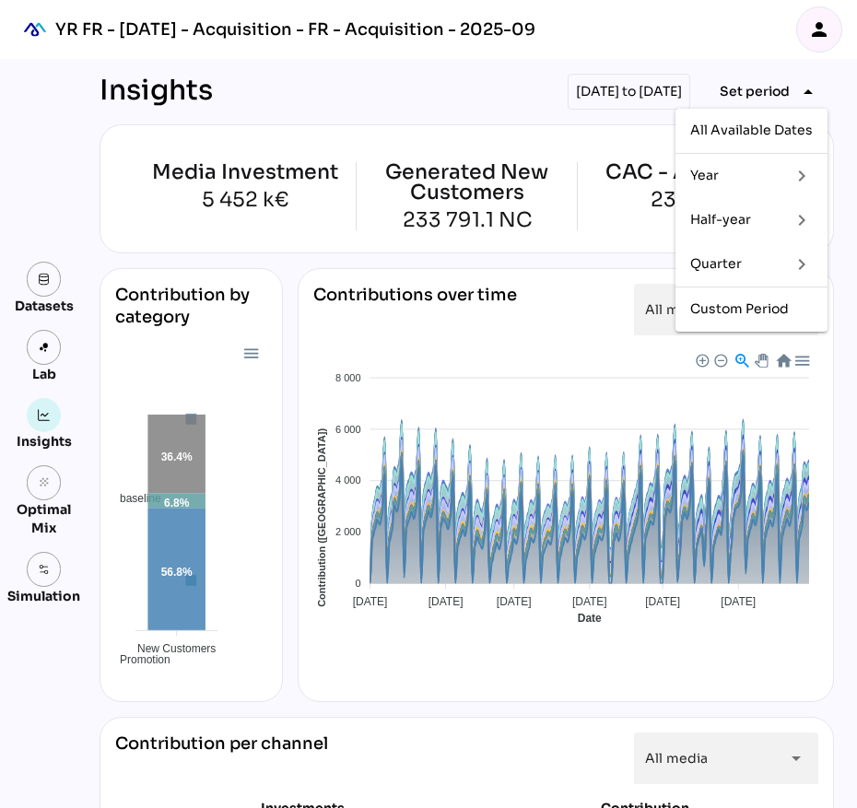
click at [764, 225] on div "Half-year" at bounding box center [733, 220] width 86 height 16
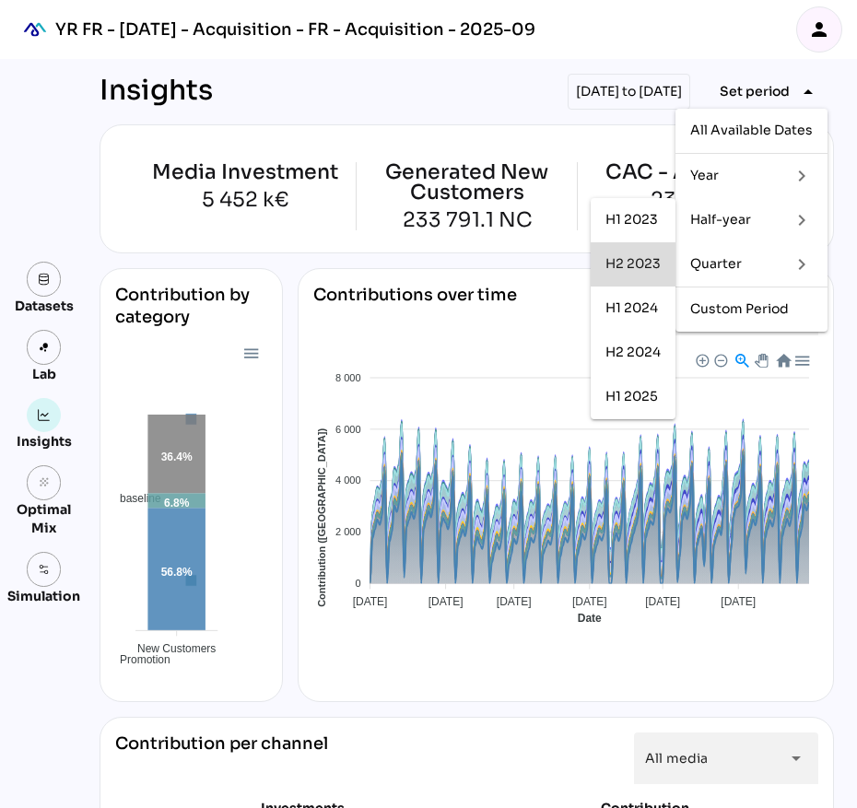
click at [653, 267] on div "H2 2023" at bounding box center [632, 264] width 55 height 16
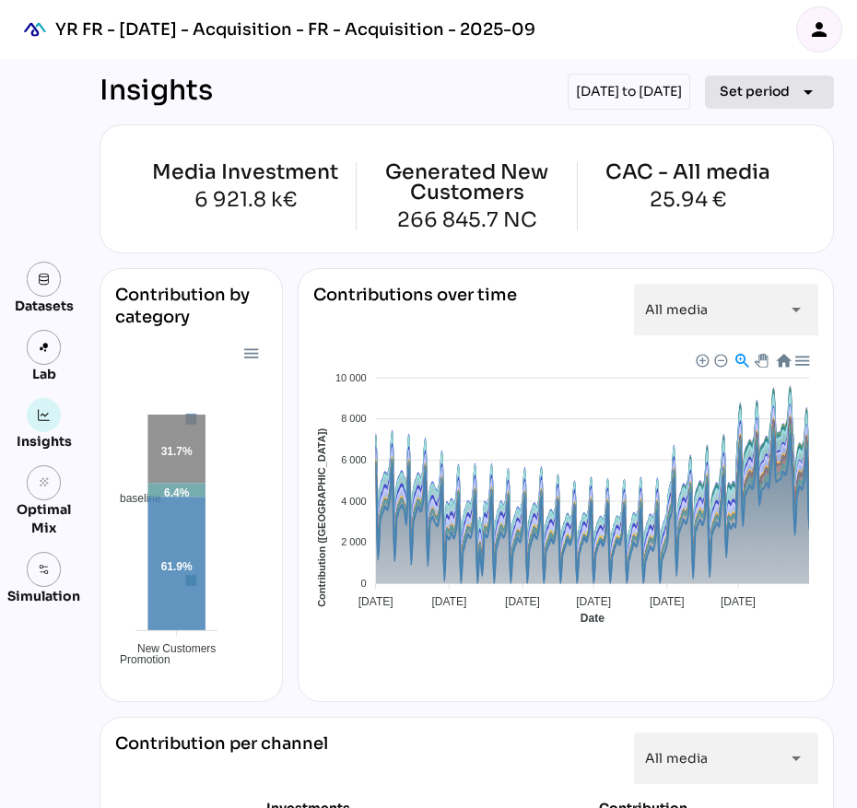
click at [776, 86] on span "Set period" at bounding box center [755, 91] width 70 height 22
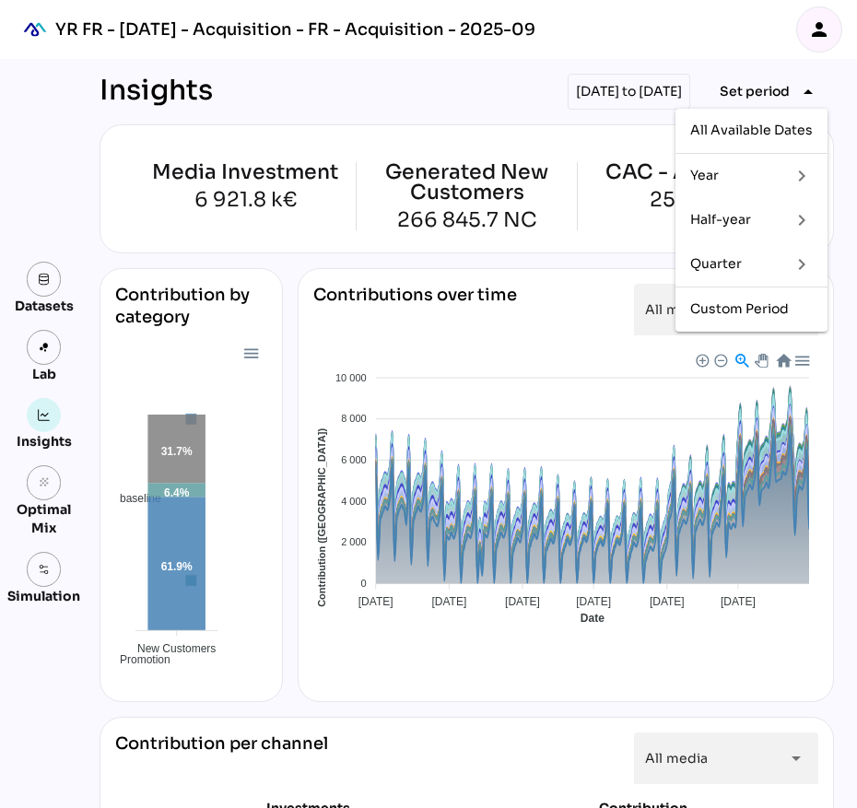
click at [735, 221] on div "Half-year" at bounding box center [733, 220] width 86 height 16
click at [638, 302] on div "H1 2024" at bounding box center [632, 308] width 55 height 16
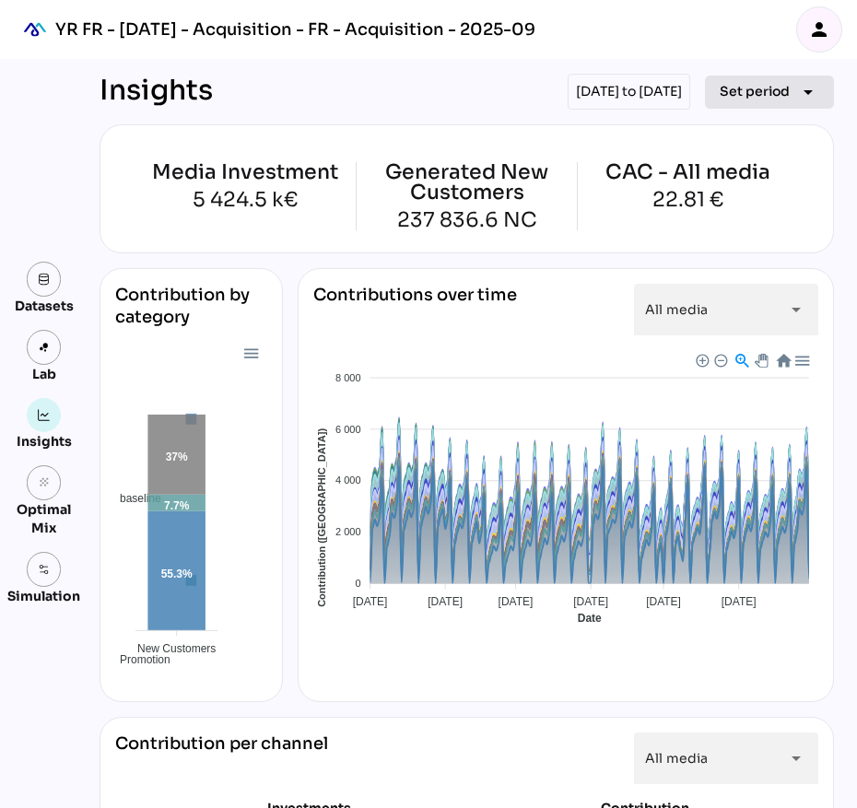
click at [772, 91] on span "Set period" at bounding box center [755, 91] width 70 height 22
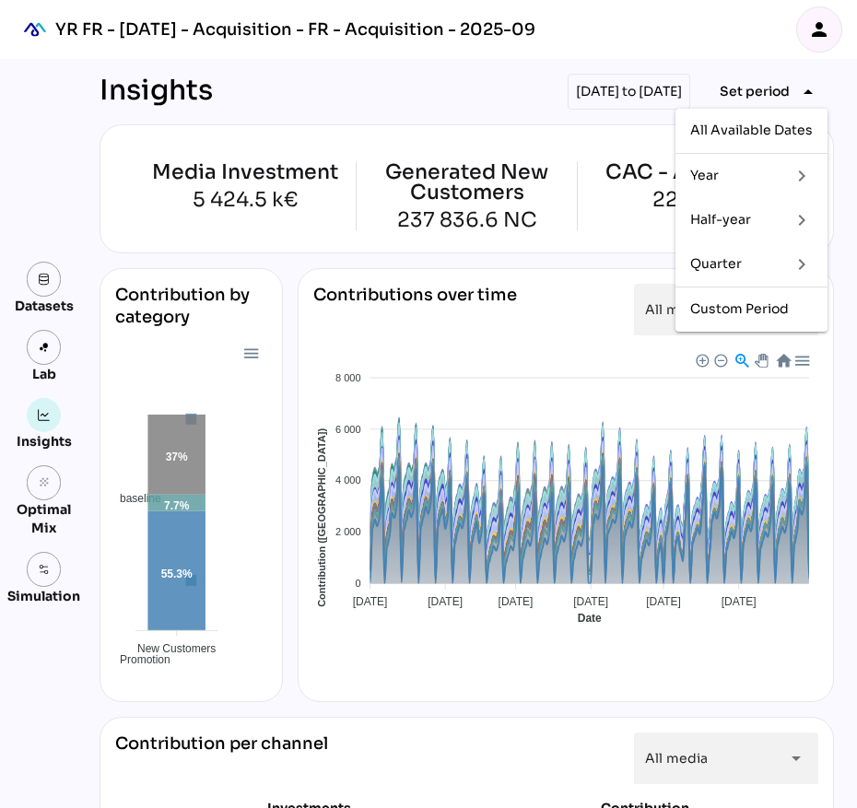
click at [759, 214] on div "Half-year" at bounding box center [733, 220] width 86 height 16
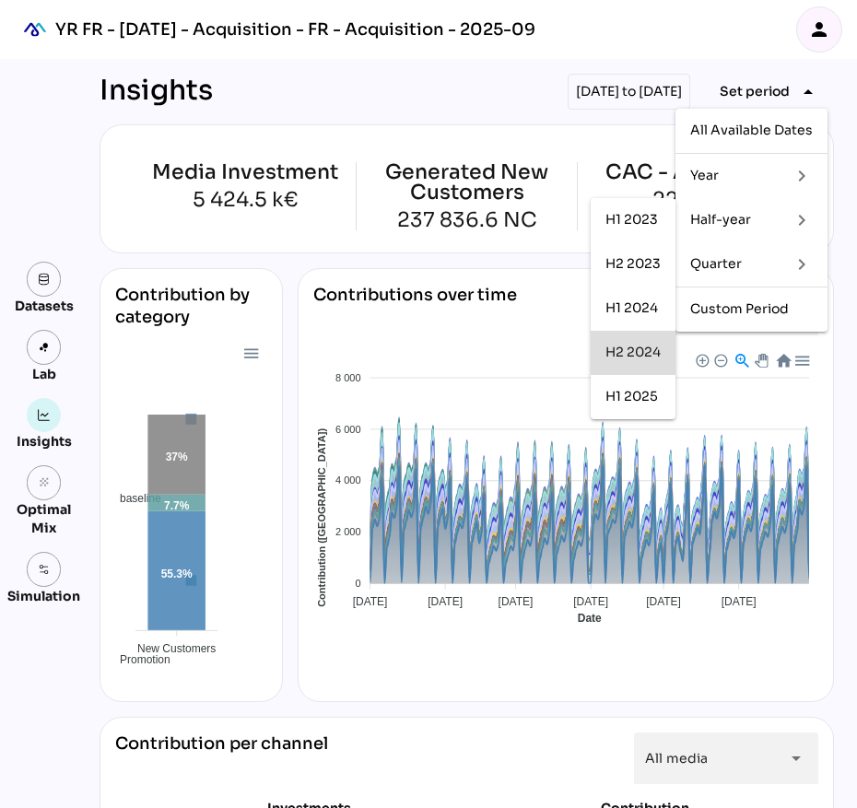
click at [611, 357] on div "H2 2024" at bounding box center [632, 353] width 55 height 16
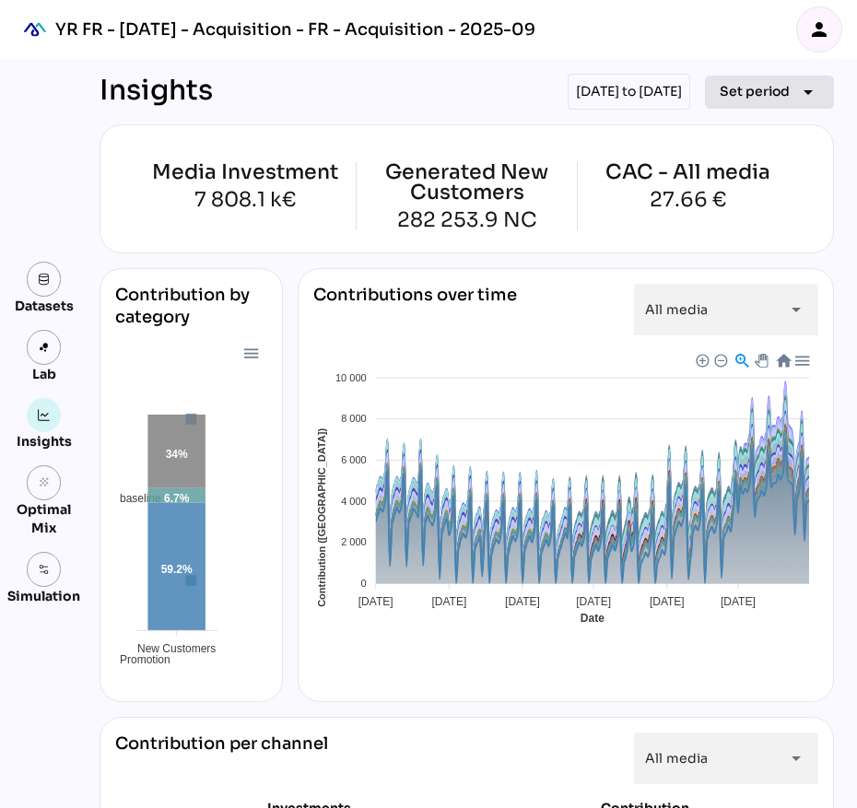
click at [797, 83] on icon "arrow_drop_down" at bounding box center [808, 92] width 22 height 22
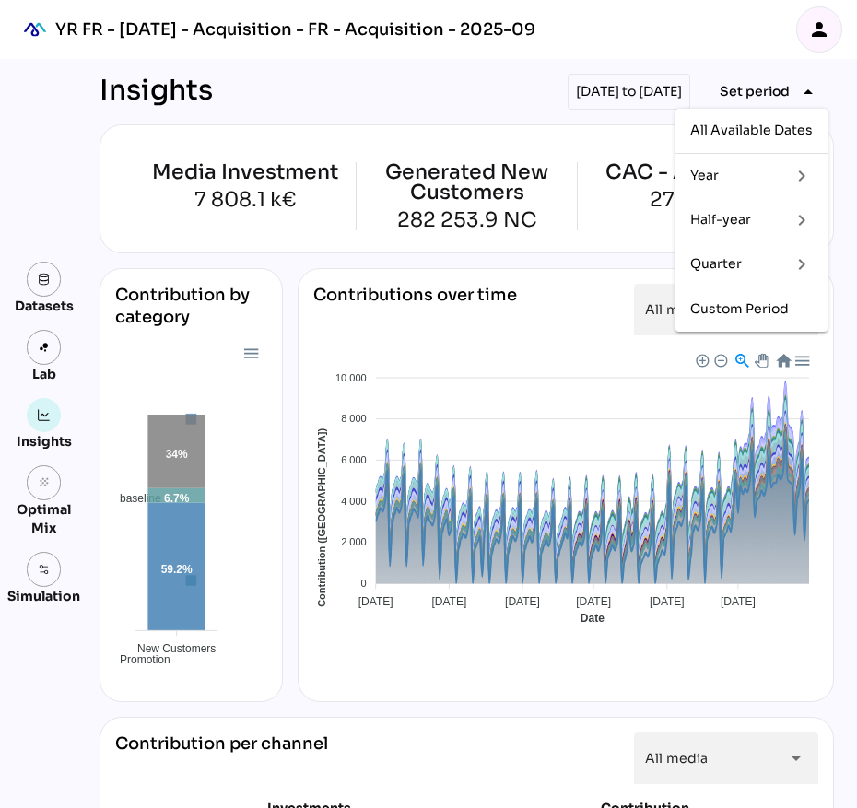
click at [776, 216] on div "keyboard_arrow_right" at bounding box center [794, 219] width 37 height 29
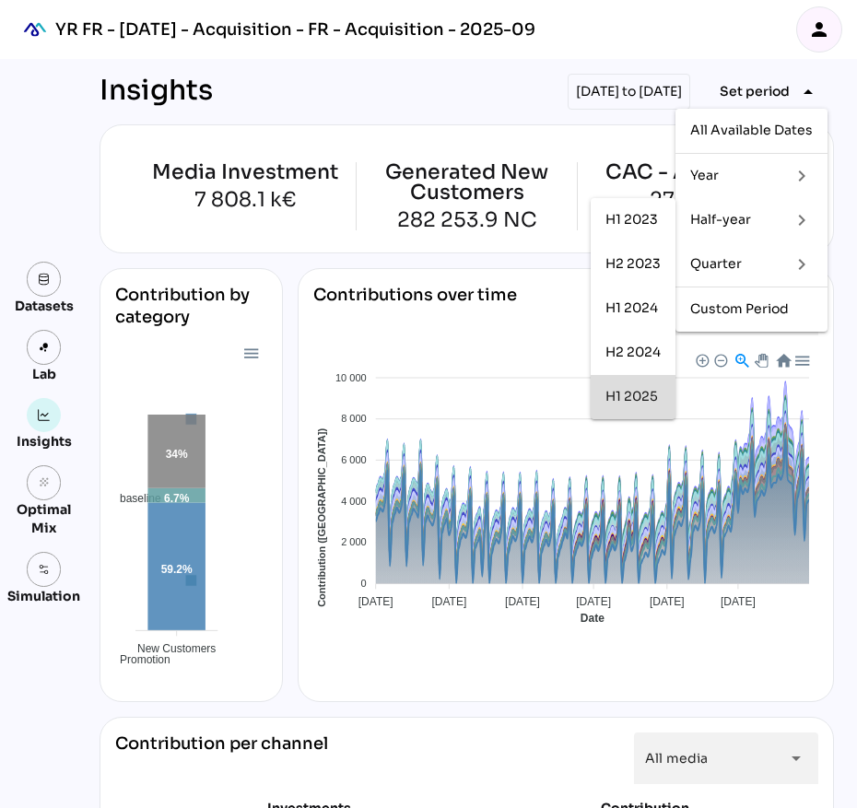
click at [625, 389] on div "H1 2025" at bounding box center [632, 397] width 55 height 16
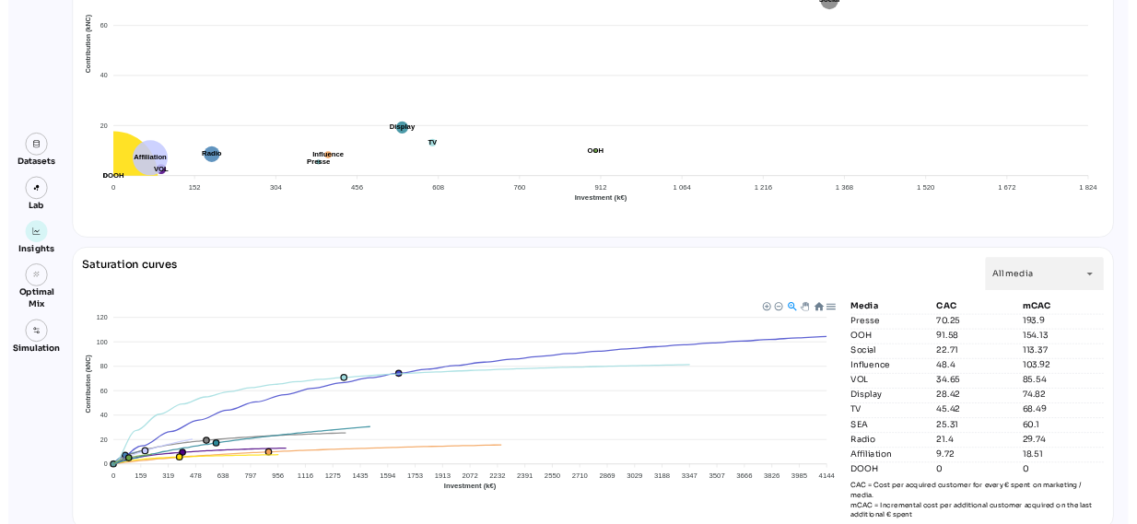
scroll to position [1555, 0]
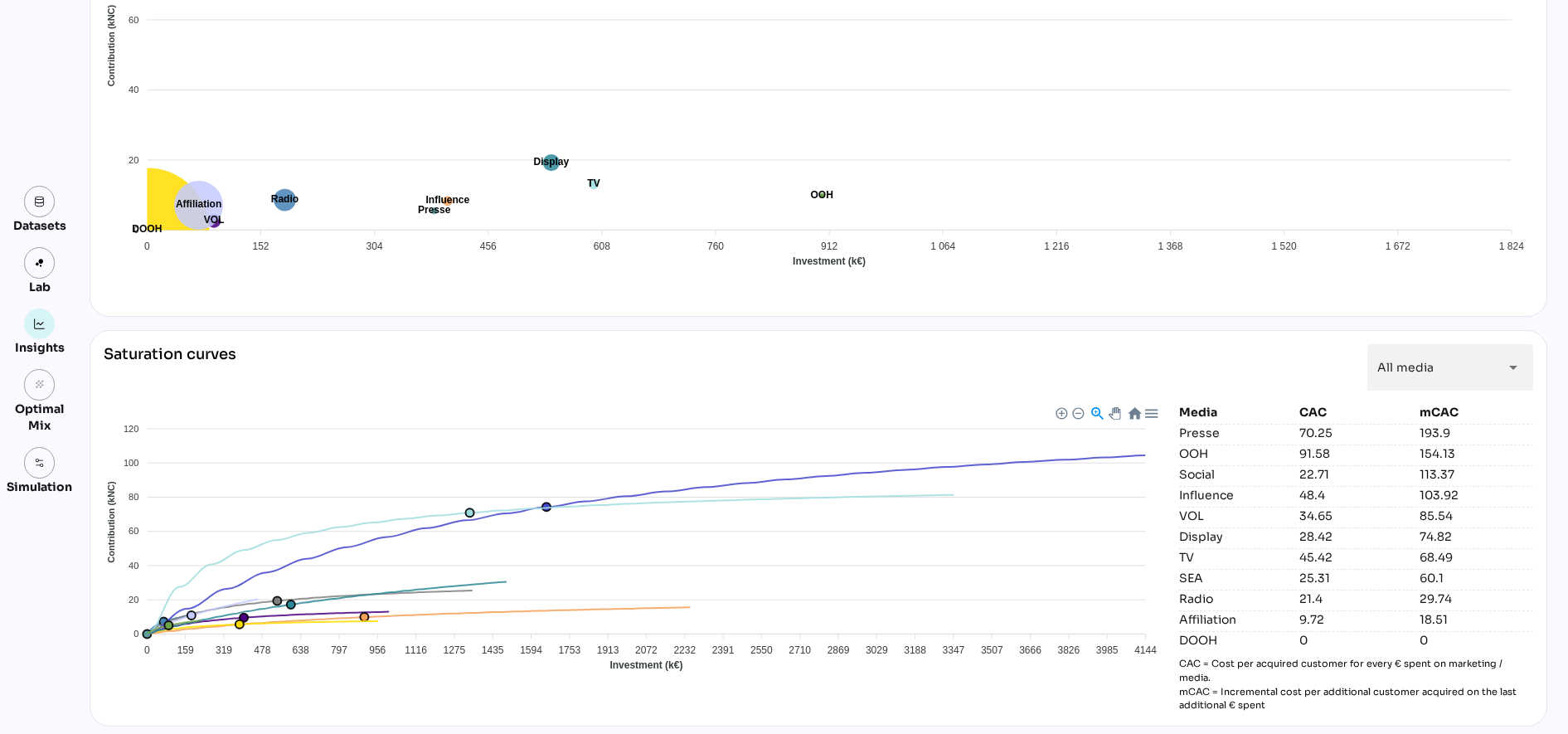
click at [770, 712] on div "Saturation curves All media ********* arrow_drop_down Affiliation DOOH Display …" at bounding box center [819, 529] width 1458 height 396
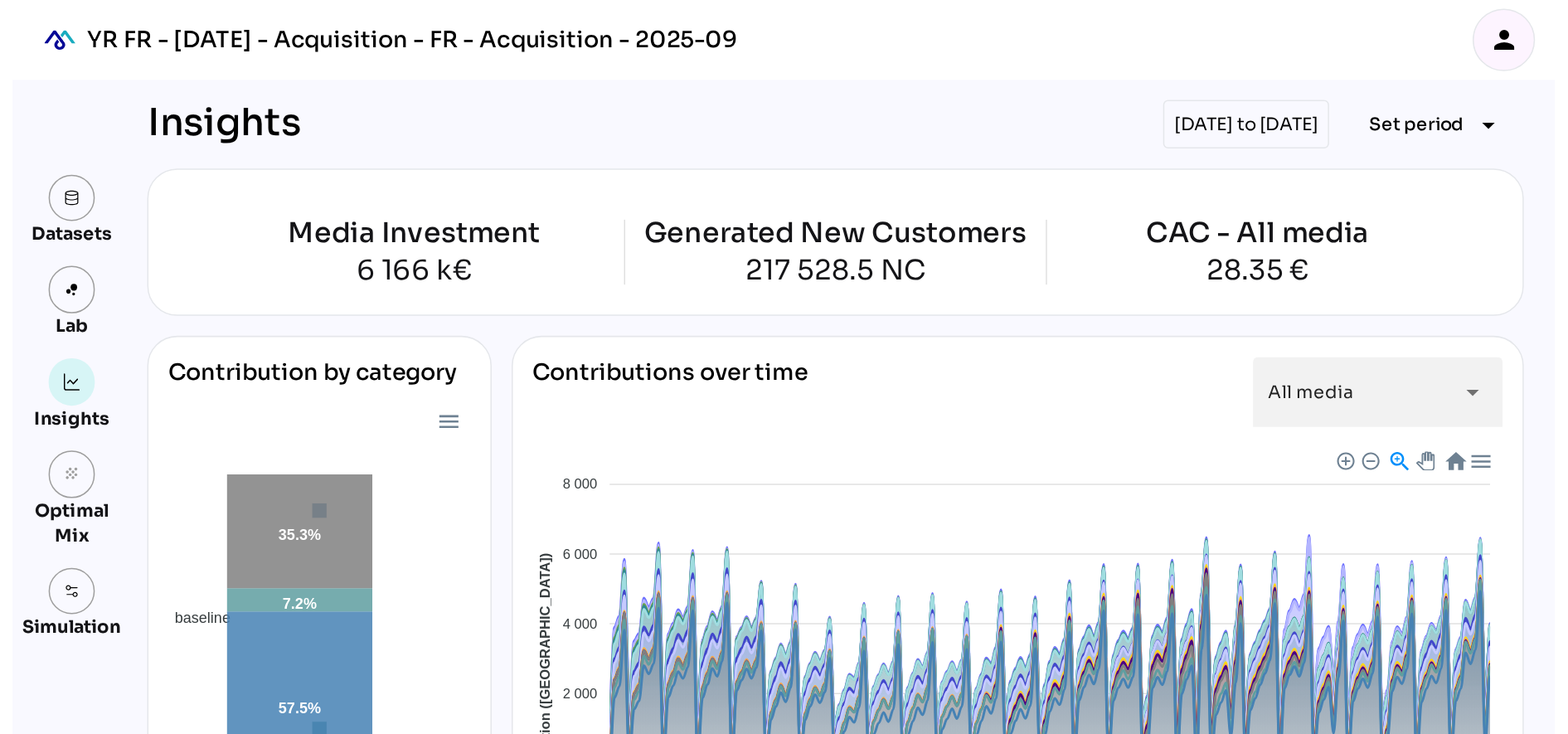
scroll to position [1400, 0]
